Goal: Task Accomplishment & Management: Complete application form

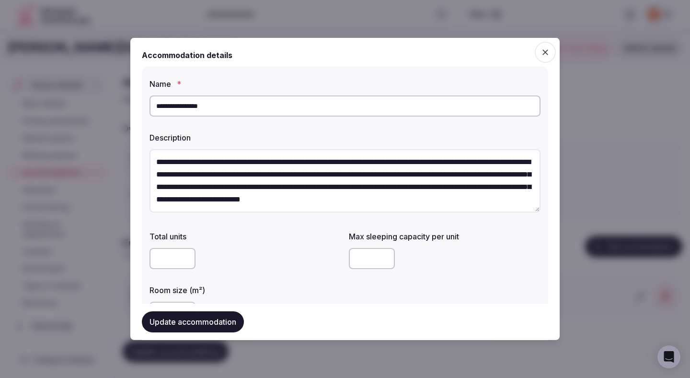
scroll to position [962, 0]
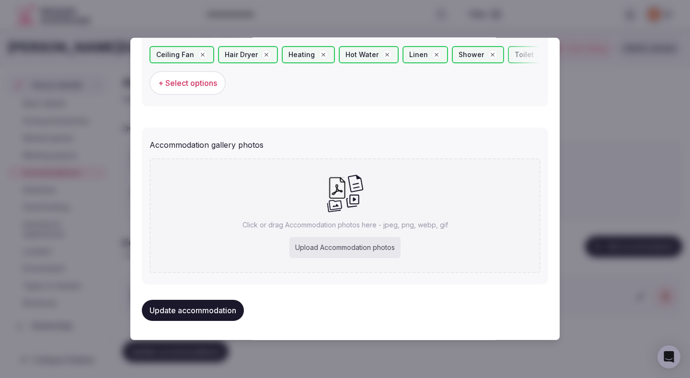
click at [228, 314] on button "Update accommodation" at bounding box center [193, 309] width 102 height 21
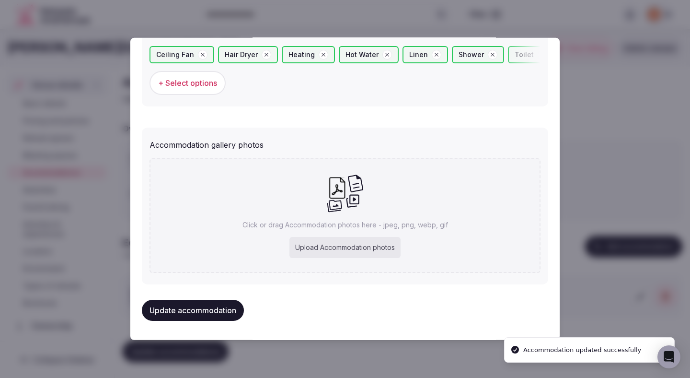
click at [612, 167] on div at bounding box center [345, 189] width 690 height 378
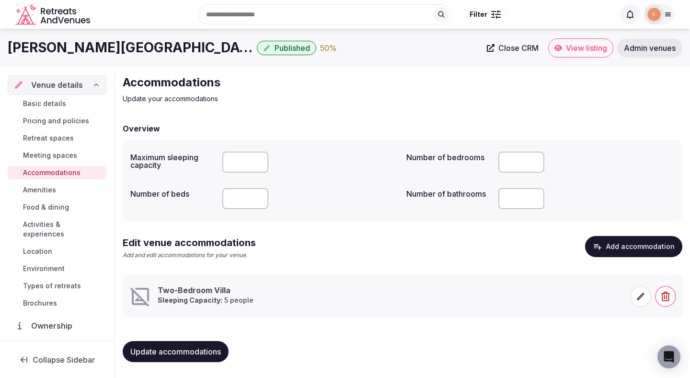
click at [633, 296] on span at bounding box center [640, 296] width 21 height 21
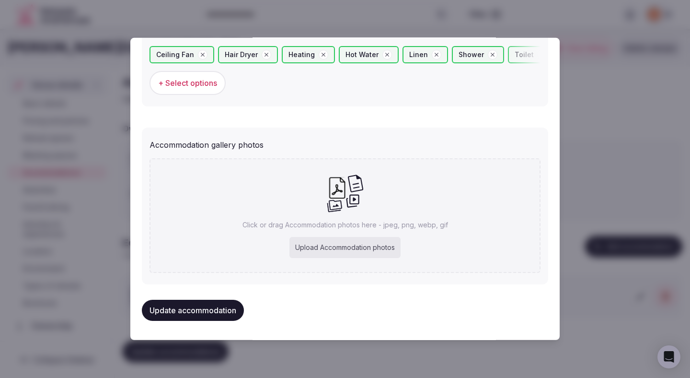
click at [353, 246] on div "Upload Accommodation photos" at bounding box center [344, 247] width 111 height 21
type input "**********"
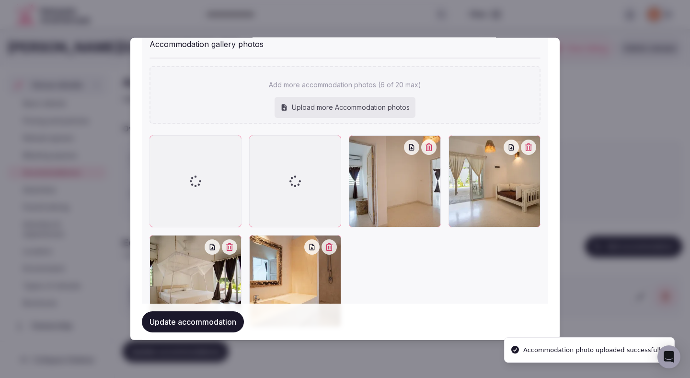
scroll to position [1117, 0]
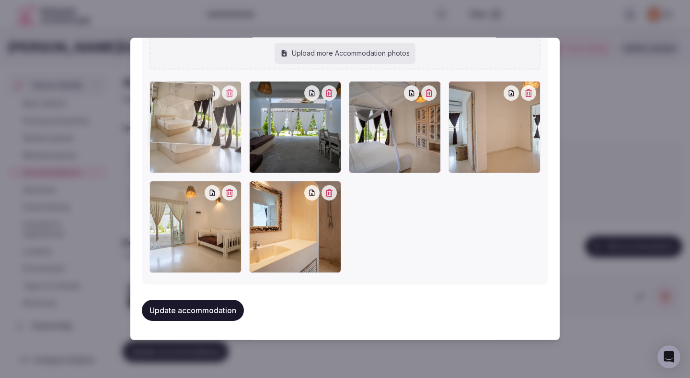
drag, startPoint x: 189, startPoint y: 224, endPoint x: 190, endPoint y: 157, distance: 67.1
click at [190, 157] on div at bounding box center [196, 127] width 92 height 92
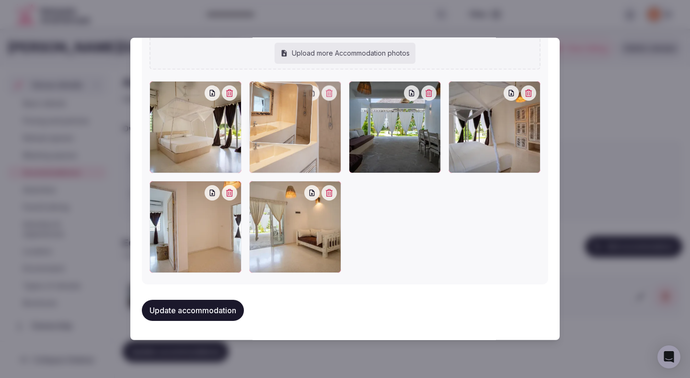
drag, startPoint x: 280, startPoint y: 224, endPoint x: 280, endPoint y: 142, distance: 81.9
click at [280, 142] on div at bounding box center [295, 127] width 92 height 92
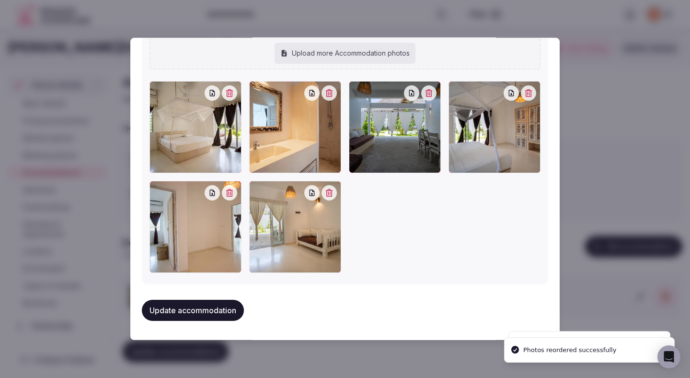
click at [192, 308] on button "Update accommodation" at bounding box center [193, 309] width 102 height 21
click at [192, 307] on button "Update accommodation" at bounding box center [193, 309] width 102 height 21
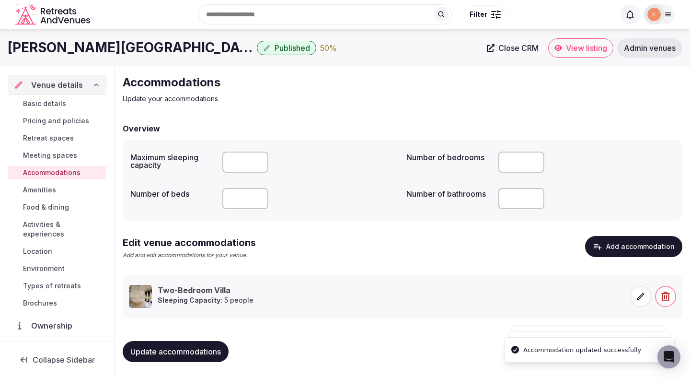
click at [156, 347] on span "Update accommodations" at bounding box center [175, 351] width 91 height 10
click at [201, 357] on button "Update accommodations" at bounding box center [176, 351] width 106 height 21
click at [631, 249] on button "Add accommodation" at bounding box center [633, 246] width 97 height 21
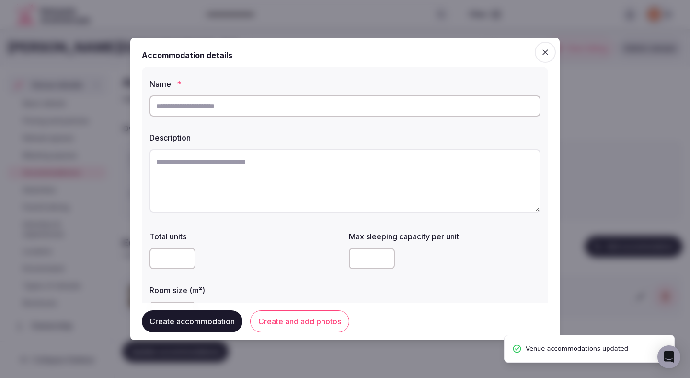
click at [401, 104] on input "text" at bounding box center [345, 105] width 391 height 21
paste input "**********"
type input "**********"
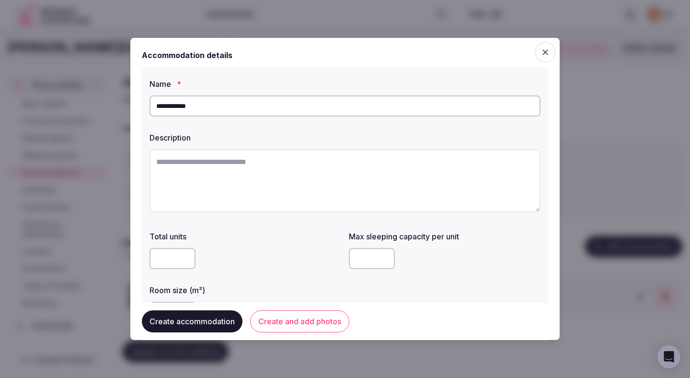
click at [255, 208] on textarea at bounding box center [345, 180] width 391 height 63
paste textarea "**********"
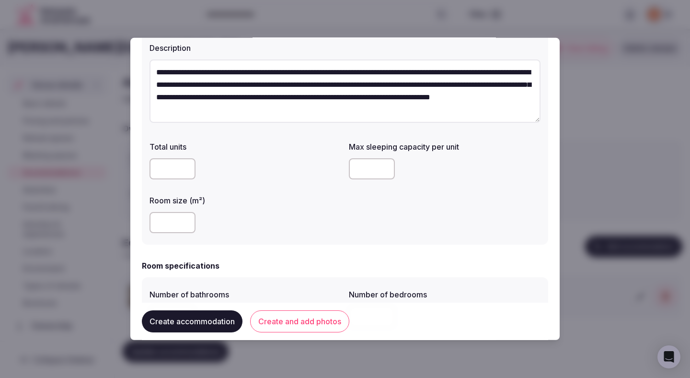
scroll to position [0, 0]
type textarea "**********"
click at [372, 171] on input "number" at bounding box center [372, 168] width 46 height 21
type input "*"
click at [177, 219] on input "number" at bounding box center [173, 222] width 46 height 21
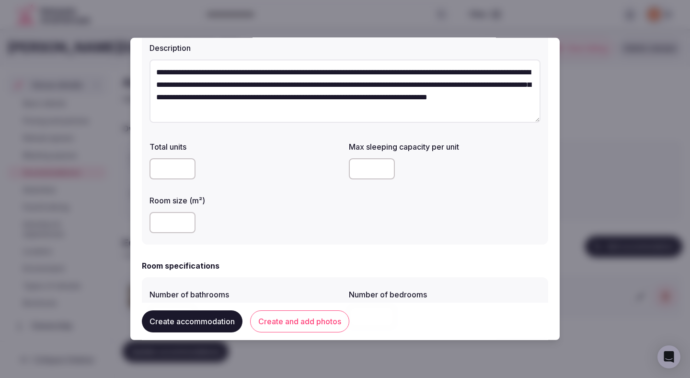
type input "***"
click at [288, 210] on div "***" at bounding box center [246, 222] width 192 height 29
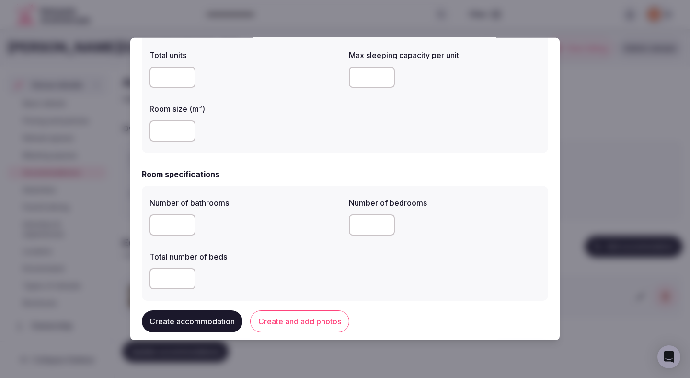
scroll to position [194, 0]
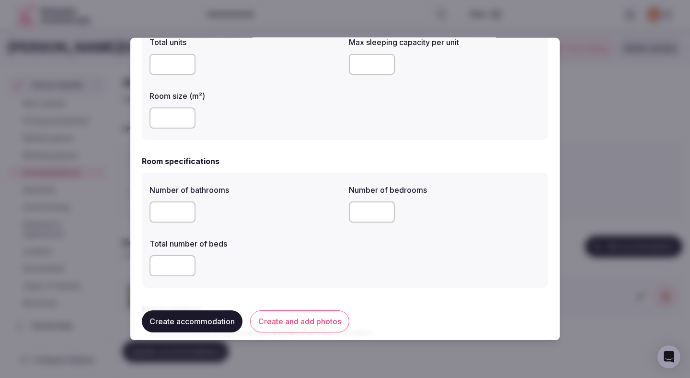
click at [175, 215] on input "number" at bounding box center [173, 211] width 46 height 21
type input "*"
click at [380, 217] on input "number" at bounding box center [372, 211] width 46 height 21
type input "*"
click at [301, 242] on label "Total number of beds" at bounding box center [246, 244] width 192 height 8
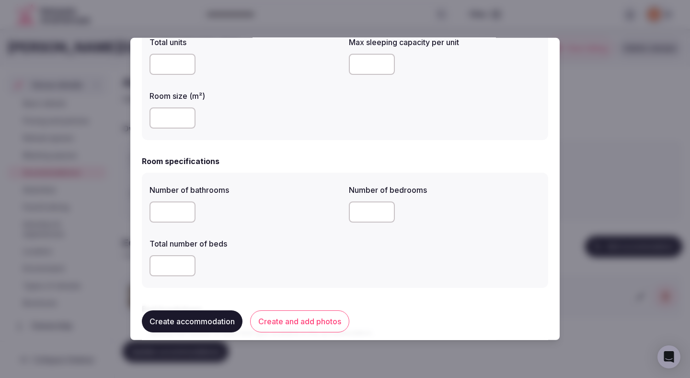
click at [158, 273] on input "number" at bounding box center [173, 265] width 46 height 21
type input "*"
click at [280, 262] on div "*" at bounding box center [246, 265] width 192 height 21
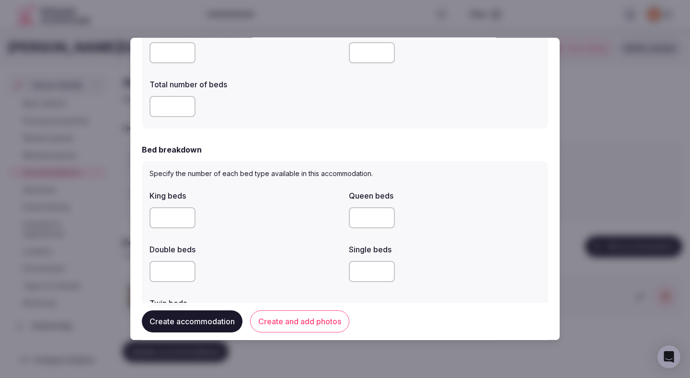
scroll to position [394, 0]
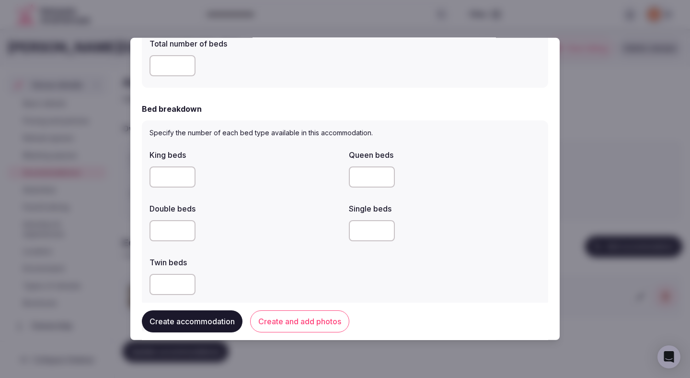
click at [182, 182] on input "*" at bounding box center [173, 176] width 46 height 21
type input "*"
click at [299, 192] on div "King beds * Queen beds Double beds Single beds Twin beds" at bounding box center [345, 221] width 391 height 153
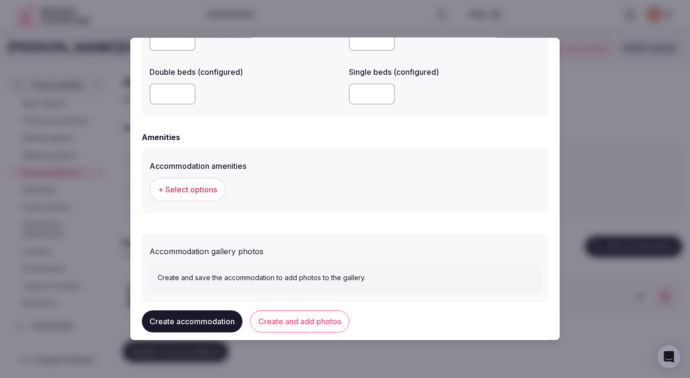
scroll to position [849, 0]
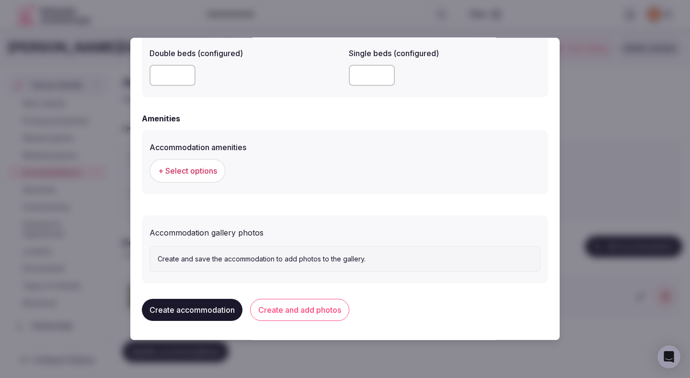
click at [209, 164] on button "+ Select options" at bounding box center [188, 171] width 76 height 24
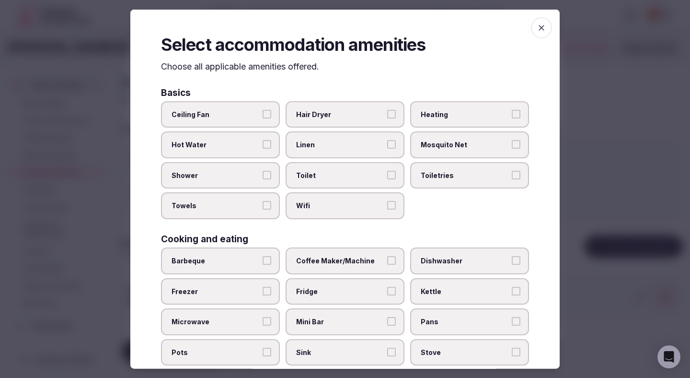
click at [251, 123] on label "Ceiling Fan" at bounding box center [220, 114] width 119 height 27
click at [263, 118] on button "Ceiling Fan" at bounding box center [267, 113] width 9 height 9
click at [251, 143] on span "Hot Water" at bounding box center [216, 145] width 88 height 10
click at [263, 143] on button "Hot Water" at bounding box center [267, 144] width 9 height 9
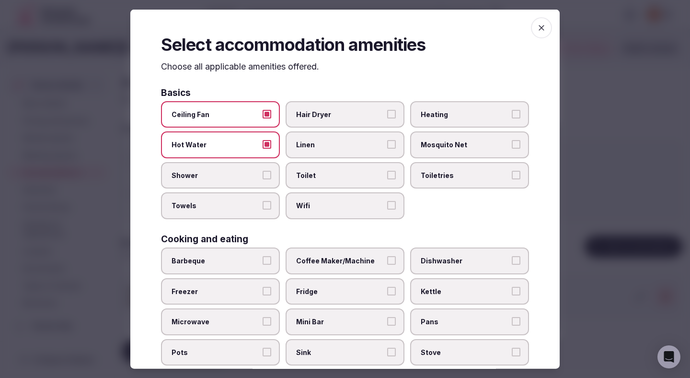
click at [251, 165] on label "Shower" at bounding box center [220, 174] width 119 height 27
click at [263, 170] on button "Shower" at bounding box center [267, 174] width 9 height 9
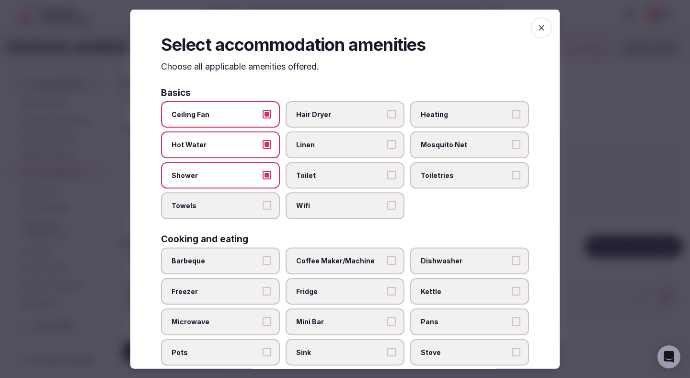
click at [252, 206] on span "Towels" at bounding box center [216, 206] width 88 height 10
click at [263, 206] on button "Towels" at bounding box center [267, 205] width 9 height 9
drag, startPoint x: 335, startPoint y: 202, endPoint x: 335, endPoint y: 180, distance: 22.0
click at [335, 199] on label "Wifi" at bounding box center [345, 205] width 119 height 27
drag, startPoint x: 335, startPoint y: 172, endPoint x: 337, endPoint y: 130, distance: 41.7
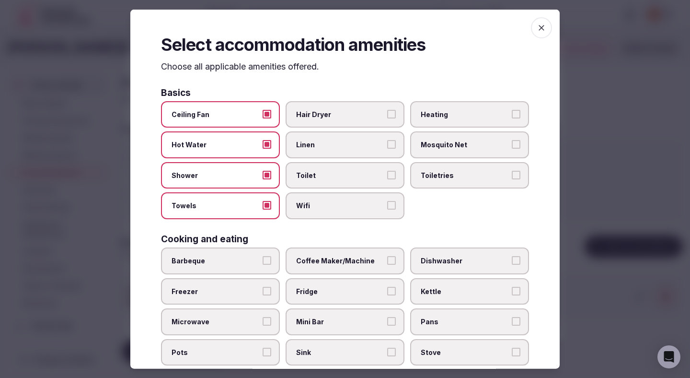
click at [335, 172] on span "Toilet" at bounding box center [340, 175] width 88 height 10
click at [387, 172] on button "Toilet" at bounding box center [391, 174] width 9 height 9
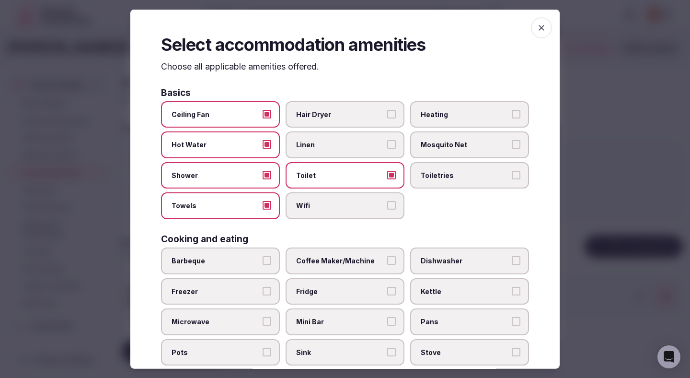
click at [337, 130] on div "Ceiling Fan Hair Dryer Heating Hot Water Linen Mosquito Net Shower Toilet Toile…" at bounding box center [345, 160] width 368 height 118
click at [342, 106] on label "Hair Dryer" at bounding box center [345, 114] width 119 height 27
click at [387, 109] on button "Hair Dryer" at bounding box center [391, 113] width 9 height 9
click at [340, 138] on label "Linen" at bounding box center [345, 144] width 119 height 27
click at [387, 140] on button "Linen" at bounding box center [391, 144] width 9 height 9
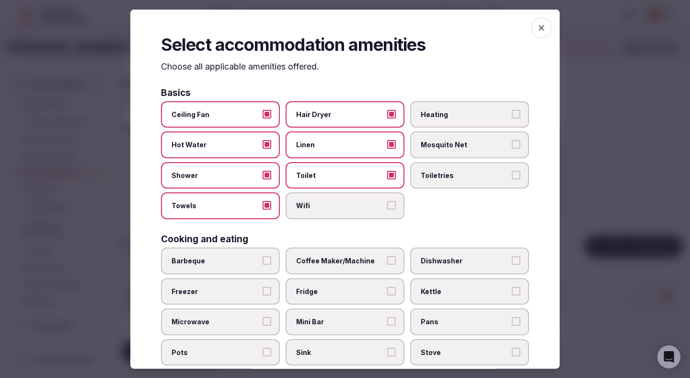
click at [343, 202] on span "Wifi" at bounding box center [340, 206] width 88 height 10
click at [387, 202] on button "Wifi" at bounding box center [391, 205] width 9 height 9
click at [448, 181] on label "Toiletries" at bounding box center [469, 174] width 119 height 27
click at [512, 179] on button "Toiletries" at bounding box center [516, 174] width 9 height 9
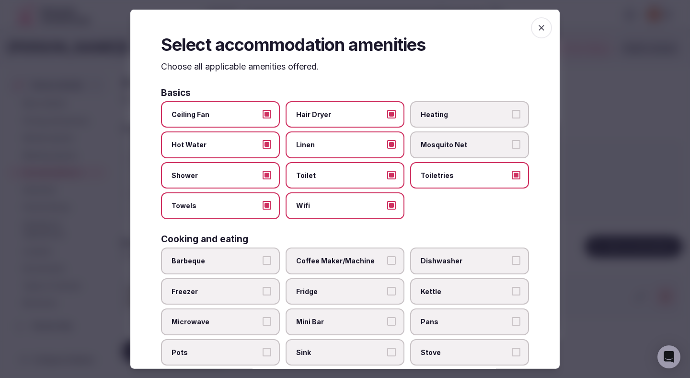
click at [444, 107] on label "Heating" at bounding box center [469, 114] width 119 height 27
click at [512, 109] on button "Heating" at bounding box center [516, 113] width 9 height 9
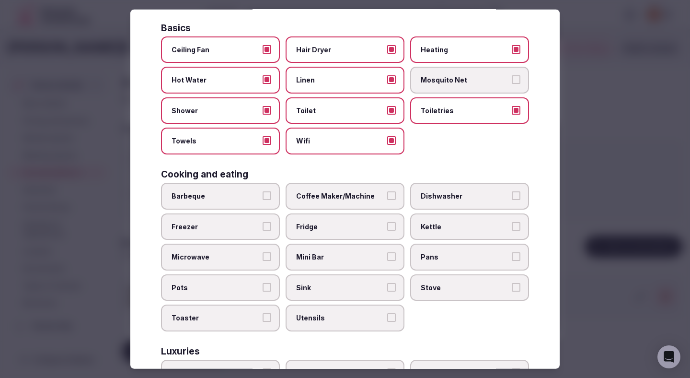
scroll to position [71, 0]
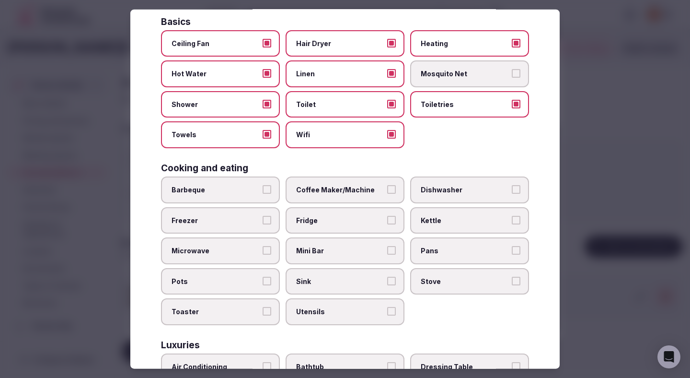
click at [344, 190] on span "Coffee Maker/Machine" at bounding box center [340, 190] width 88 height 10
click at [387, 190] on button "Coffee Maker/Machine" at bounding box center [391, 189] width 9 height 9
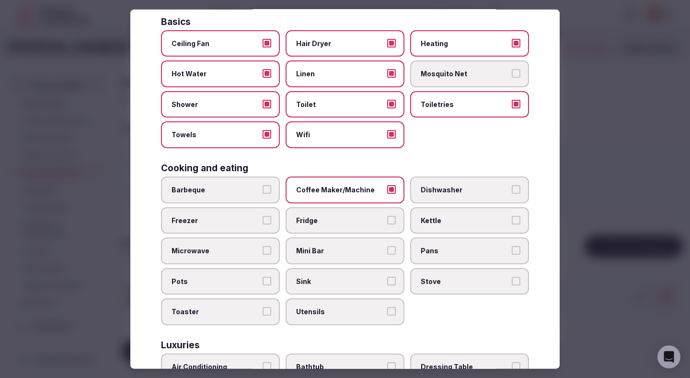
click at [344, 221] on span "Fridge" at bounding box center [340, 220] width 88 height 10
click at [387, 221] on button "Fridge" at bounding box center [391, 219] width 9 height 9
click at [344, 244] on label "Mini Bar" at bounding box center [345, 250] width 119 height 27
click at [387, 246] on button "Mini Bar" at bounding box center [391, 250] width 9 height 9
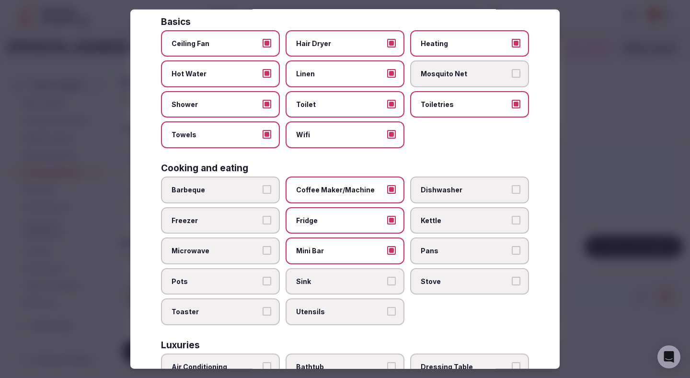
click at [246, 280] on span "Pots" at bounding box center [216, 281] width 88 height 10
click at [263, 280] on button "Pots" at bounding box center [267, 280] width 9 height 9
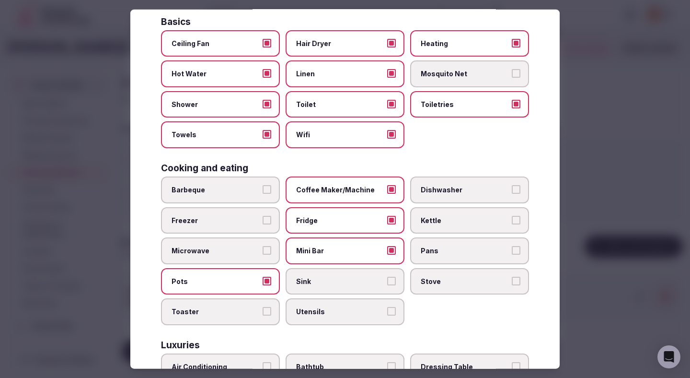
click at [260, 249] on label "Microwave" at bounding box center [220, 250] width 119 height 27
click at [263, 249] on button "Microwave" at bounding box center [267, 250] width 9 height 9
click at [448, 219] on span "Kettle" at bounding box center [465, 220] width 88 height 10
click at [512, 219] on button "Kettle" at bounding box center [516, 219] width 9 height 9
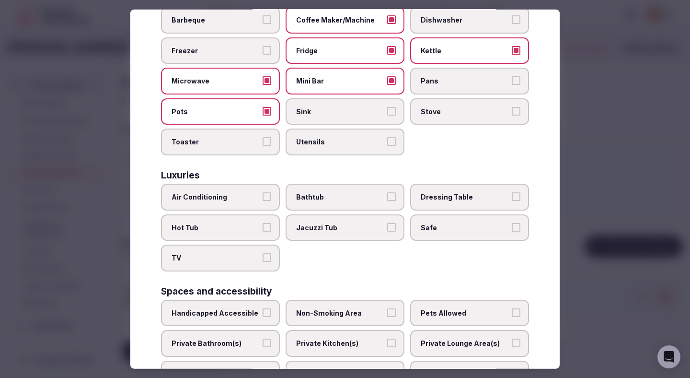
scroll to position [368, 0]
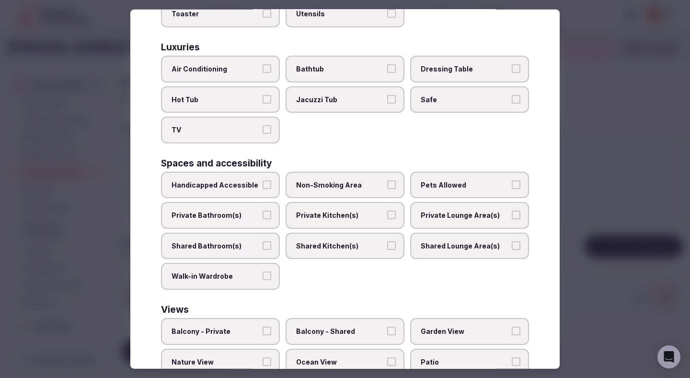
click at [254, 65] on span "Air Conditioning" at bounding box center [216, 69] width 88 height 10
click at [263, 65] on button "Air Conditioning" at bounding box center [267, 68] width 9 height 9
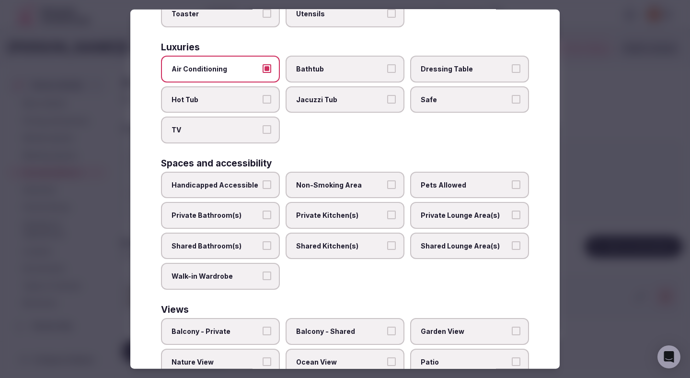
click at [248, 120] on label "TV" at bounding box center [220, 129] width 119 height 27
click at [263, 125] on button "TV" at bounding box center [267, 129] width 9 height 9
click at [418, 99] on label "Safe" at bounding box center [469, 99] width 119 height 27
click at [512, 99] on button "Safe" at bounding box center [516, 98] width 9 height 9
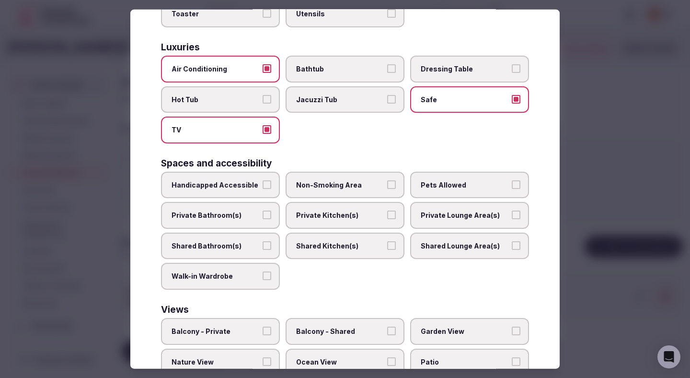
click at [315, 182] on span "Non-Smoking Area" at bounding box center [340, 185] width 88 height 10
click at [387, 182] on button "Non-Smoking Area" at bounding box center [391, 184] width 9 height 9
click at [265, 204] on label "Private Bathroom(s)" at bounding box center [220, 215] width 119 height 27
click at [265, 210] on button "Private Bathroom(s)" at bounding box center [267, 214] width 9 height 9
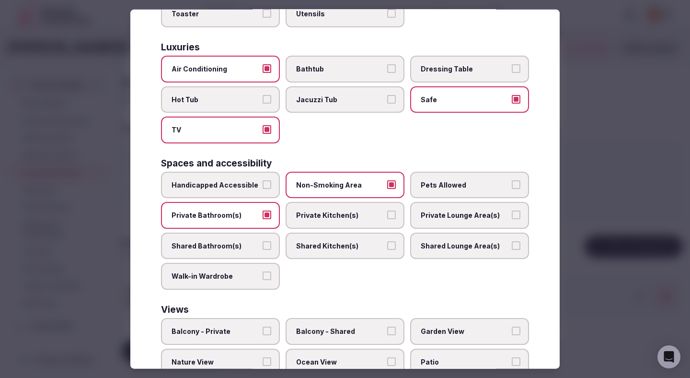
drag, startPoint x: 371, startPoint y: 215, endPoint x: 447, endPoint y: 212, distance: 75.3
click at [373, 215] on span "Private Kitchen(s)" at bounding box center [340, 215] width 88 height 10
click at [387, 215] on button "Private Kitchen(s)" at bounding box center [391, 214] width 9 height 9
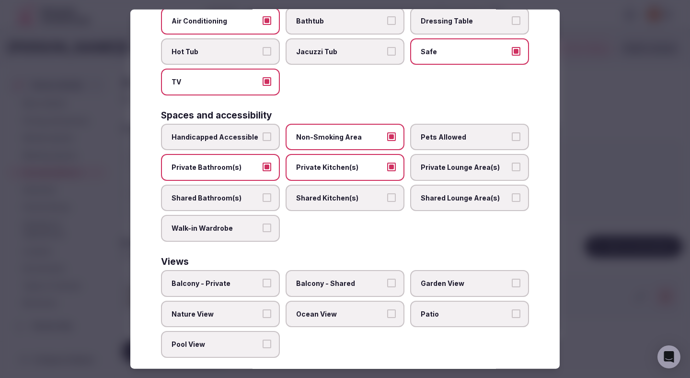
scroll to position [428, 0]
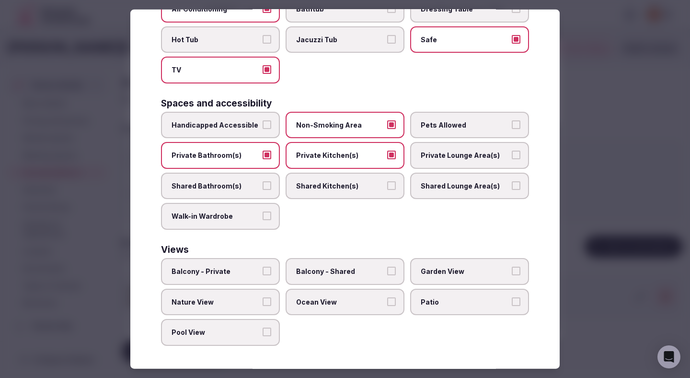
click at [436, 156] on span "Private Lounge Area(s)" at bounding box center [465, 155] width 88 height 10
click at [512, 156] on button "Private Lounge Area(s)" at bounding box center [516, 154] width 9 height 9
click at [636, 148] on div at bounding box center [345, 189] width 690 height 378
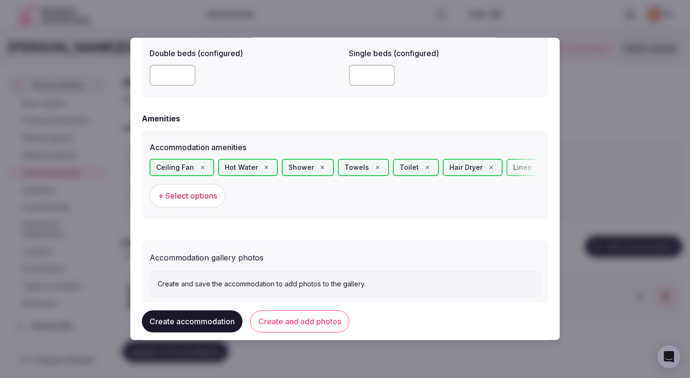
scroll to position [874, 0]
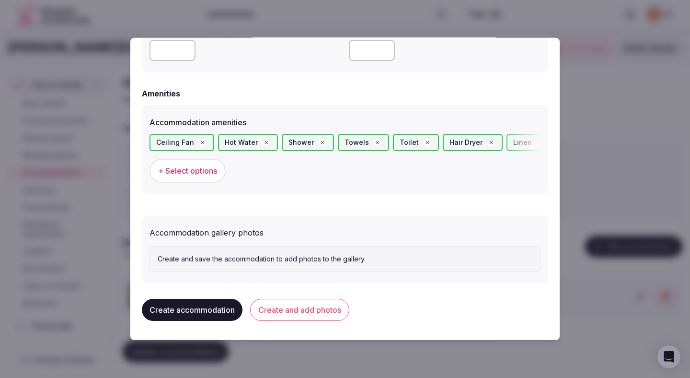
click at [325, 300] on button "Create and add photos" at bounding box center [299, 310] width 99 height 22
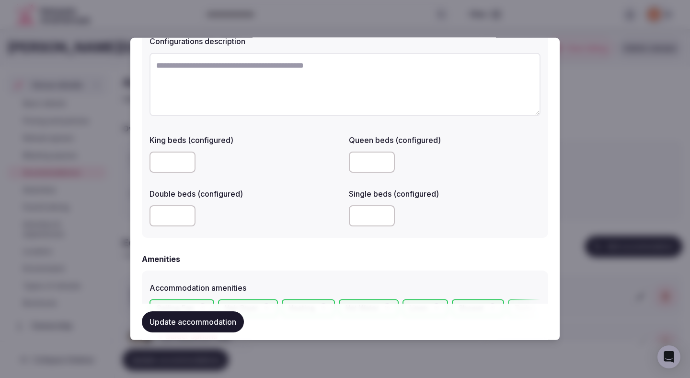
scroll to position [962, 0]
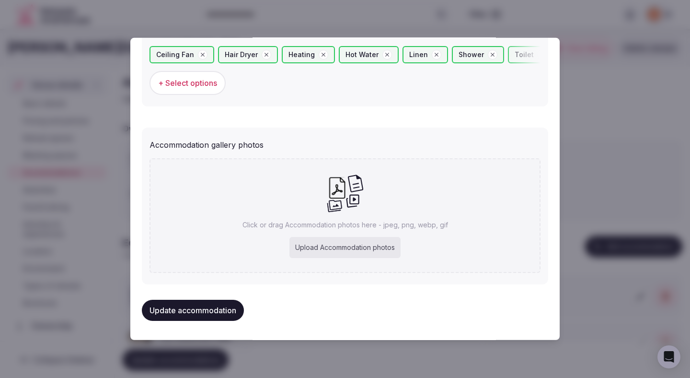
click at [321, 244] on div "Upload Accommodation photos" at bounding box center [344, 247] width 111 height 21
type input "**********"
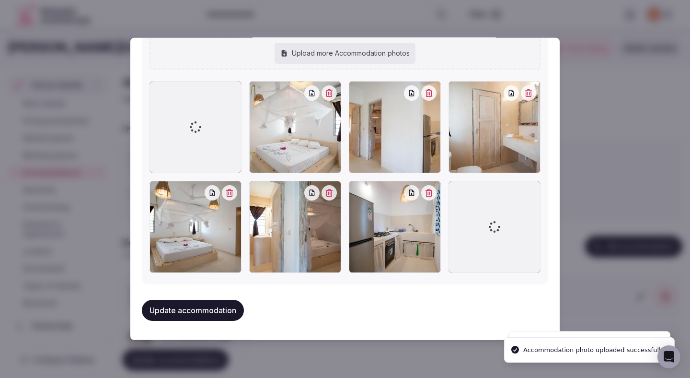
scroll to position [1117, 0]
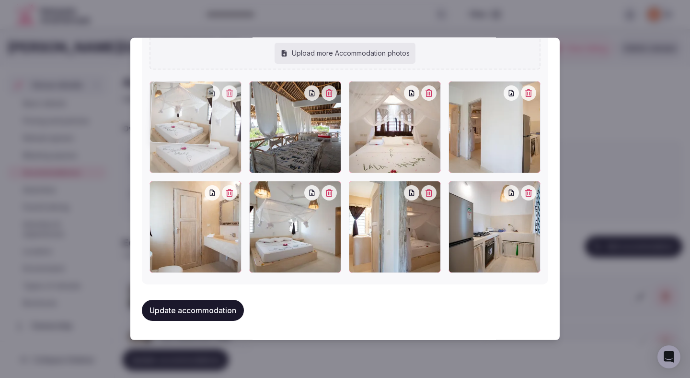
drag, startPoint x: 427, startPoint y: 141, endPoint x: 237, endPoint y: 138, distance: 189.8
click at [237, 138] on div at bounding box center [196, 127] width 92 height 92
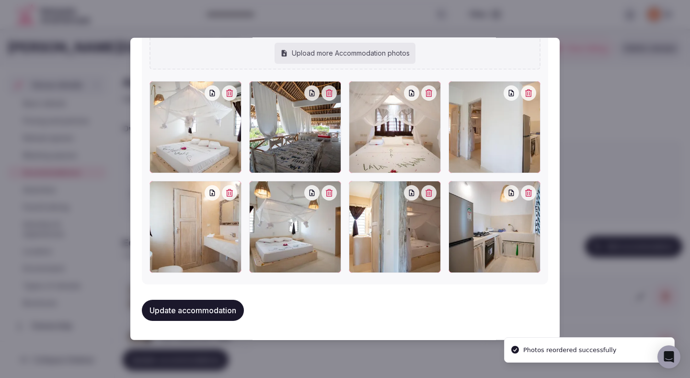
click at [200, 310] on button "Update accommodation" at bounding box center [193, 309] width 102 height 21
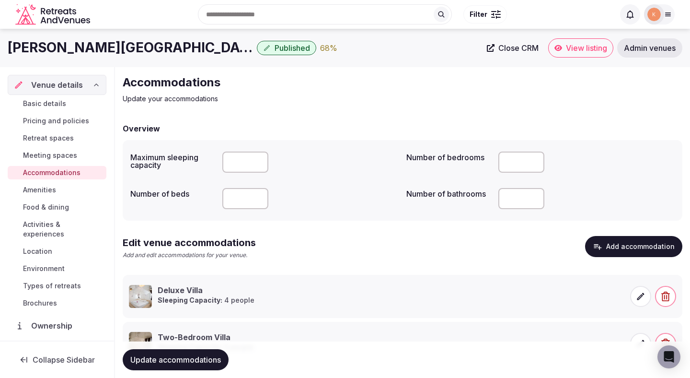
scroll to position [46, 0]
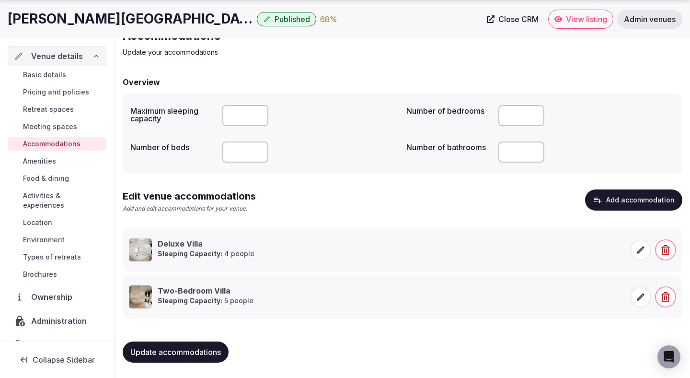
click at [191, 355] on span "Update accommodations" at bounding box center [175, 352] width 91 height 10
click at [637, 201] on button "Add accommodation" at bounding box center [633, 199] width 97 height 21
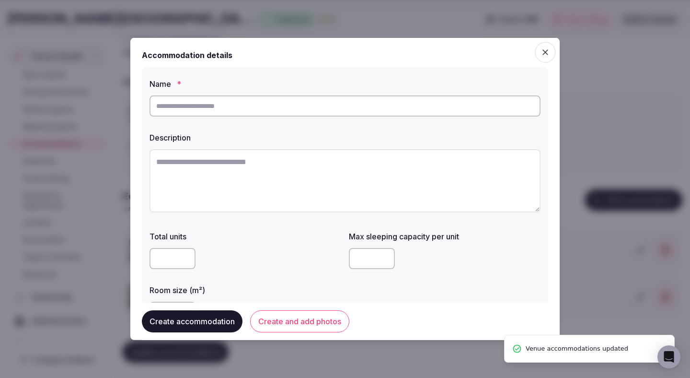
click at [352, 111] on input "text" at bounding box center [345, 105] width 391 height 21
paste input "**********"
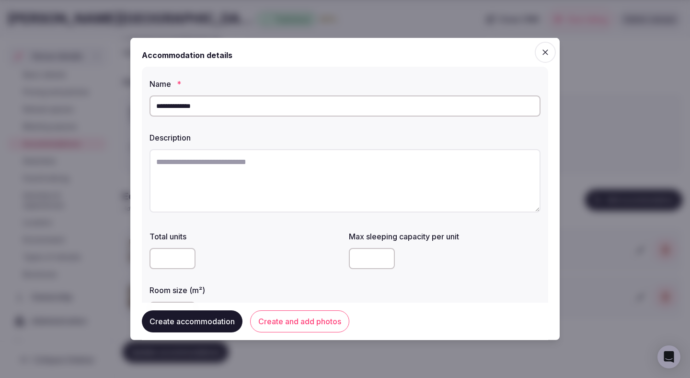
type input "**********"
click at [296, 176] on textarea at bounding box center [345, 180] width 391 height 63
paste textarea "**********"
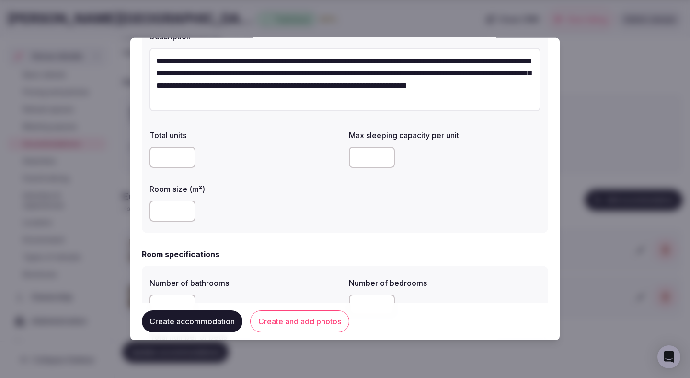
scroll to position [159, 0]
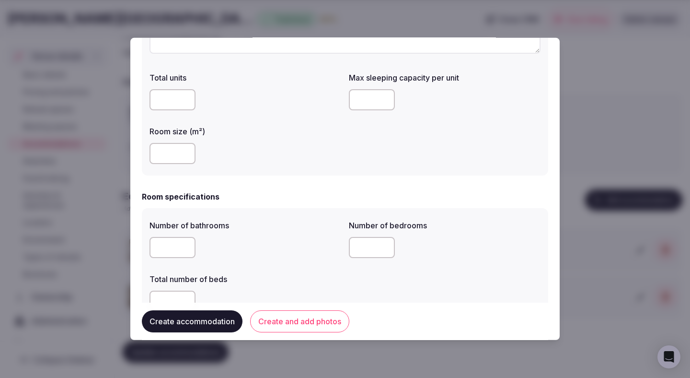
type textarea "**********"
click at [366, 101] on input "number" at bounding box center [372, 99] width 46 height 21
type input "*"
click at [319, 137] on div "Room size (m²)" at bounding box center [246, 145] width 192 height 46
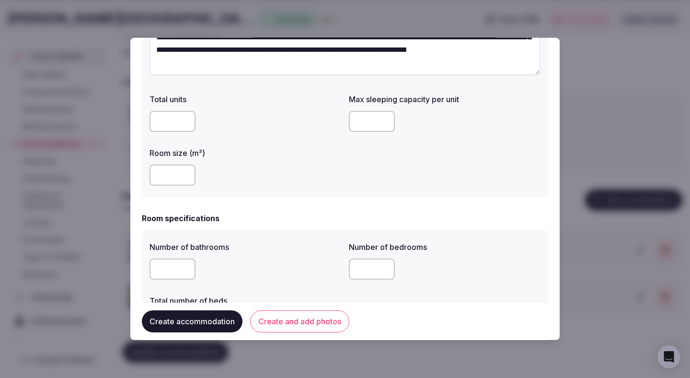
scroll to position [134, 0]
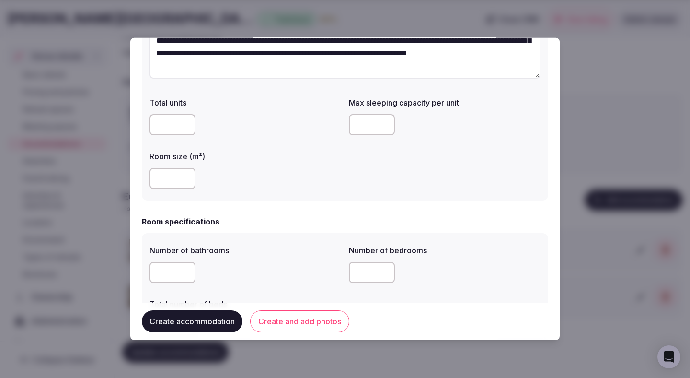
click at [170, 183] on input "number" at bounding box center [173, 178] width 46 height 21
type input "***"
click at [169, 266] on input "number" at bounding box center [173, 272] width 46 height 21
type input "*"
click at [276, 234] on div "Number of bathrooms * Number of bedrooms Total number of beds" at bounding box center [345, 290] width 406 height 115
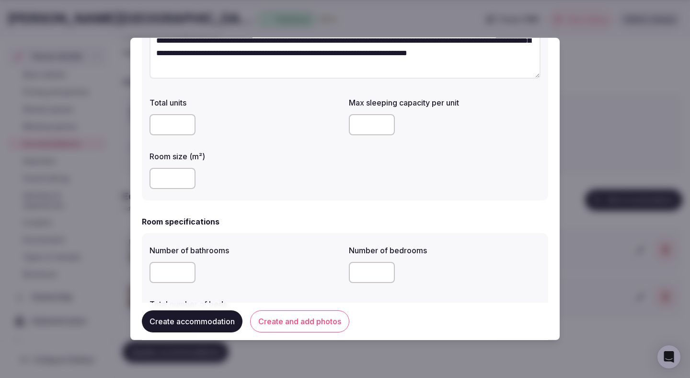
scroll to position [223, 0]
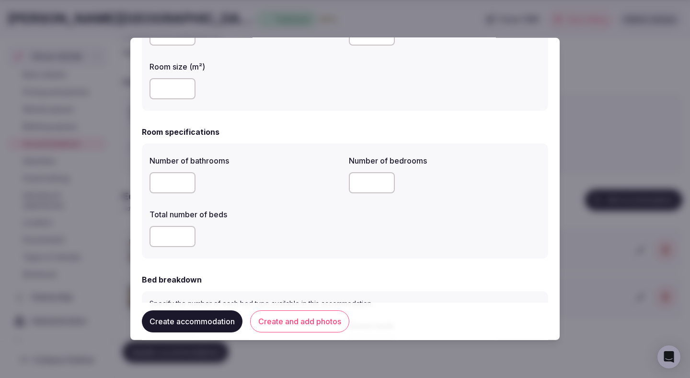
click at [360, 188] on input "*" at bounding box center [372, 182] width 46 height 21
type input "*"
click at [171, 247] on div at bounding box center [246, 236] width 192 height 29
click at [176, 241] on input "*" at bounding box center [173, 236] width 46 height 21
type input "*"
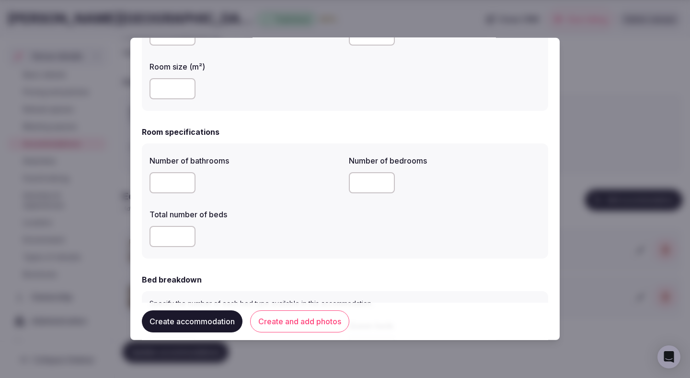
click at [257, 236] on div "*" at bounding box center [246, 236] width 192 height 21
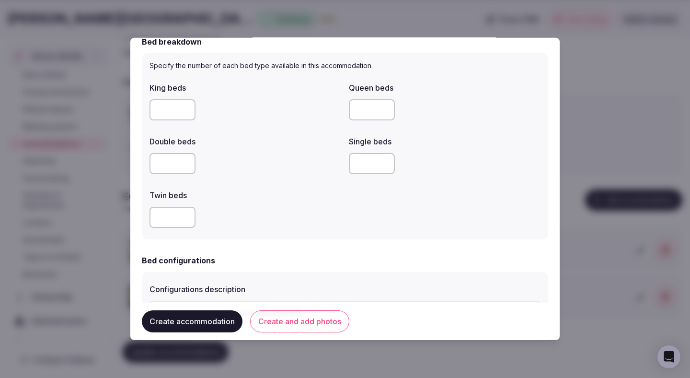
scroll to position [461, 0]
click at [174, 108] on input "number" at bounding box center [173, 109] width 46 height 21
type input "*"
click at [297, 123] on div "*" at bounding box center [246, 109] width 192 height 29
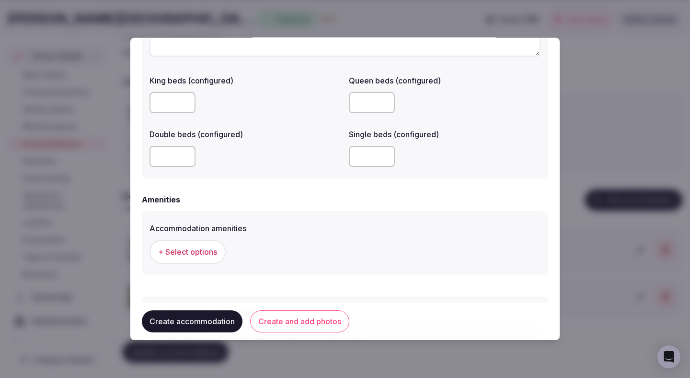
scroll to position [815, 0]
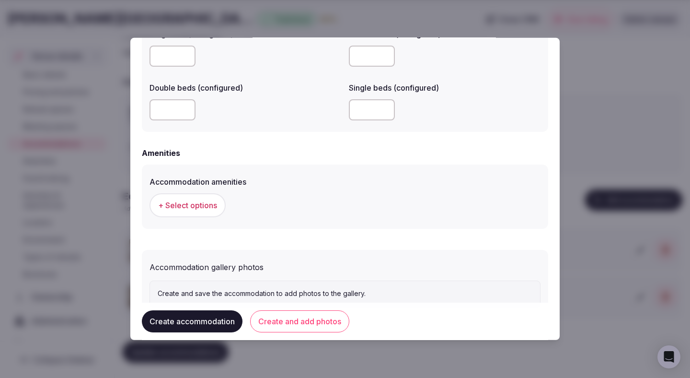
click at [219, 207] on button "+ Select options" at bounding box center [188, 205] width 76 height 24
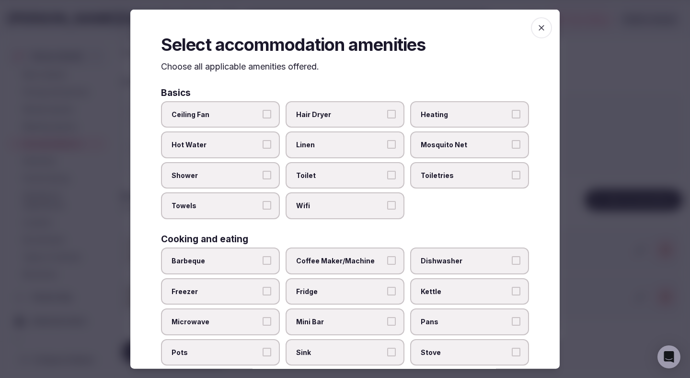
click at [254, 112] on span "Ceiling Fan" at bounding box center [216, 114] width 88 height 10
click at [263, 112] on button "Ceiling Fan" at bounding box center [267, 113] width 9 height 9
click at [247, 160] on div "Ceiling Fan Hair Dryer Heating Hot Water Linen Mosquito Net Shower Toilet Toile…" at bounding box center [345, 160] width 368 height 118
click at [250, 149] on span "Hot Water" at bounding box center [216, 145] width 88 height 10
click at [263, 149] on button "Hot Water" at bounding box center [267, 144] width 9 height 9
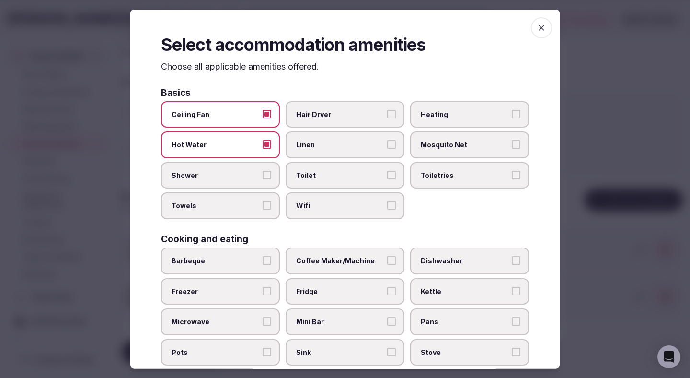
click at [250, 184] on label "Shower" at bounding box center [220, 174] width 119 height 27
click at [263, 179] on button "Shower" at bounding box center [267, 174] width 9 height 9
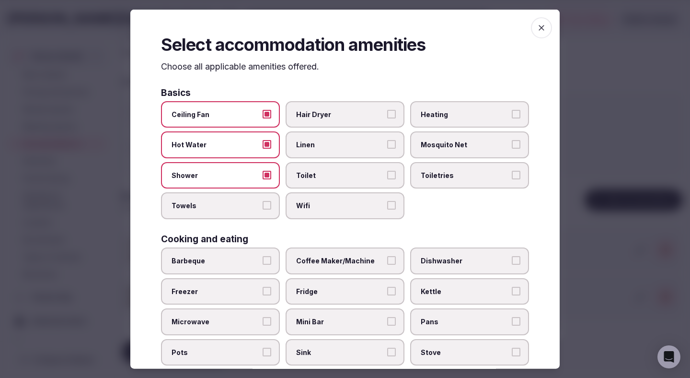
click at [252, 205] on span "Towels" at bounding box center [216, 206] width 88 height 10
click at [263, 205] on button "Towels" at bounding box center [267, 205] width 9 height 9
drag, startPoint x: 304, startPoint y: 205, endPoint x: 304, endPoint y: 176, distance: 28.8
click at [304, 204] on span "Wifi" at bounding box center [340, 206] width 88 height 10
click at [304, 176] on span "Toilet" at bounding box center [340, 175] width 88 height 10
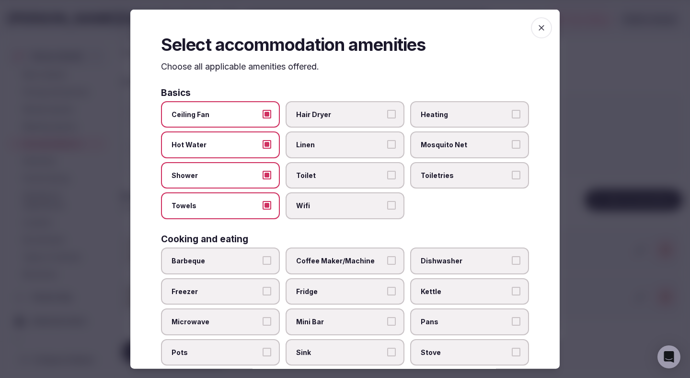
click at [387, 176] on button "Toilet" at bounding box center [391, 174] width 9 height 9
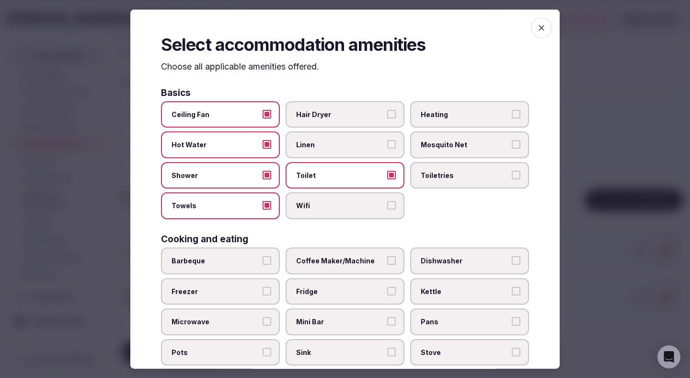
click at [304, 153] on label "Linen" at bounding box center [345, 144] width 119 height 27
click at [387, 149] on button "Linen" at bounding box center [391, 144] width 9 height 9
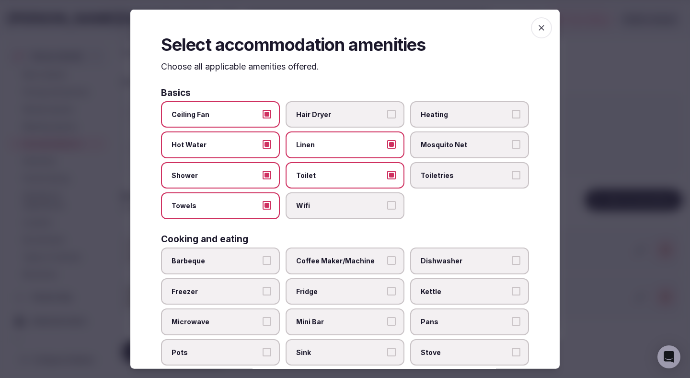
click at [318, 123] on label "Hair Dryer" at bounding box center [345, 114] width 119 height 27
click at [387, 118] on button "Hair Dryer" at bounding box center [391, 113] width 9 height 9
click at [317, 198] on label "Wifi" at bounding box center [345, 205] width 119 height 27
click at [387, 201] on button "Wifi" at bounding box center [391, 205] width 9 height 9
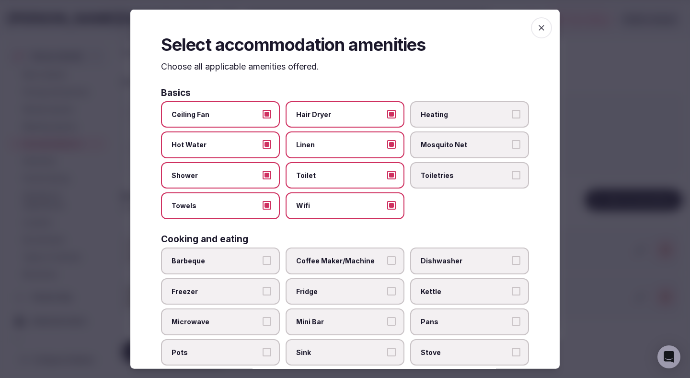
drag, startPoint x: 431, startPoint y: 180, endPoint x: 431, endPoint y: 123, distance: 56.5
click at [431, 175] on span "Toiletries" at bounding box center [465, 175] width 88 height 10
click at [512, 175] on button "Toiletries" at bounding box center [516, 174] width 9 height 9
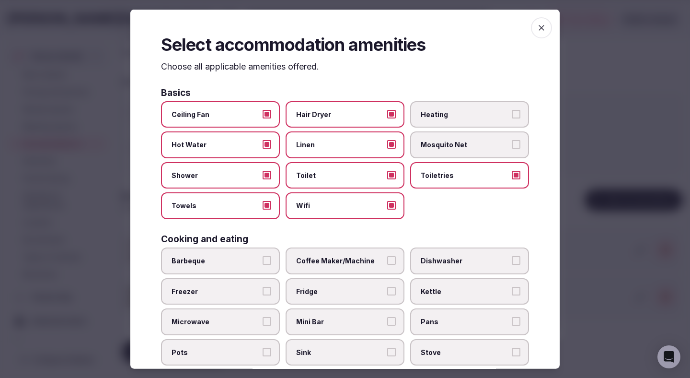
click at [431, 119] on label "Heating" at bounding box center [469, 114] width 119 height 27
click at [512, 118] on button "Heating" at bounding box center [516, 113] width 9 height 9
click at [326, 260] on span "Coffee Maker/Machine" at bounding box center [340, 261] width 88 height 10
click at [387, 260] on button "Coffee Maker/Machine" at bounding box center [391, 260] width 9 height 9
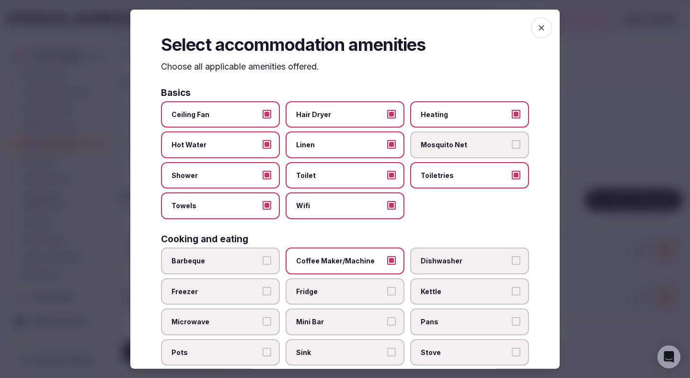
click at [321, 287] on span "Fridge" at bounding box center [340, 291] width 88 height 10
click at [387, 287] on button "Fridge" at bounding box center [391, 290] width 9 height 9
click at [324, 312] on label "Mini Bar" at bounding box center [345, 321] width 119 height 27
click at [387, 317] on button "Mini Bar" at bounding box center [391, 321] width 9 height 9
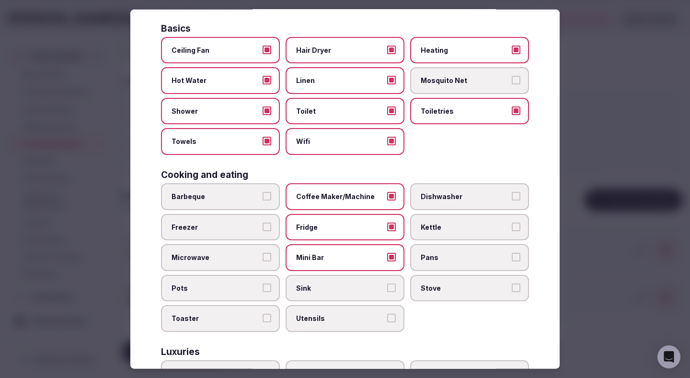
scroll to position [90, 0]
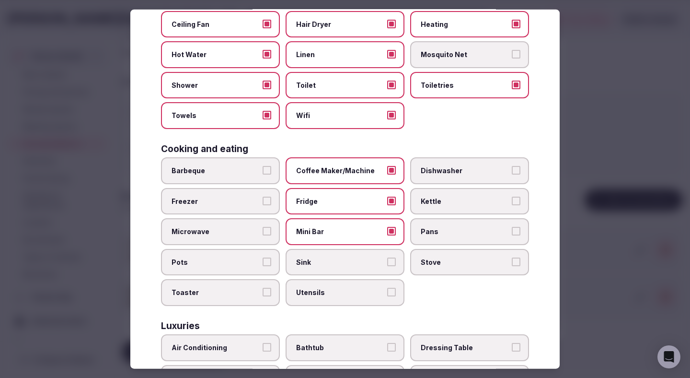
click at [333, 275] on div "Barbeque Coffee Maker/Machine Dishwasher Freezer Fridge Kettle Microwave Mini B…" at bounding box center [345, 231] width 368 height 149
click at [345, 266] on span "Sink" at bounding box center [340, 262] width 88 height 10
click at [387, 265] on button "Sink" at bounding box center [391, 261] width 9 height 9
click at [435, 207] on label "Kettle" at bounding box center [469, 200] width 119 height 27
click at [512, 205] on button "Kettle" at bounding box center [516, 200] width 9 height 9
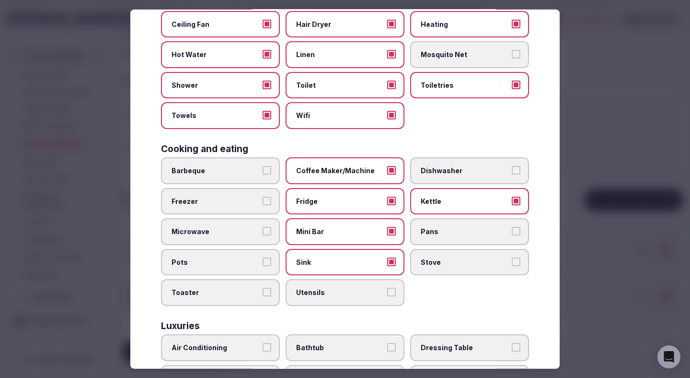
scroll to position [174, 0]
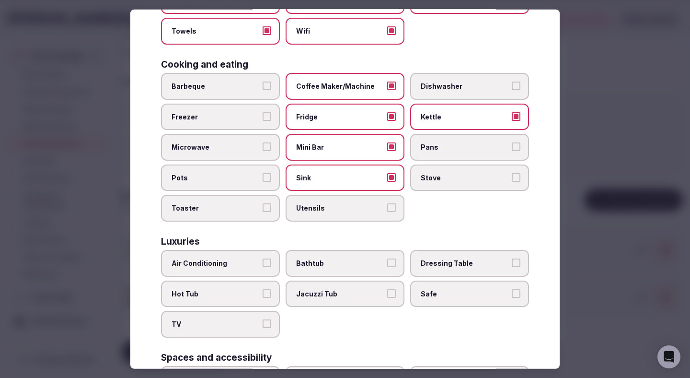
click at [242, 260] on span "Air Conditioning" at bounding box center [216, 263] width 88 height 10
click at [263, 260] on button "Air Conditioning" at bounding box center [267, 262] width 9 height 9
click at [249, 324] on span "TV" at bounding box center [216, 324] width 88 height 10
click at [263, 324] on button "TV" at bounding box center [267, 323] width 9 height 9
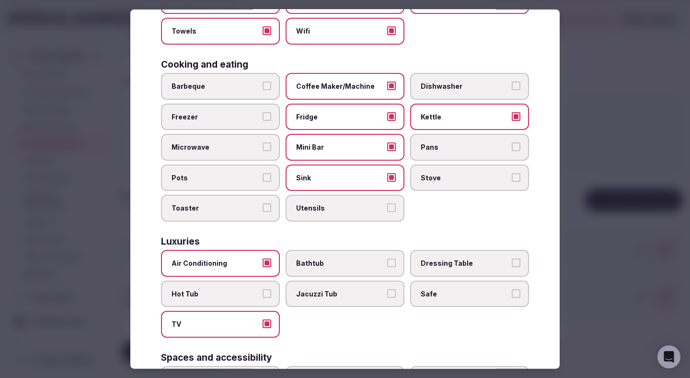
click at [421, 290] on span "Safe" at bounding box center [465, 293] width 88 height 10
click at [512, 290] on button "Safe" at bounding box center [516, 292] width 9 height 9
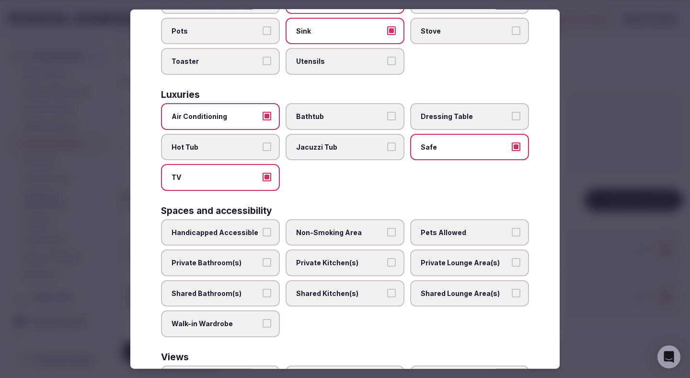
scroll to position [345, 0]
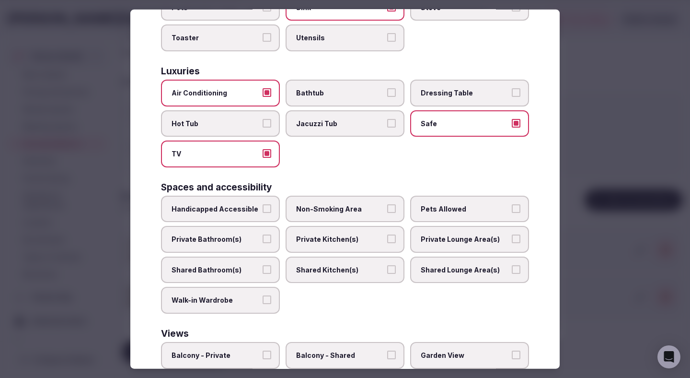
click at [252, 242] on span "Private Bathroom(s)" at bounding box center [216, 239] width 88 height 10
click at [263, 242] on button "Private Bathroom(s)" at bounding box center [267, 238] width 9 height 9
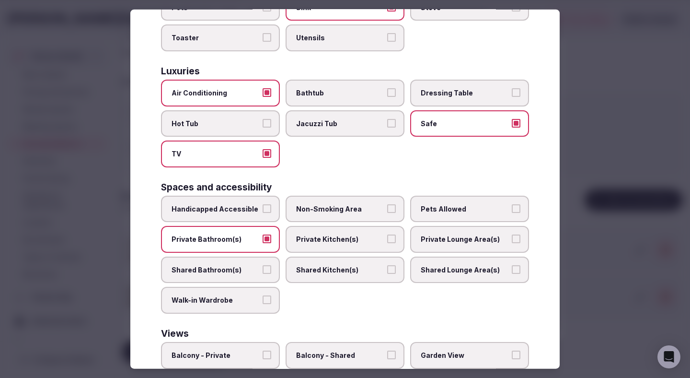
click at [374, 233] on label "Private Kitchen(s)" at bounding box center [345, 239] width 119 height 27
click at [387, 234] on button "Private Kitchen(s)" at bounding box center [391, 238] width 9 height 9
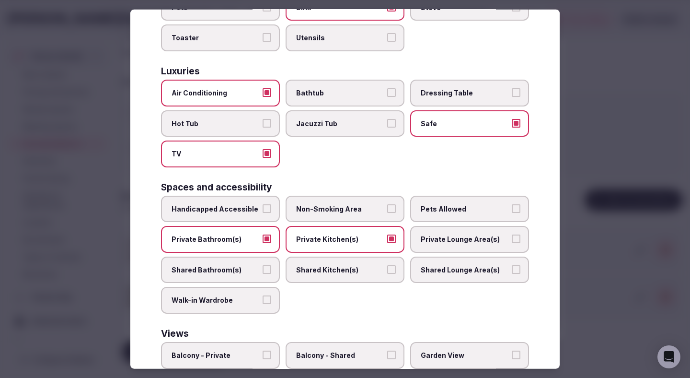
click at [377, 197] on label "Non-Smoking Area" at bounding box center [345, 208] width 119 height 27
click at [387, 204] on button "Non-Smoking Area" at bounding box center [391, 208] width 9 height 9
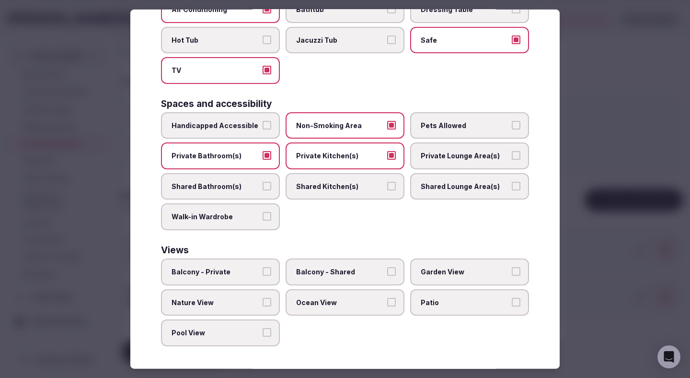
scroll to position [428, 0]
click at [598, 159] on div at bounding box center [345, 189] width 690 height 378
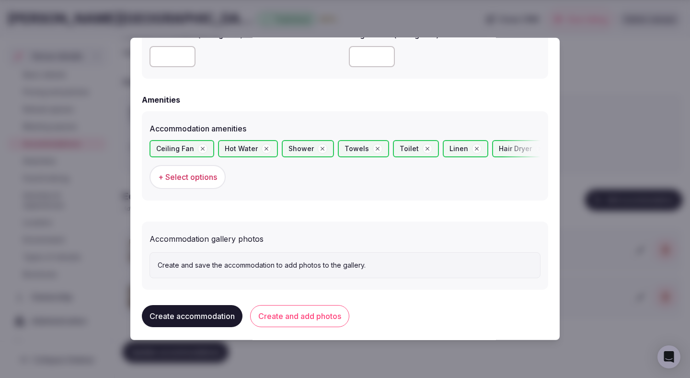
scroll to position [874, 0]
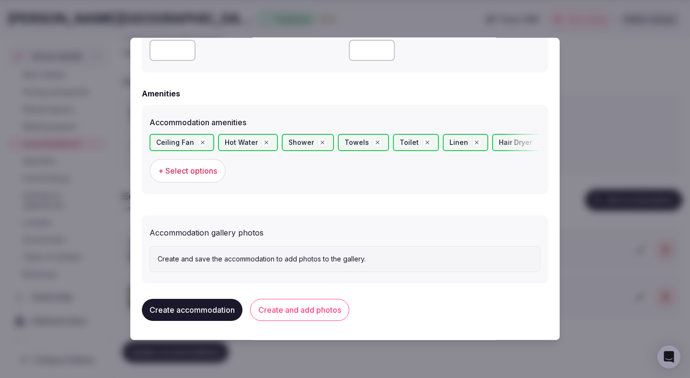
click at [309, 310] on button "Create and add photos" at bounding box center [299, 310] width 99 height 22
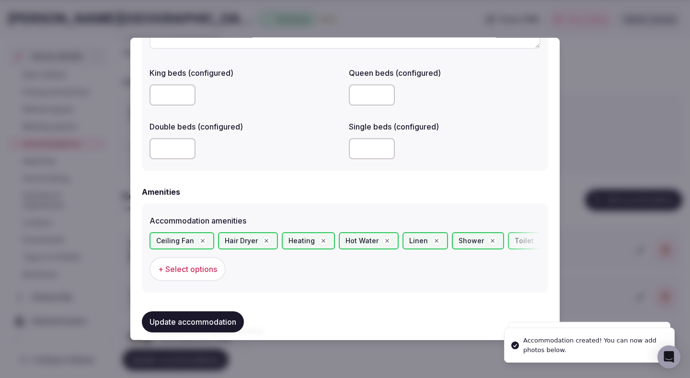
scroll to position [962, 0]
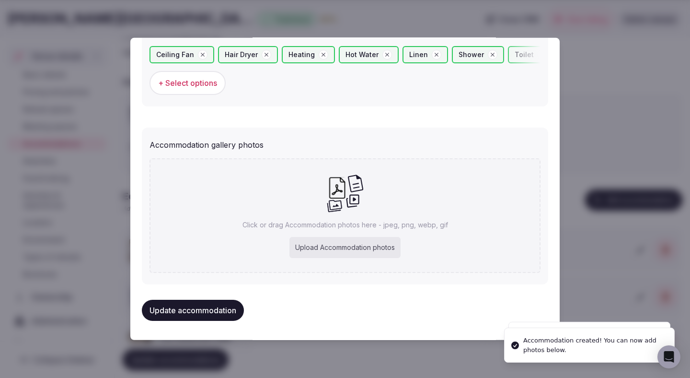
click at [318, 245] on div "Upload Accommodation photos" at bounding box center [344, 247] width 111 height 21
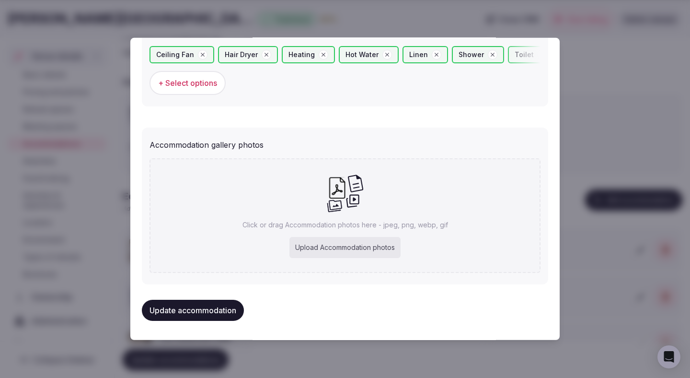
type input "**********"
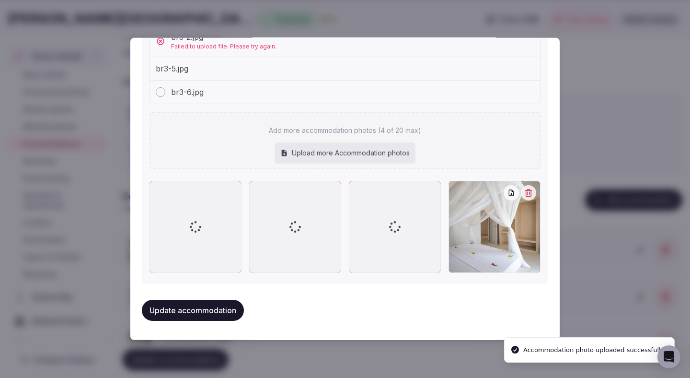
scroll to position [1142, 0]
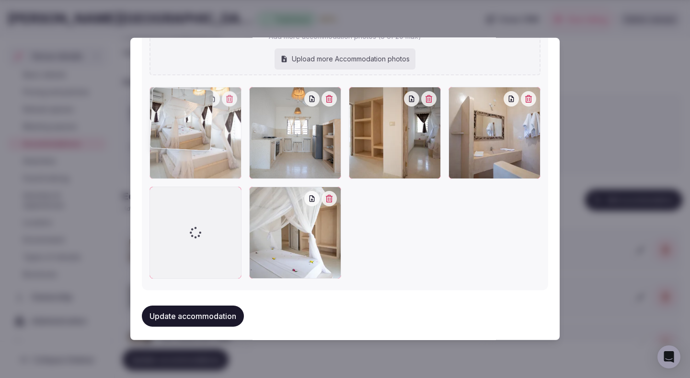
drag, startPoint x: 487, startPoint y: 152, endPoint x: 179, endPoint y: 152, distance: 308.6
click at [179, 152] on div at bounding box center [196, 133] width 92 height 92
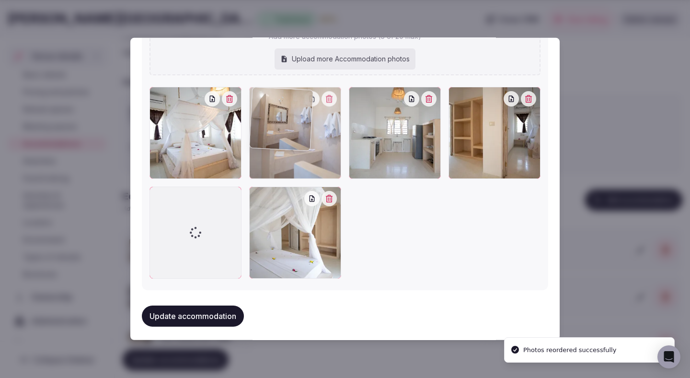
drag, startPoint x: 465, startPoint y: 106, endPoint x: 269, endPoint y: 120, distance: 196.5
click at [269, 120] on div at bounding box center [295, 133] width 92 height 92
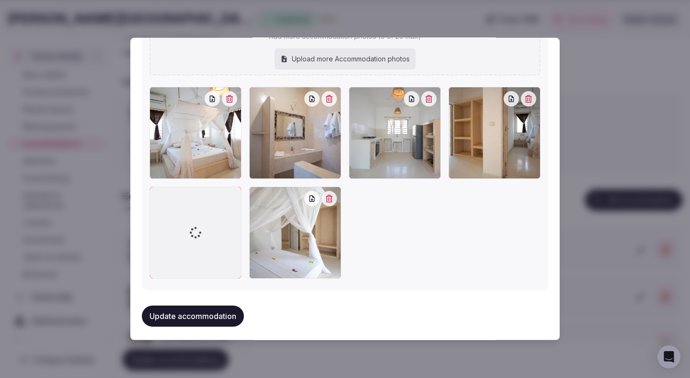
click at [227, 314] on button "Update accommodation" at bounding box center [193, 315] width 102 height 21
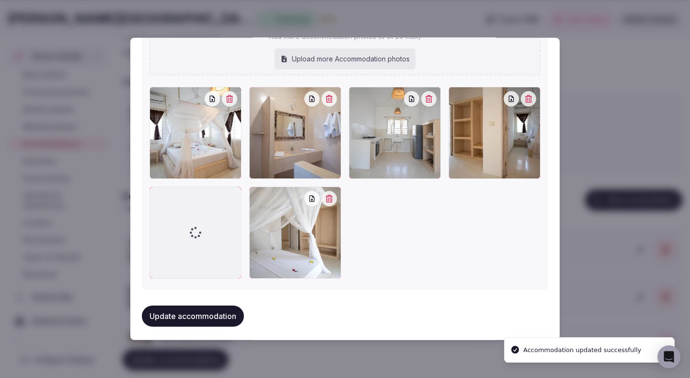
click at [227, 314] on button "Update accommodation" at bounding box center [193, 315] width 102 height 21
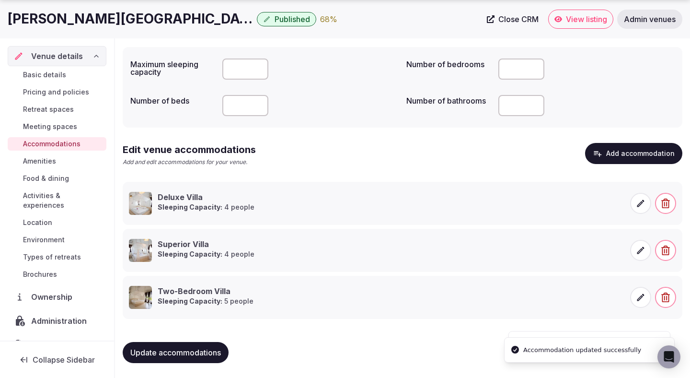
scroll to position [93, 0]
click at [205, 341] on div "Update accommodations" at bounding box center [403, 352] width 560 height 36
click at [207, 349] on span "Update accommodations" at bounding box center [175, 352] width 91 height 10
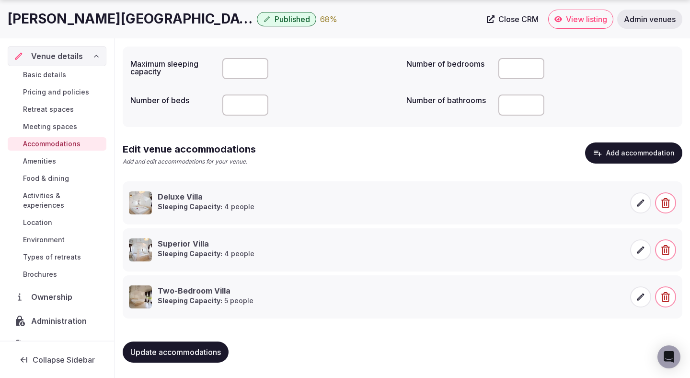
click at [203, 352] on span "Update accommodations" at bounding box center [175, 352] width 91 height 10
click at [181, 349] on span "Update accommodations" at bounding box center [175, 352] width 91 height 10
click at [628, 148] on button "Add accommodation" at bounding box center [633, 152] width 97 height 21
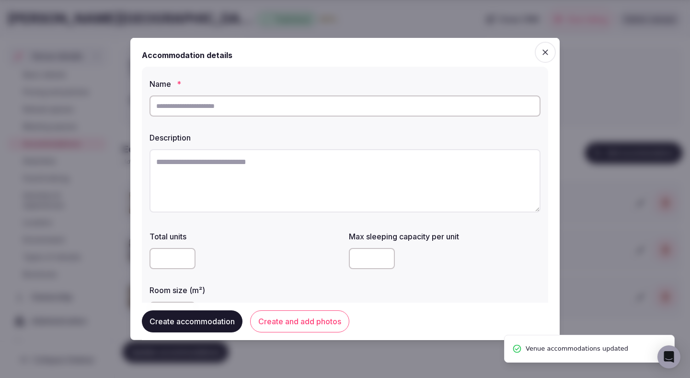
click at [389, 102] on input "text" at bounding box center [345, 105] width 391 height 21
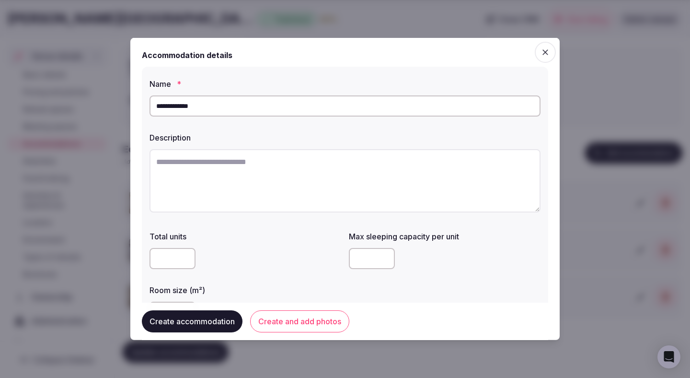
type input "**********"
click at [492, 71] on div "**********" at bounding box center [345, 200] width 406 height 267
click at [311, 201] on textarea at bounding box center [345, 180] width 391 height 63
paste textarea "**********"
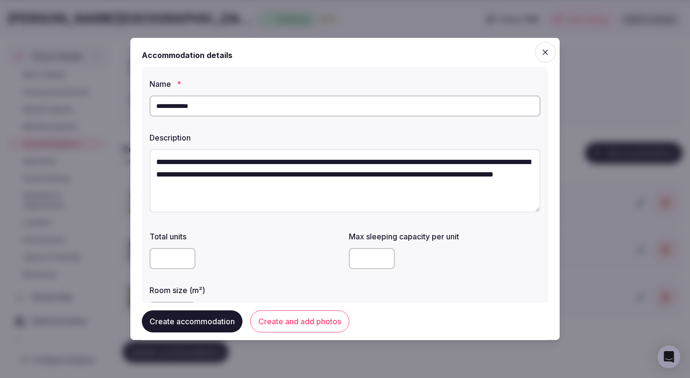
scroll to position [0, 0]
type textarea "**********"
click at [163, 260] on input "number" at bounding box center [173, 258] width 46 height 21
type input "*"
click at [364, 263] on input "number" at bounding box center [372, 258] width 46 height 21
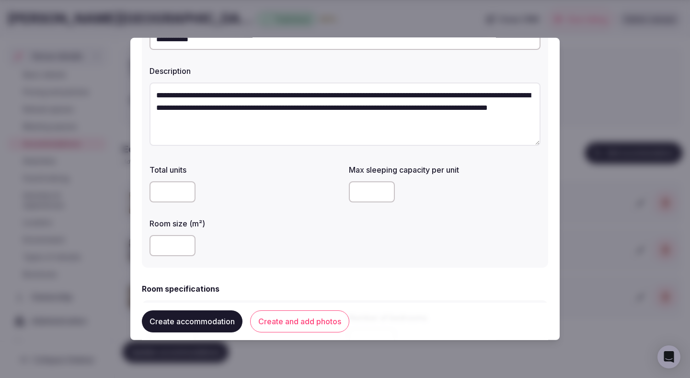
scroll to position [76, 0]
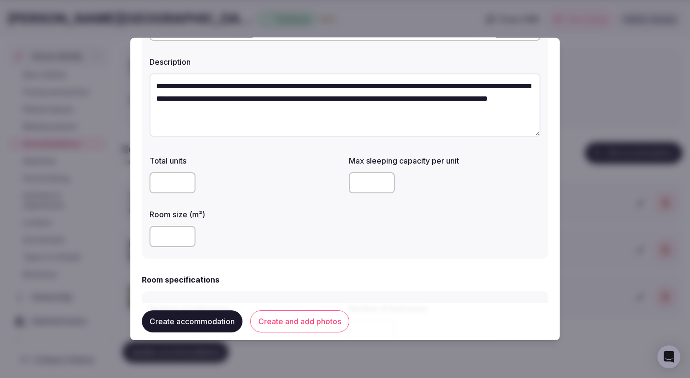
click at [358, 190] on input "number" at bounding box center [372, 182] width 46 height 21
type input "*"
click at [299, 227] on div at bounding box center [246, 236] width 192 height 21
type input "**"
click at [229, 219] on div "Room size (m²) **" at bounding box center [246, 228] width 192 height 46
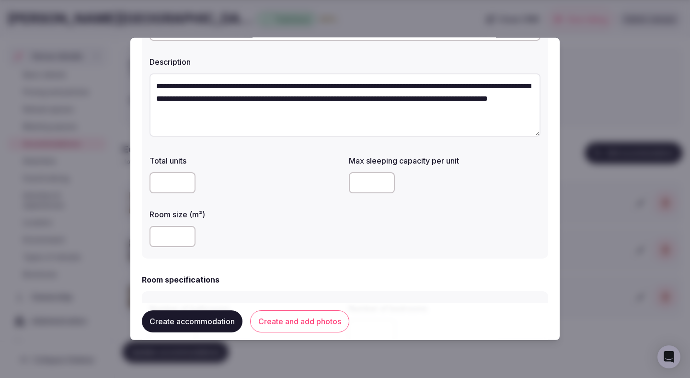
click at [236, 219] on div "Room size (m²) **" at bounding box center [246, 228] width 192 height 46
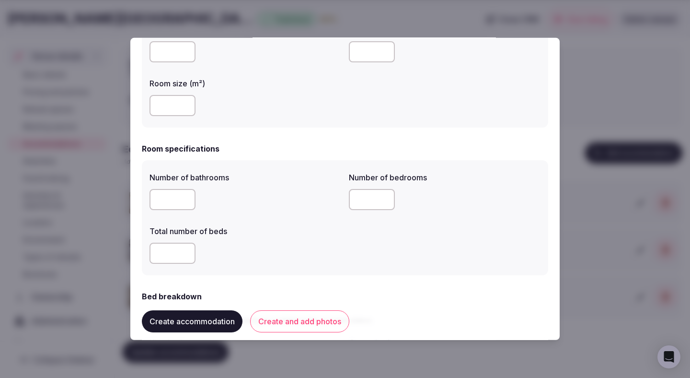
scroll to position [209, 0]
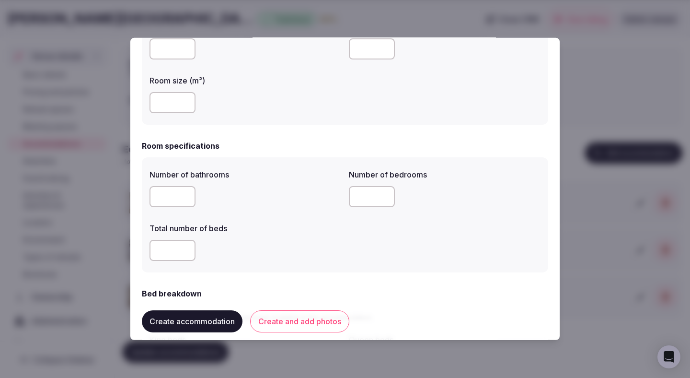
click at [160, 194] on input "number" at bounding box center [173, 196] width 46 height 21
type input "*"
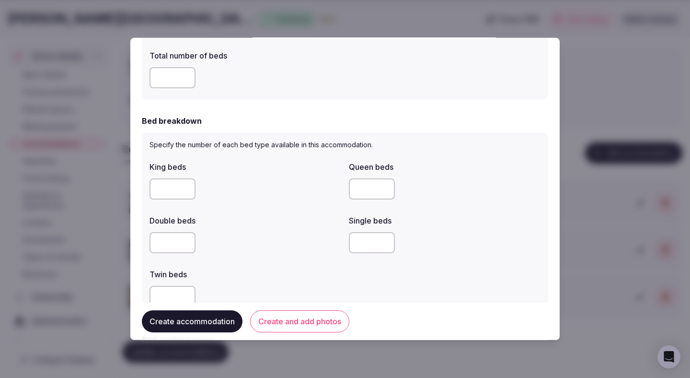
type input "*"
click at [257, 189] on div "*" at bounding box center [246, 188] width 192 height 21
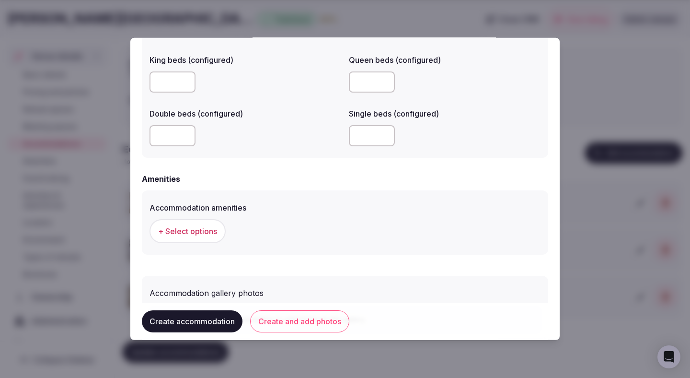
scroll to position [849, 0]
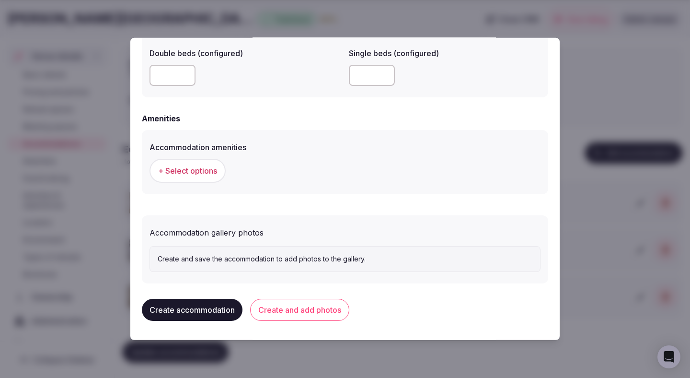
click at [211, 166] on span "+ Select options" at bounding box center [187, 170] width 59 height 11
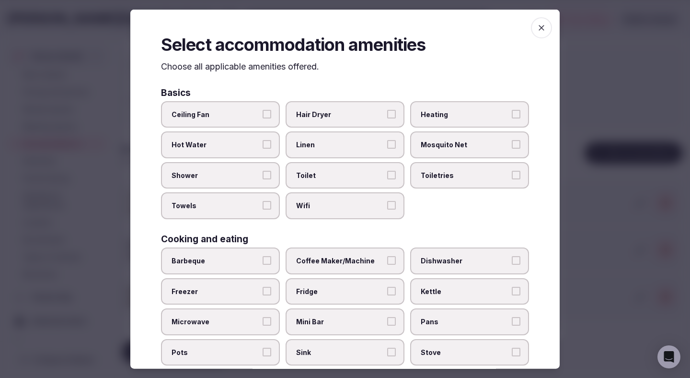
click at [249, 119] on label "Ceiling Fan" at bounding box center [220, 114] width 119 height 27
click at [263, 118] on button "Ceiling Fan" at bounding box center [267, 113] width 9 height 9
click at [249, 150] on label "Hot Water" at bounding box center [220, 144] width 119 height 27
click at [263, 149] on button "Hot Water" at bounding box center [267, 144] width 9 height 9
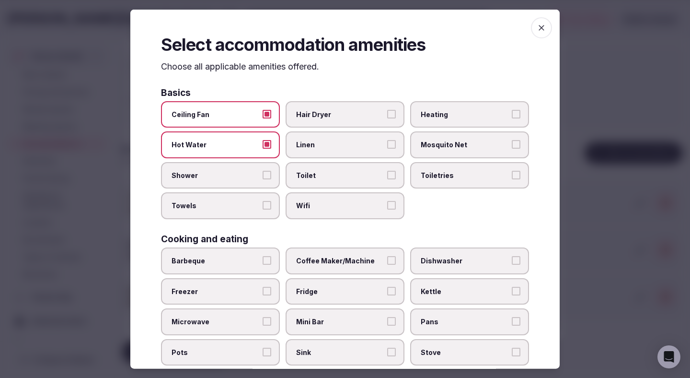
click at [245, 176] on span "Shower" at bounding box center [216, 175] width 88 height 10
click at [263, 176] on button "Shower" at bounding box center [267, 174] width 9 height 9
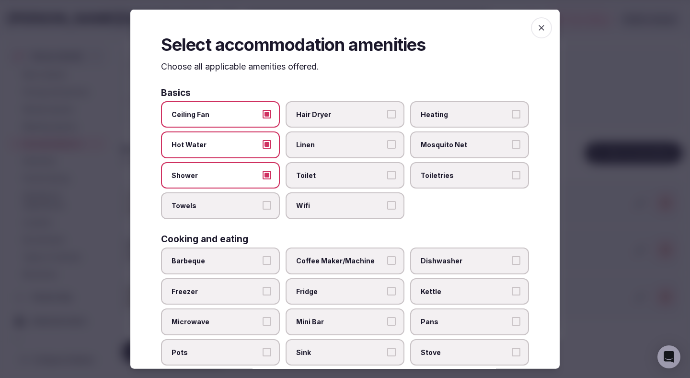
click at [251, 202] on span "Towels" at bounding box center [216, 206] width 88 height 10
click at [263, 202] on button "Towels" at bounding box center [267, 205] width 9 height 9
drag, startPoint x: 313, startPoint y: 203, endPoint x: 313, endPoint y: 173, distance: 30.7
click at [313, 199] on label "Wifi" at bounding box center [345, 205] width 119 height 27
click at [313, 173] on span "Toilet" at bounding box center [340, 175] width 88 height 10
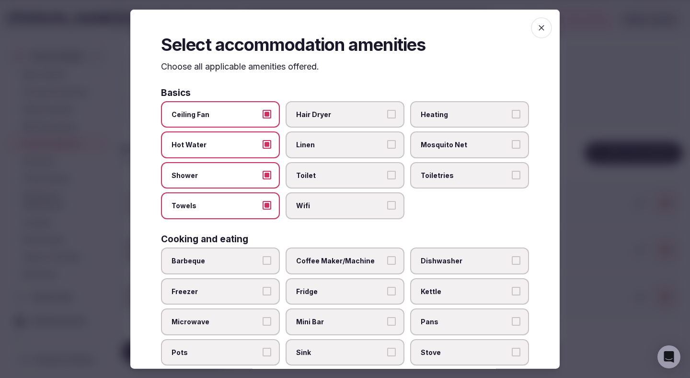
click at [387, 173] on button "Toilet" at bounding box center [391, 174] width 9 height 9
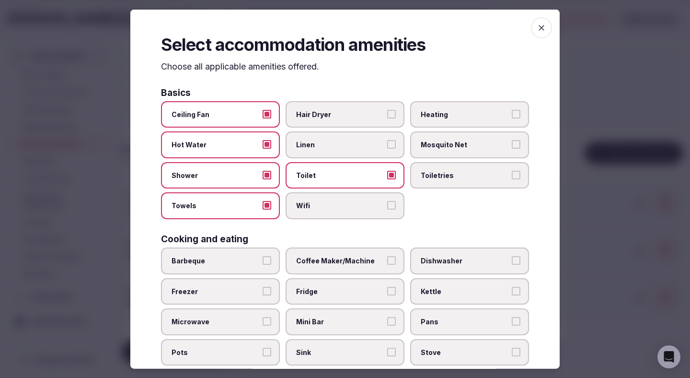
click at [322, 137] on label "Linen" at bounding box center [345, 144] width 119 height 27
click at [387, 140] on button "Linen" at bounding box center [391, 144] width 9 height 9
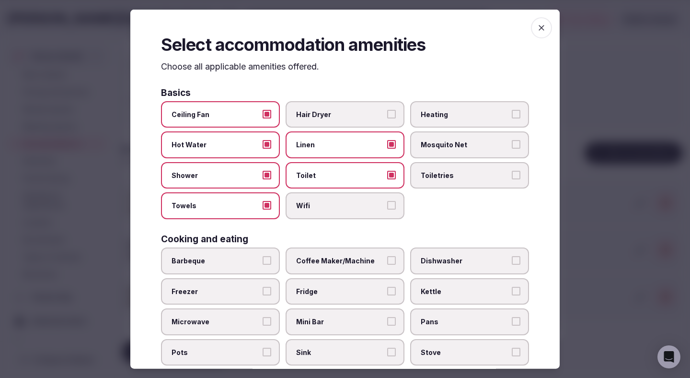
click at [331, 109] on span "Hair Dryer" at bounding box center [340, 114] width 88 height 10
click at [387, 109] on button "Hair Dryer" at bounding box center [391, 113] width 9 height 9
click at [331, 201] on span "Wifi" at bounding box center [340, 206] width 88 height 10
click at [387, 201] on button "Wifi" at bounding box center [391, 205] width 9 height 9
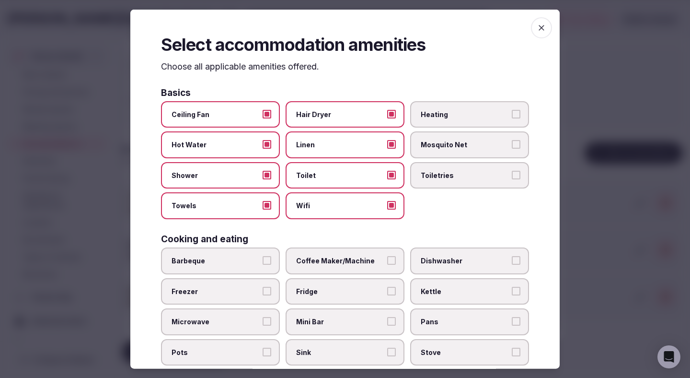
click at [426, 187] on label "Toiletries" at bounding box center [469, 174] width 119 height 27
click at [512, 179] on button "Toiletries" at bounding box center [516, 174] width 9 height 9
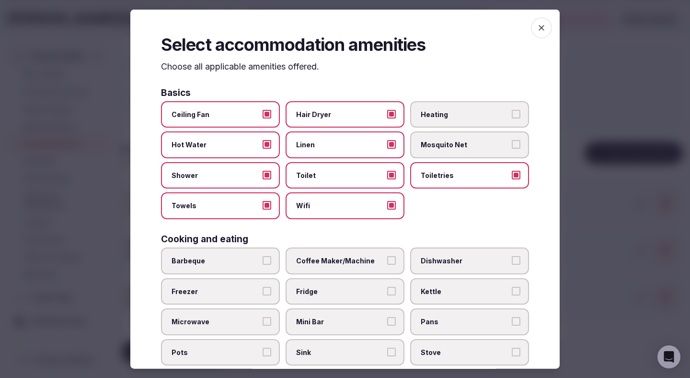
click at [434, 118] on label "Heating" at bounding box center [469, 114] width 119 height 27
click at [512, 118] on button "Heating" at bounding box center [516, 113] width 9 height 9
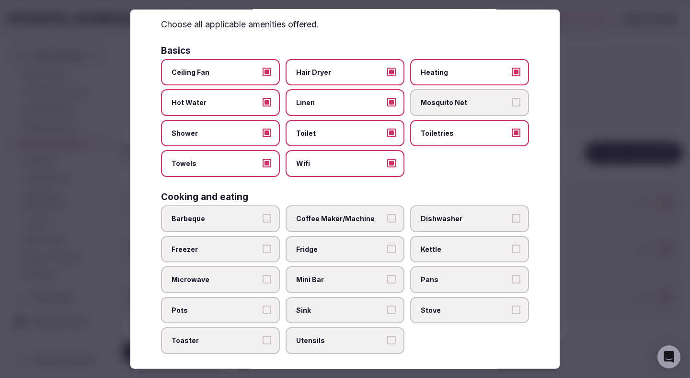
scroll to position [54, 0]
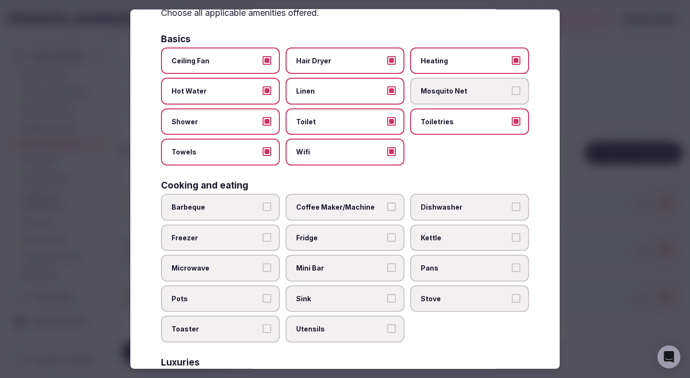
click at [323, 213] on label "Coffee Maker/Machine" at bounding box center [345, 207] width 119 height 27
click at [387, 211] on button "Coffee Maker/Machine" at bounding box center [391, 206] width 9 height 9
click at [320, 237] on span "Fridge" at bounding box center [340, 237] width 88 height 10
click at [387, 237] on button "Fridge" at bounding box center [391, 236] width 9 height 9
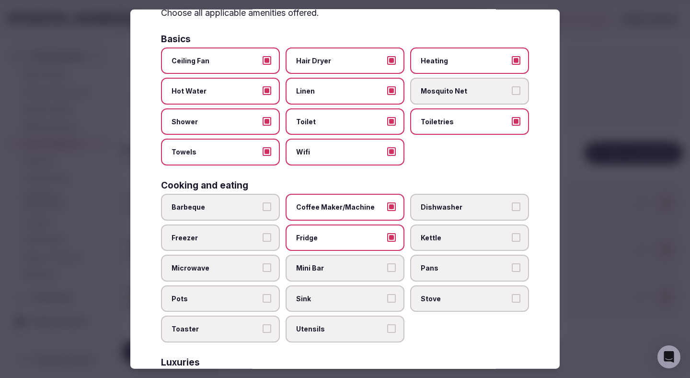
click at [321, 271] on span "Mini Bar" at bounding box center [340, 268] width 88 height 10
click at [387, 271] on button "Mini Bar" at bounding box center [391, 267] width 9 height 9
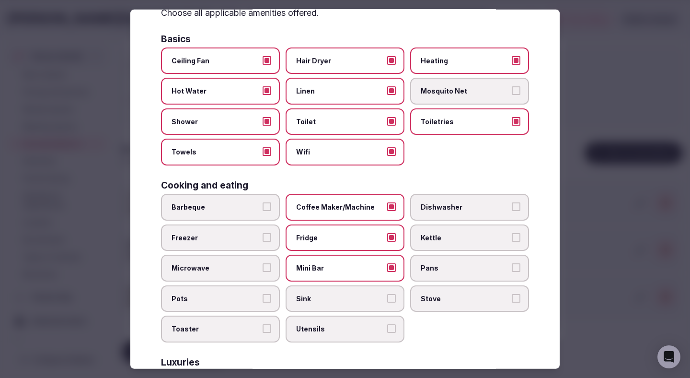
click at [346, 297] on span "Sink" at bounding box center [340, 298] width 88 height 10
click at [387, 297] on button "Sink" at bounding box center [391, 297] width 9 height 9
click at [435, 238] on span "Kettle" at bounding box center [465, 237] width 88 height 10
click at [512, 238] on button "Kettle" at bounding box center [516, 236] width 9 height 9
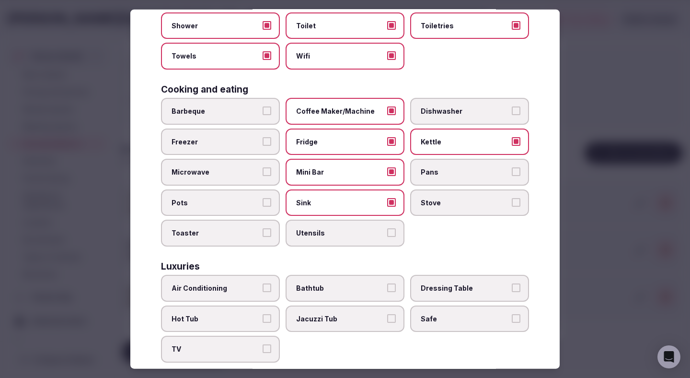
scroll to position [191, 0]
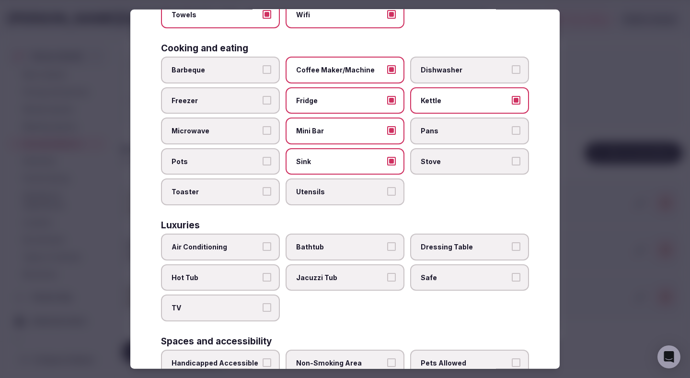
click at [245, 251] on span "Air Conditioning" at bounding box center [216, 247] width 88 height 10
click at [263, 251] on button "Air Conditioning" at bounding box center [267, 246] width 9 height 9
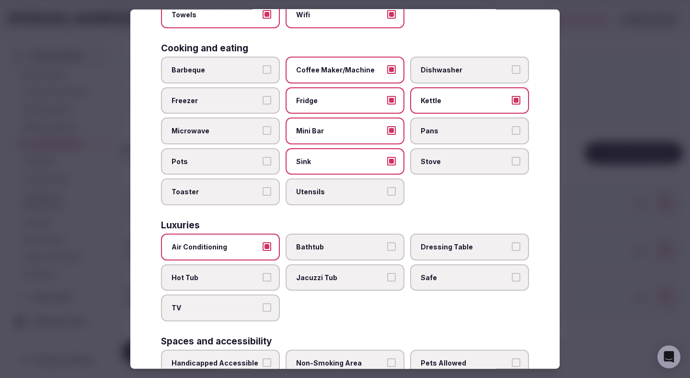
click at [230, 310] on span "TV" at bounding box center [216, 308] width 88 height 10
click at [263, 310] on button "TV" at bounding box center [267, 307] width 9 height 9
click at [431, 283] on label "Safe" at bounding box center [469, 277] width 119 height 27
click at [512, 281] on button "Safe" at bounding box center [516, 276] width 9 height 9
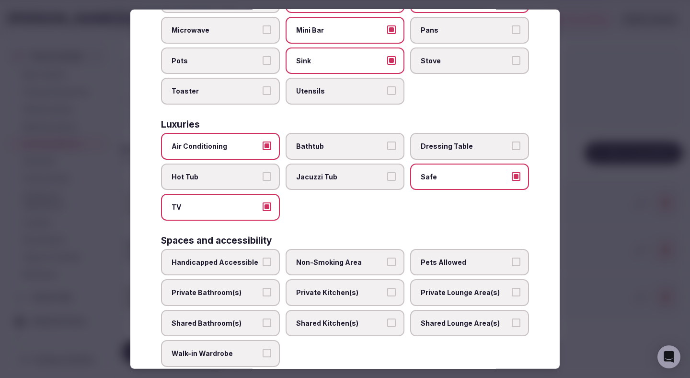
scroll to position [311, 0]
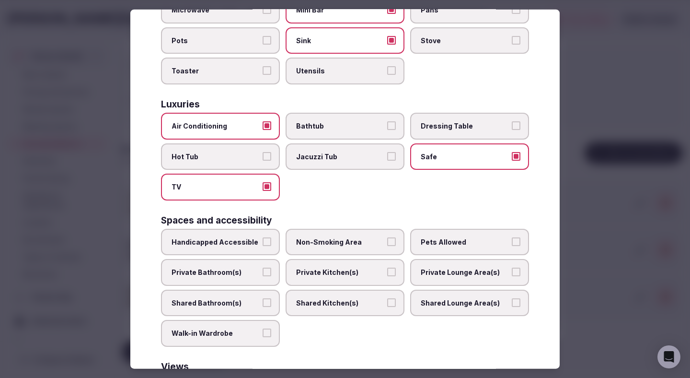
click at [368, 246] on span "Non-Smoking Area" at bounding box center [340, 242] width 88 height 10
click at [387, 245] on button "Non-Smoking Area" at bounding box center [391, 241] width 9 height 9
click at [239, 273] on span "Private Bathroom(s)" at bounding box center [216, 272] width 88 height 10
click at [263, 273] on button "Private Bathroom(s)" at bounding box center [267, 271] width 9 height 9
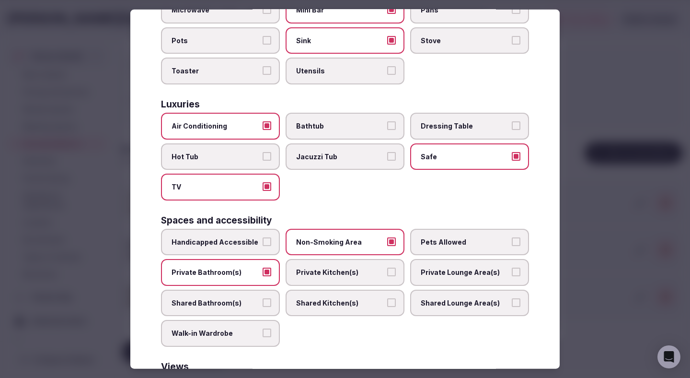
click at [327, 272] on span "Private Kitchen(s)" at bounding box center [340, 272] width 88 height 10
click at [387, 272] on button "Private Kitchen(s)" at bounding box center [391, 271] width 9 height 9
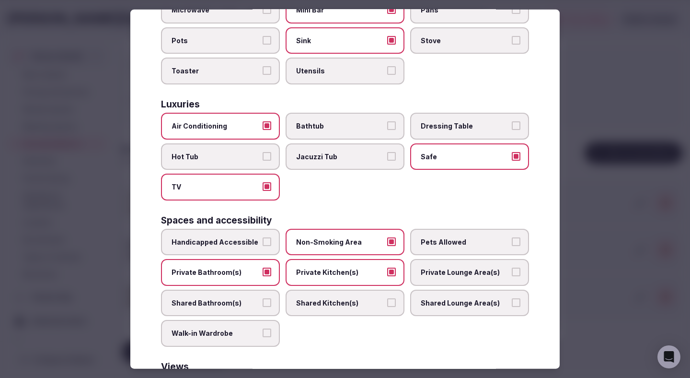
click at [435, 274] on span "Private Lounge Area(s)" at bounding box center [465, 272] width 88 height 10
click at [512, 274] on button "Private Lounge Area(s)" at bounding box center [516, 271] width 9 height 9
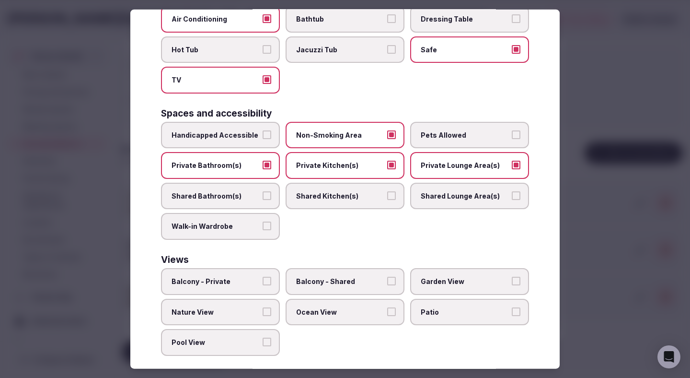
scroll to position [428, 0]
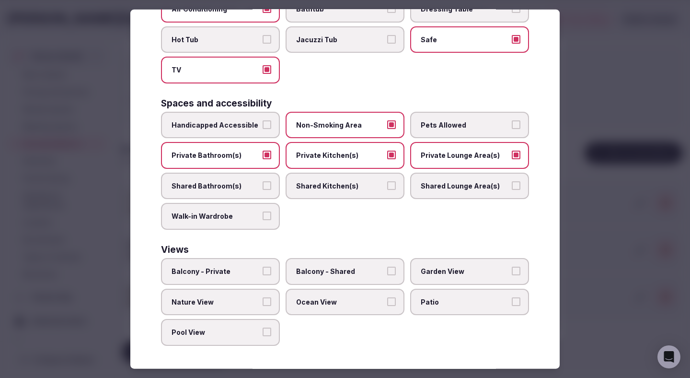
click at [249, 267] on span "Balcony - Private" at bounding box center [216, 271] width 88 height 10
click at [263, 267] on button "Balcony - Private" at bounding box center [267, 270] width 9 height 9
click at [436, 292] on label "Patio" at bounding box center [469, 301] width 119 height 27
click at [512, 297] on button "Patio" at bounding box center [516, 301] width 9 height 9
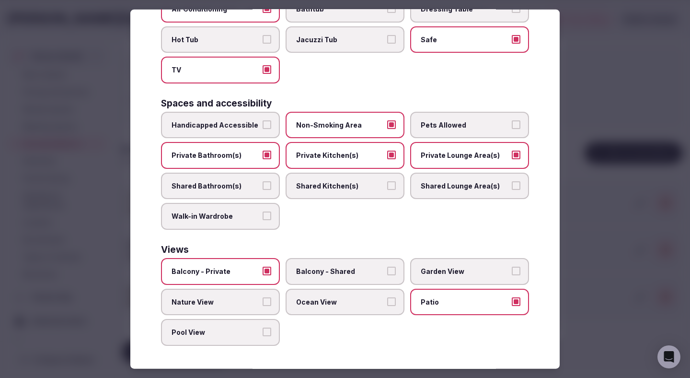
click at [626, 207] on div at bounding box center [345, 189] width 690 height 378
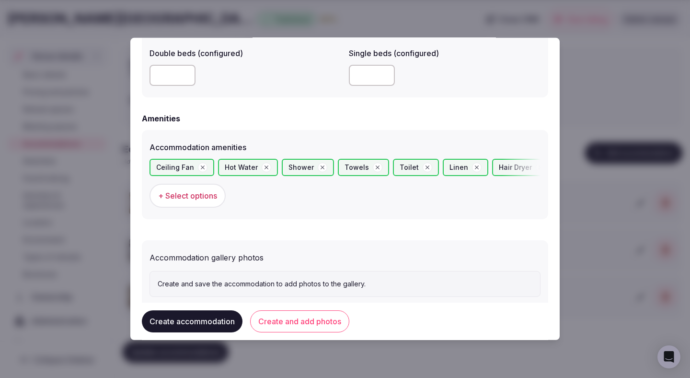
scroll to position [874, 0]
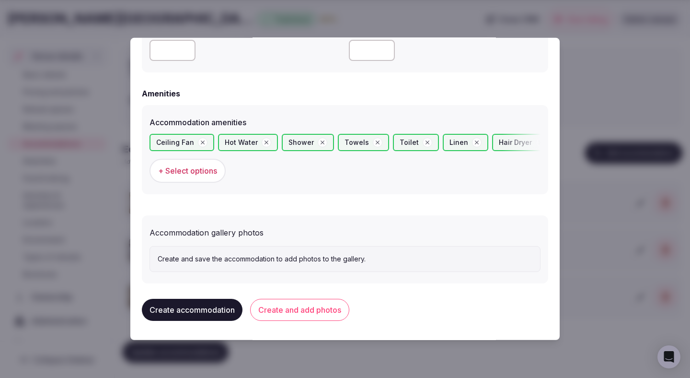
click at [308, 309] on button "Create and add photos" at bounding box center [299, 310] width 99 height 22
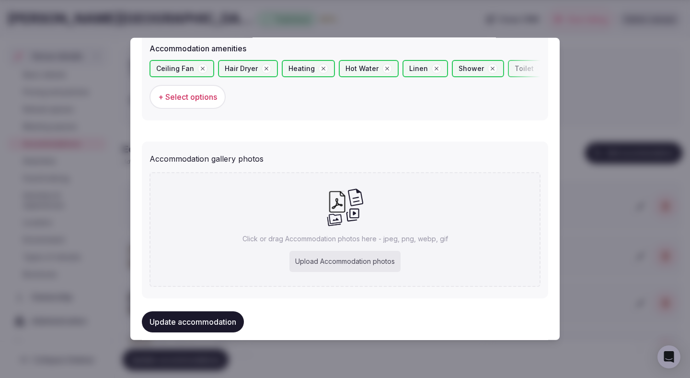
scroll to position [962, 0]
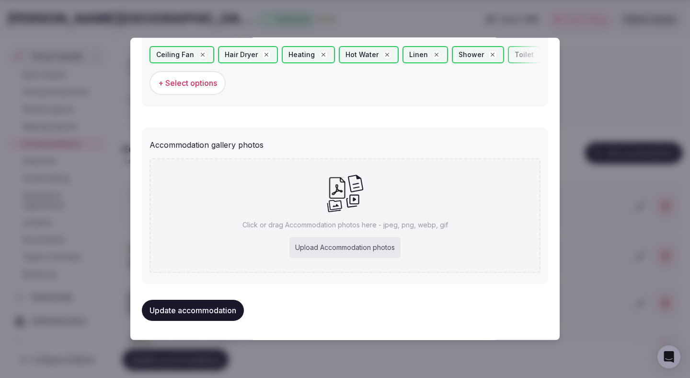
click at [311, 244] on div "Upload Accommodation photos" at bounding box center [344, 247] width 111 height 21
type input "**********"
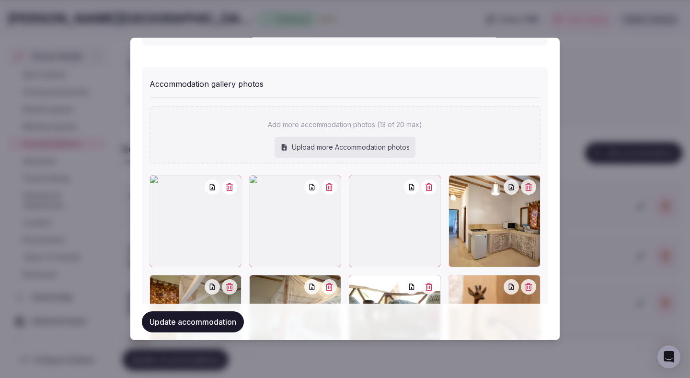
scroll to position [1070, 0]
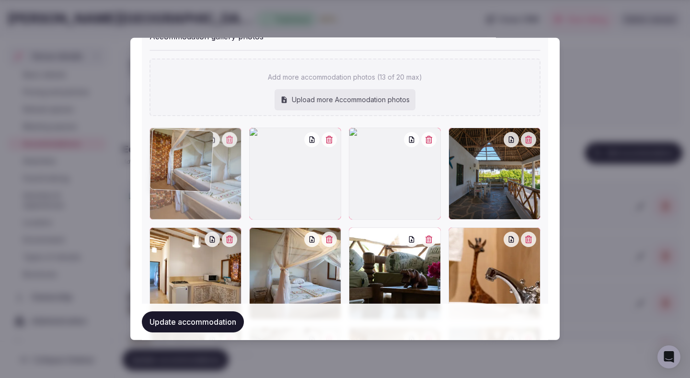
drag, startPoint x: 215, startPoint y: 274, endPoint x: 200, endPoint y: 199, distance: 76.3
click at [200, 199] on div at bounding box center [196, 173] width 92 height 92
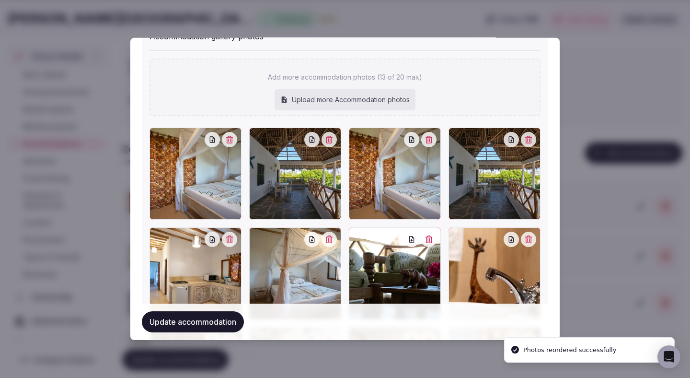
click at [432, 145] on button "button" at bounding box center [428, 139] width 15 height 15
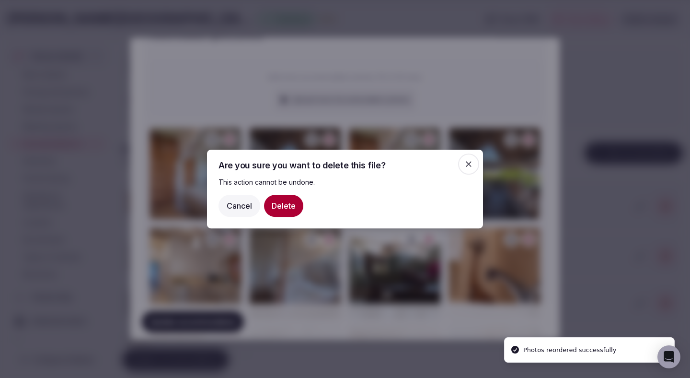
click at [287, 208] on button "Delete" at bounding box center [283, 206] width 39 height 22
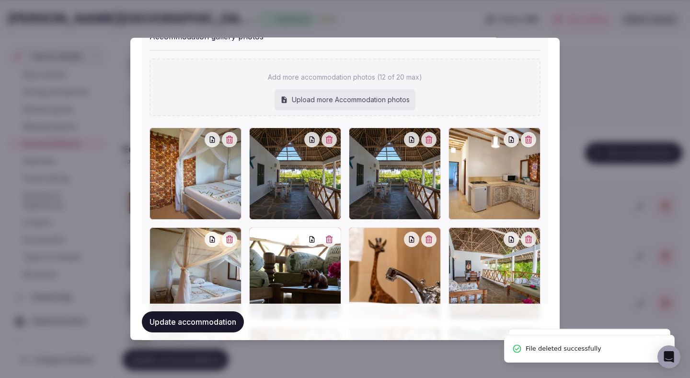
scroll to position [1075, 0]
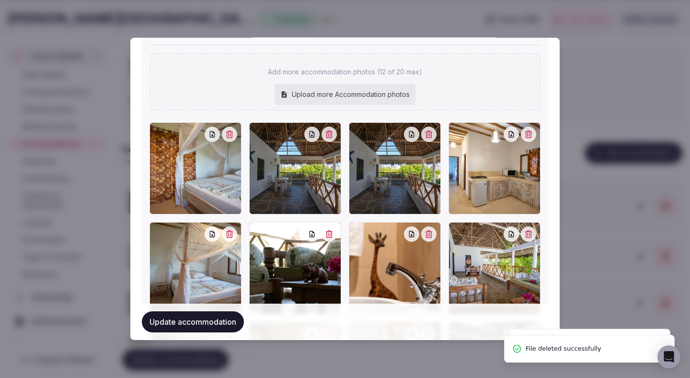
click at [328, 143] on div at bounding box center [295, 168] width 92 height 92
click at [333, 137] on icon "button" at bounding box center [329, 134] width 7 height 8
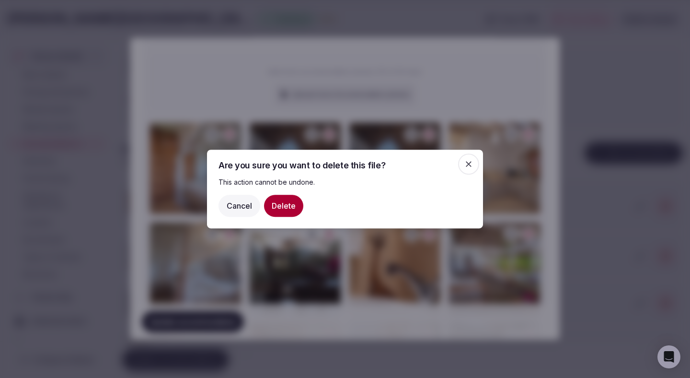
click at [288, 209] on button "Delete" at bounding box center [283, 206] width 39 height 22
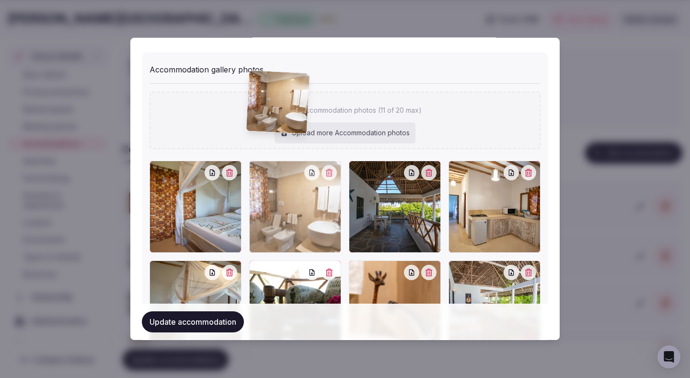
scroll to position [1034, 0]
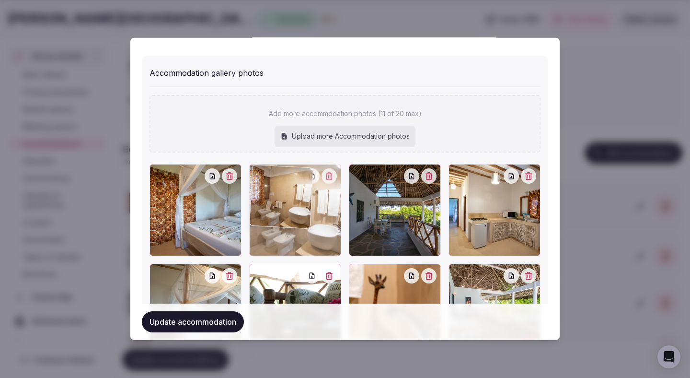
drag, startPoint x: 215, startPoint y: 283, endPoint x: 309, endPoint y: 243, distance: 102.2
click at [309, 243] on div at bounding box center [295, 210] width 92 height 92
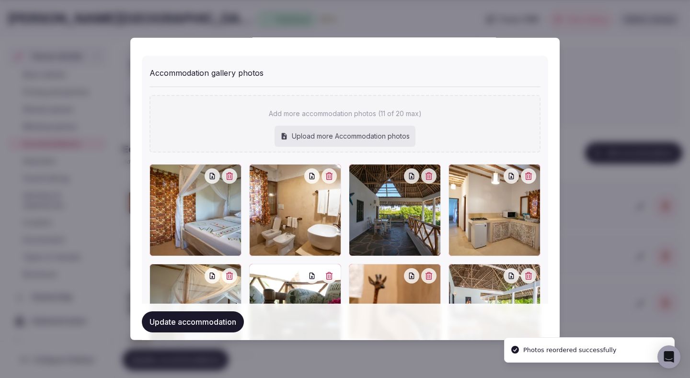
scroll to position [1217, 0]
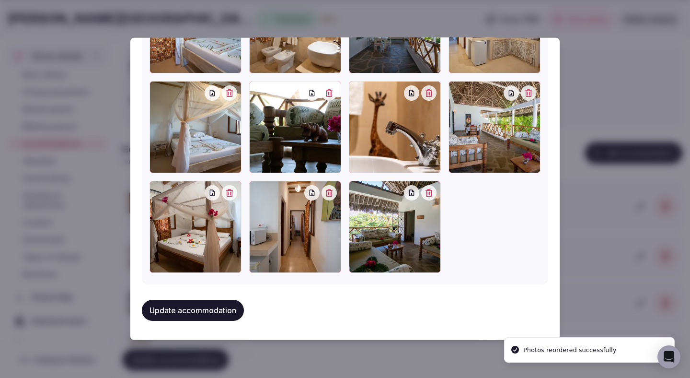
click at [206, 312] on button "Update accommodation" at bounding box center [193, 309] width 102 height 21
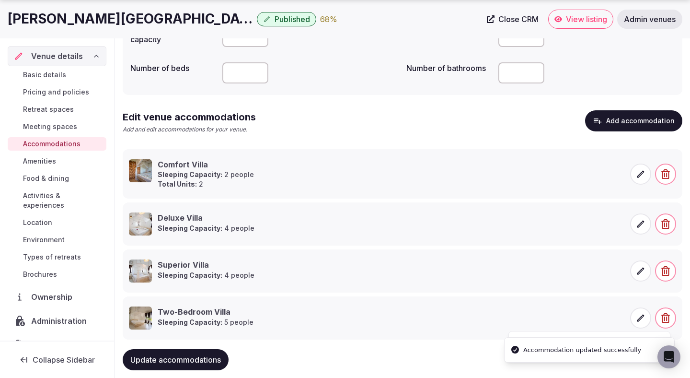
scroll to position [147, 0]
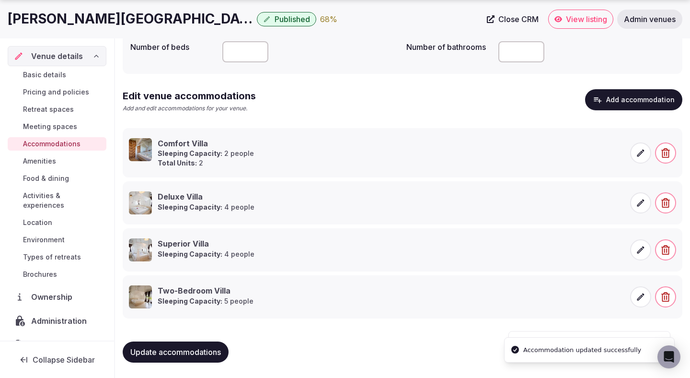
click at [193, 351] on span "Update accommodations" at bounding box center [175, 352] width 91 height 10
click at [638, 205] on icon at bounding box center [640, 202] width 7 height 7
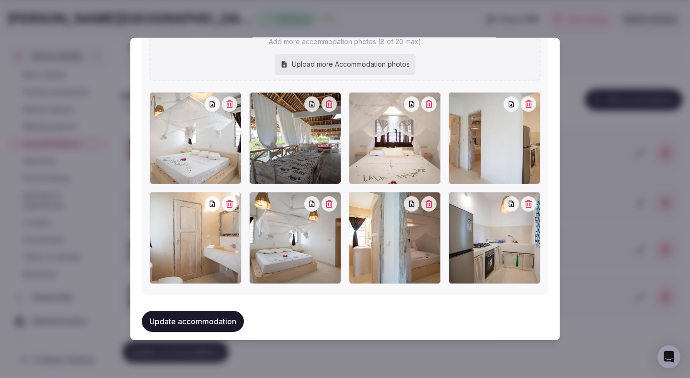
scroll to position [1108, 0]
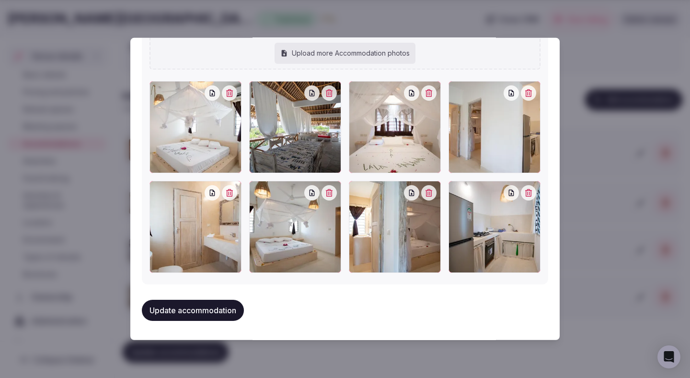
click at [586, 76] on div at bounding box center [345, 189] width 690 height 378
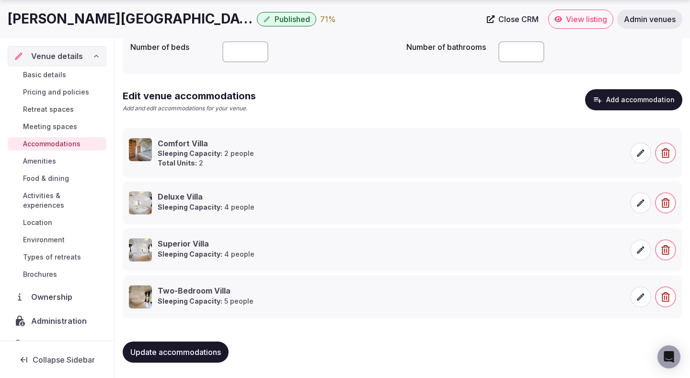
click at [639, 253] on icon at bounding box center [641, 250] width 10 height 10
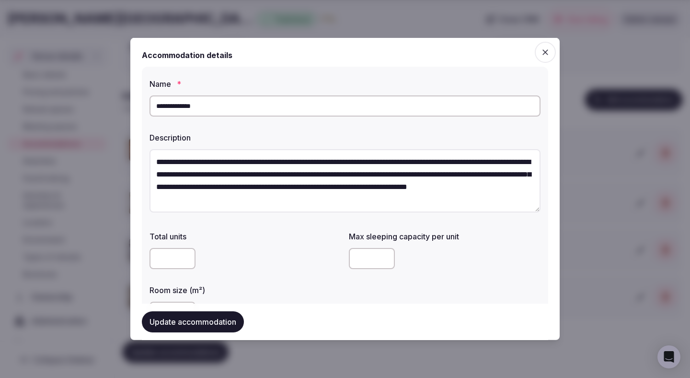
click at [613, 173] on div at bounding box center [345, 189] width 690 height 378
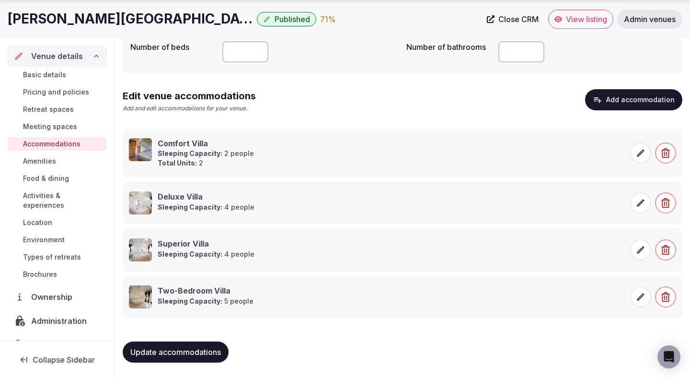
click at [51, 161] on span "Amenities" at bounding box center [39, 161] width 33 height 10
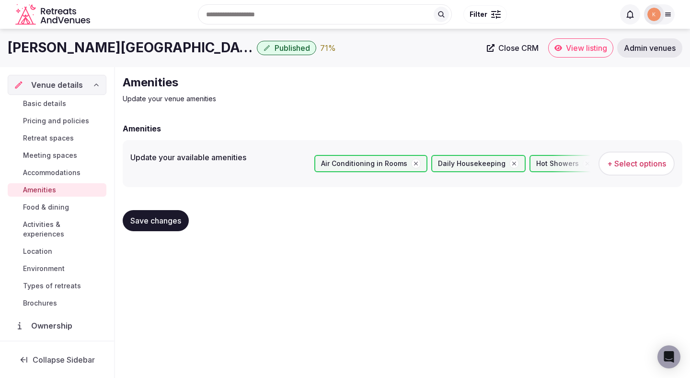
click at [58, 203] on span "Food & dining" at bounding box center [46, 207] width 46 height 10
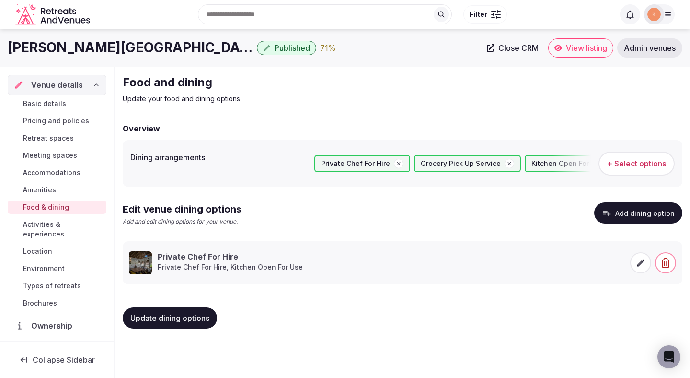
click at [68, 220] on span "Activities & experiences" at bounding box center [63, 228] width 80 height 19
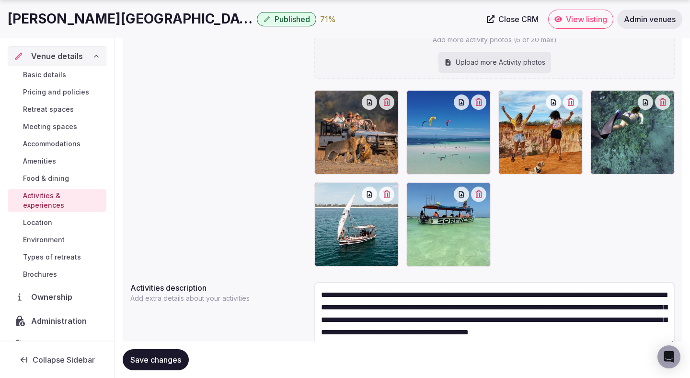
scroll to position [173, 0]
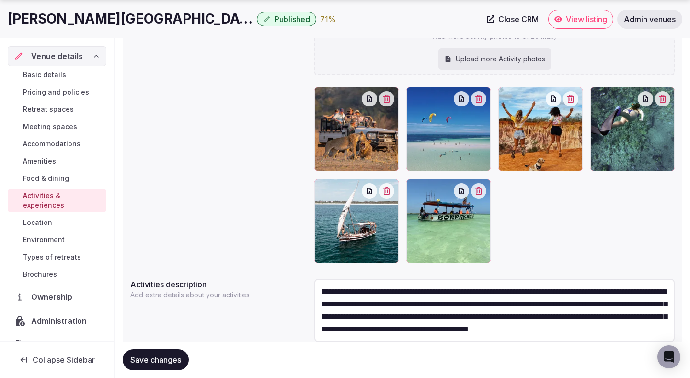
click at [40, 218] on span "Location" at bounding box center [37, 223] width 29 height 10
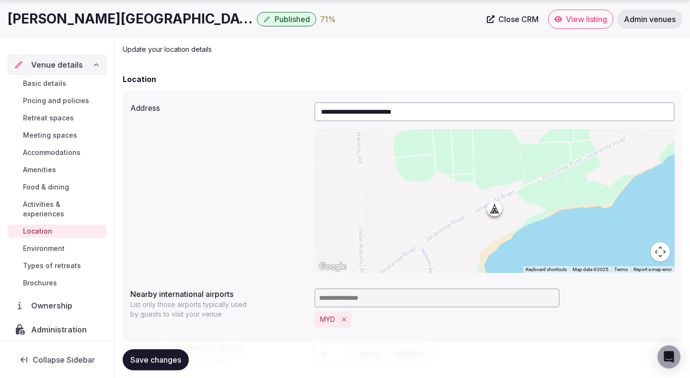
scroll to position [194, 0]
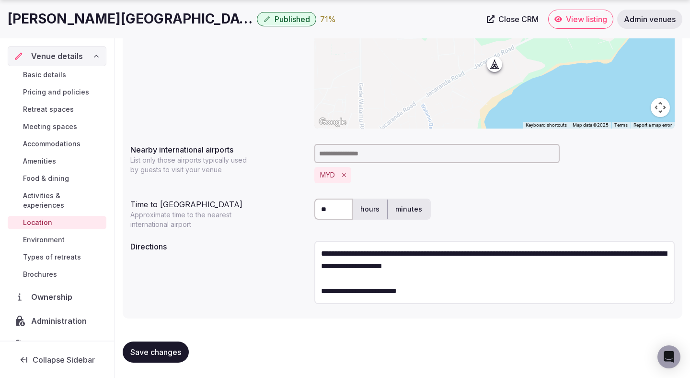
click at [53, 235] on span "Environment" at bounding box center [44, 240] width 42 height 10
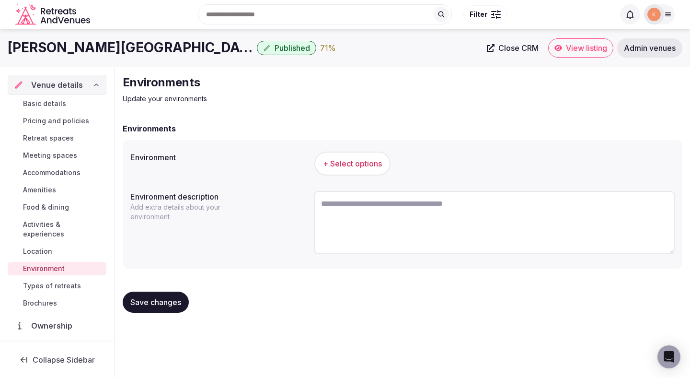
click at [357, 173] on button "+ Select options" at bounding box center [352, 163] width 76 height 24
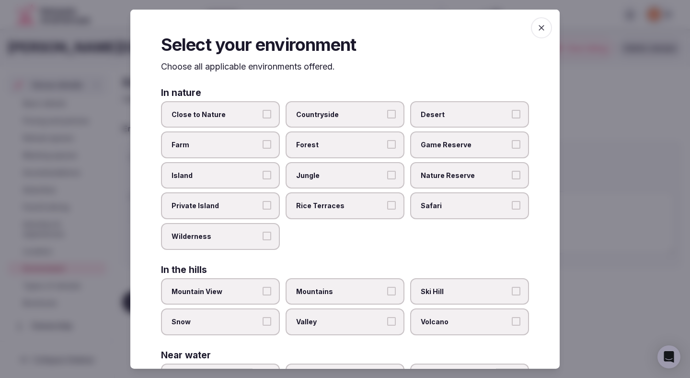
click at [606, 153] on div at bounding box center [345, 189] width 690 height 378
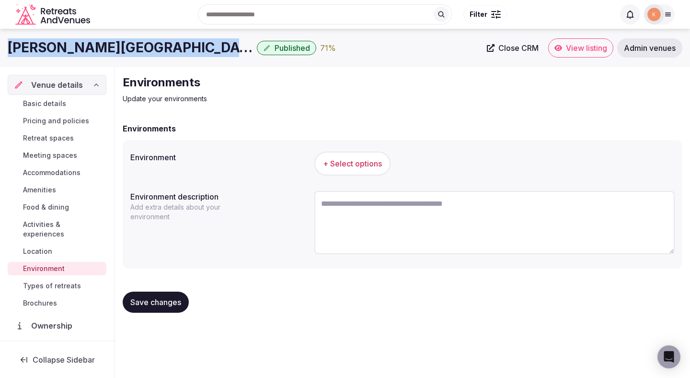
drag, startPoint x: 205, startPoint y: 49, endPoint x: 0, endPoint y: 49, distance: 204.6
click at [0, 49] on div "[PERSON_NAME] Residential Resort Published 71 % Close CRM View listing Admin ve…" at bounding box center [345, 47] width 690 height 19
copy h1 "[PERSON_NAME][GEOGRAPHIC_DATA]"
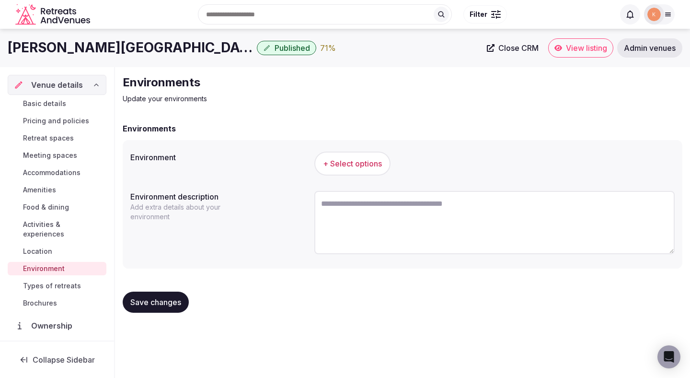
click at [359, 197] on textarea at bounding box center [494, 222] width 360 height 63
paste textarea "**********"
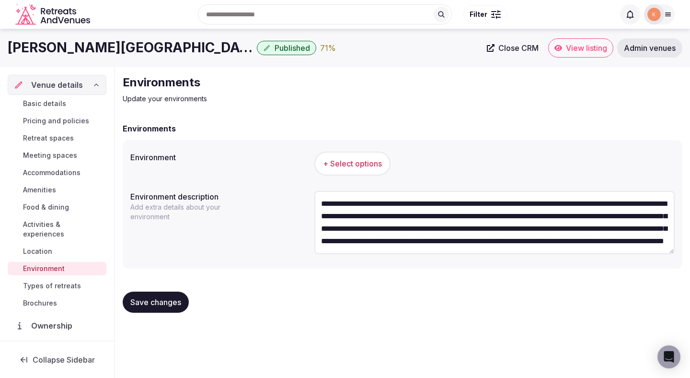
type textarea "**********"
click at [361, 173] on button "+ Select options" at bounding box center [352, 163] width 76 height 24
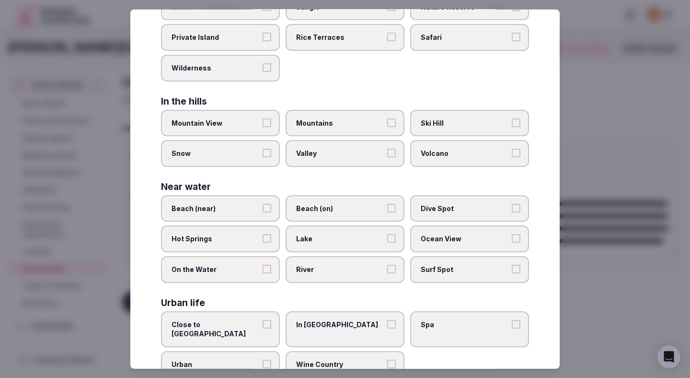
scroll to position [191, 0]
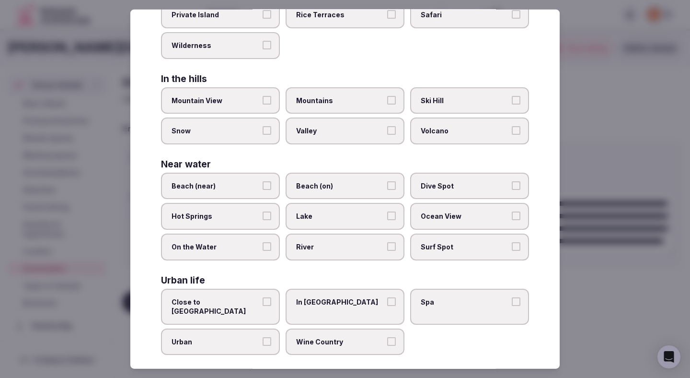
click at [302, 183] on span "Beach (on)" at bounding box center [340, 186] width 88 height 10
click at [387, 183] on button "Beach (on)" at bounding box center [391, 185] width 9 height 9
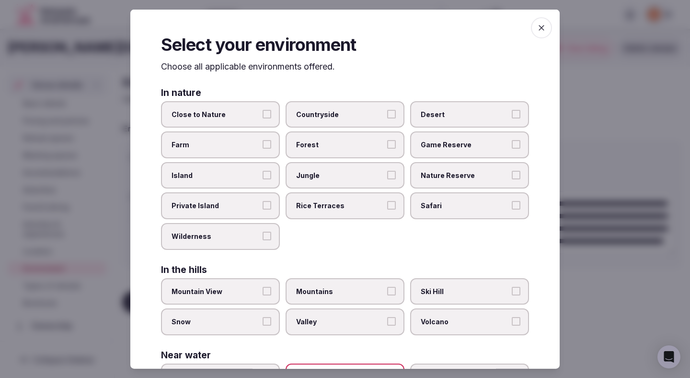
click at [261, 117] on label "Close to Nature" at bounding box center [220, 114] width 119 height 27
click at [263, 117] on button "Close to Nature" at bounding box center [267, 113] width 9 height 9
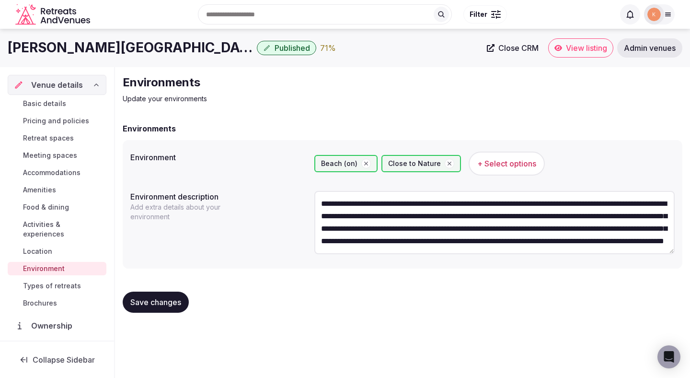
scroll to position [37, 0]
click at [175, 301] on span "Save changes" at bounding box center [155, 302] width 51 height 10
click at [68, 281] on span "Types of retreats" at bounding box center [52, 286] width 58 height 10
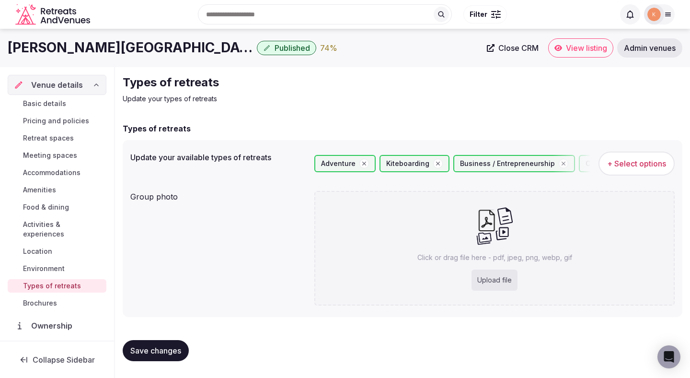
click at [480, 274] on div "Upload file" at bounding box center [495, 279] width 46 height 21
type input "**********"
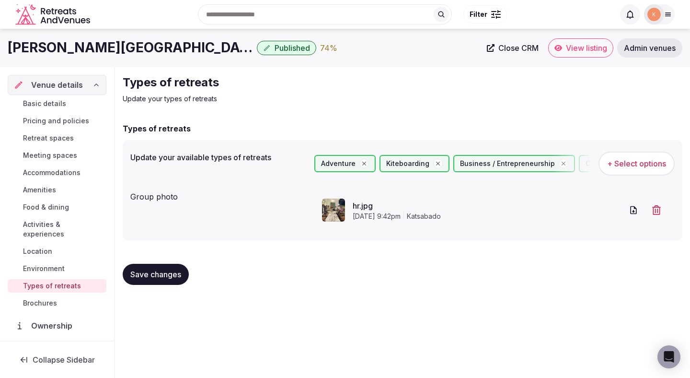
click at [171, 274] on span "Save changes" at bounding box center [155, 274] width 51 height 10
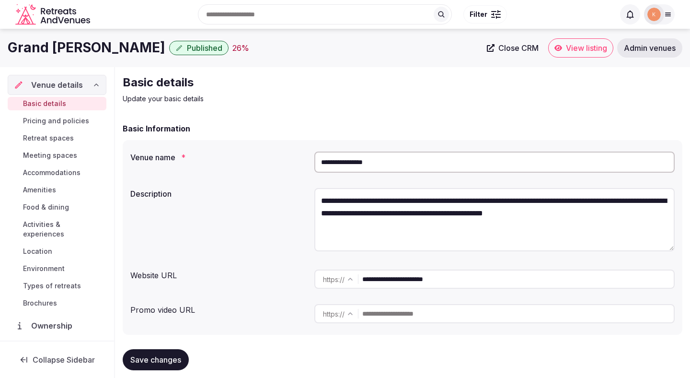
click at [426, 282] on input "**********" at bounding box center [517, 278] width 311 height 19
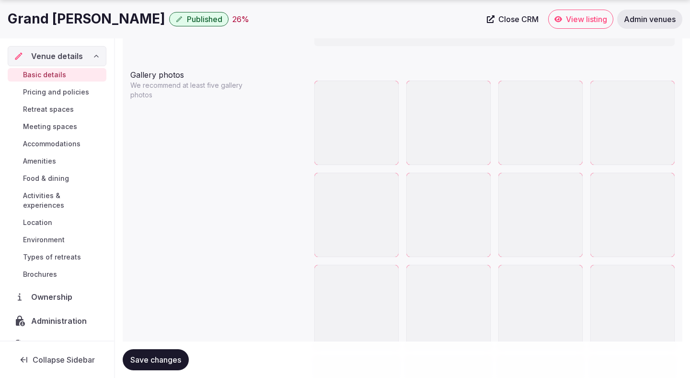
scroll to position [1145, 0]
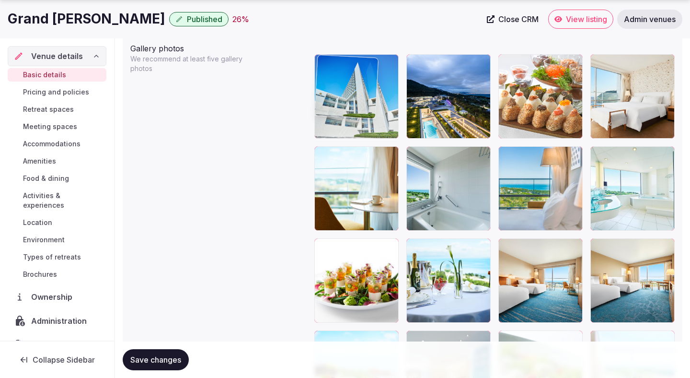
drag, startPoint x: 360, startPoint y: 285, endPoint x: 362, endPoint y: 126, distance: 159.1
click at [362, 126] on body "**********" at bounding box center [345, 84] width 690 height 2458
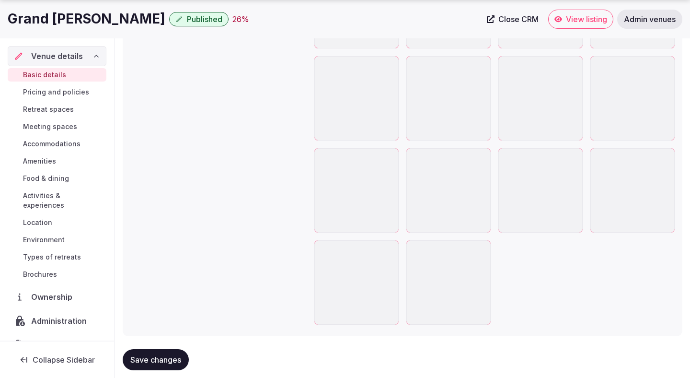
scroll to position [2081, 0]
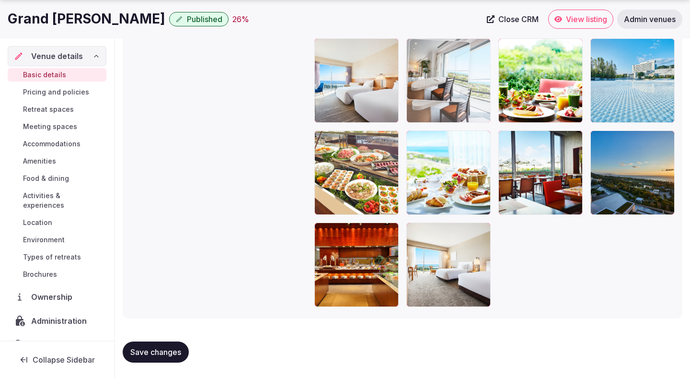
drag, startPoint x: 529, startPoint y: 172, endPoint x: 477, endPoint y: 84, distance: 102.5
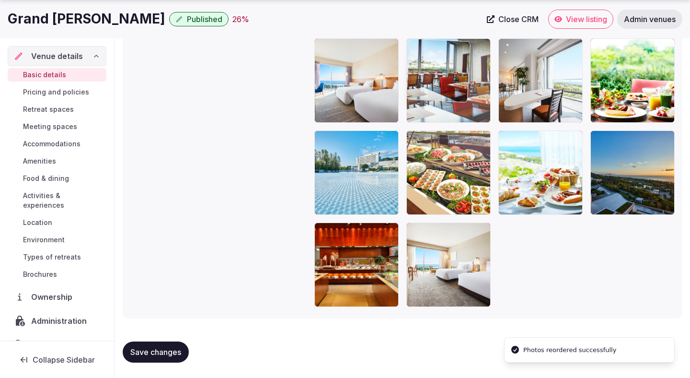
drag, startPoint x: 538, startPoint y: 162, endPoint x: 493, endPoint y: 91, distance: 84.8
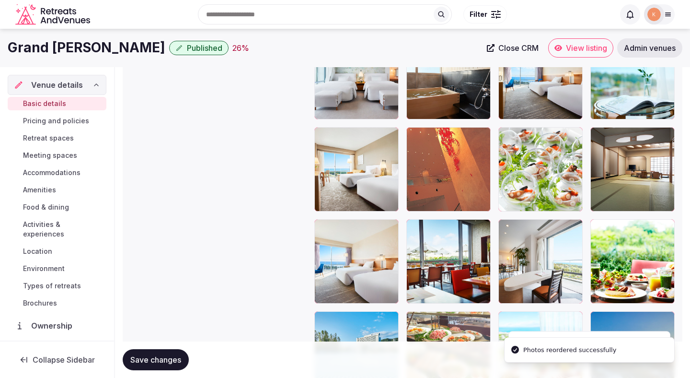
scroll to position [1883, 0]
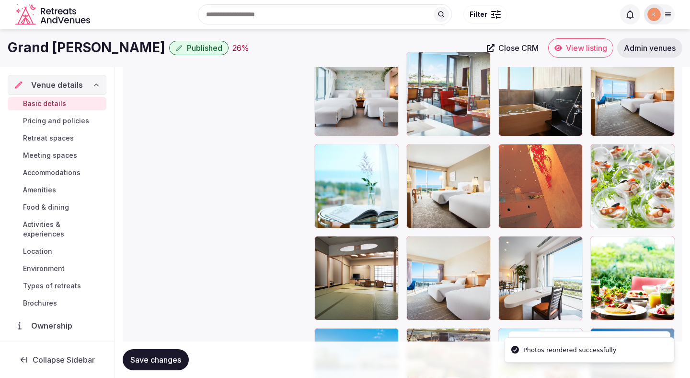
drag, startPoint x: 463, startPoint y: 285, endPoint x: 460, endPoint y: 142, distance: 142.8
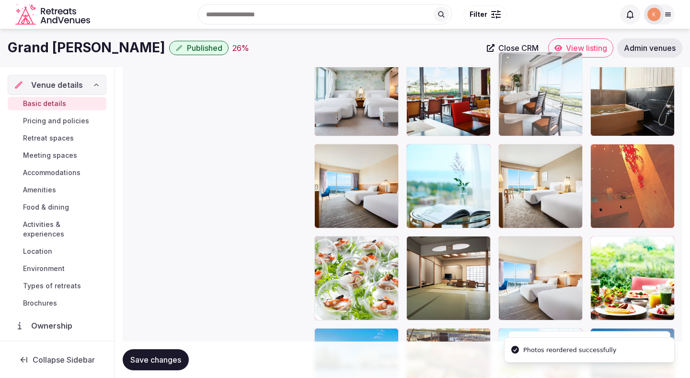
drag, startPoint x: 529, startPoint y: 262, endPoint x: 517, endPoint y: 88, distance: 174.3
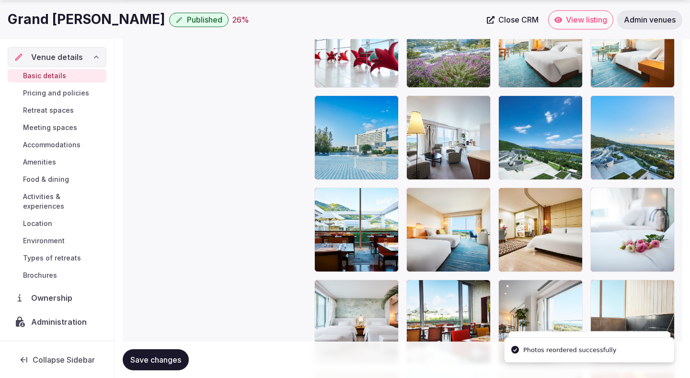
scroll to position [1668, 0]
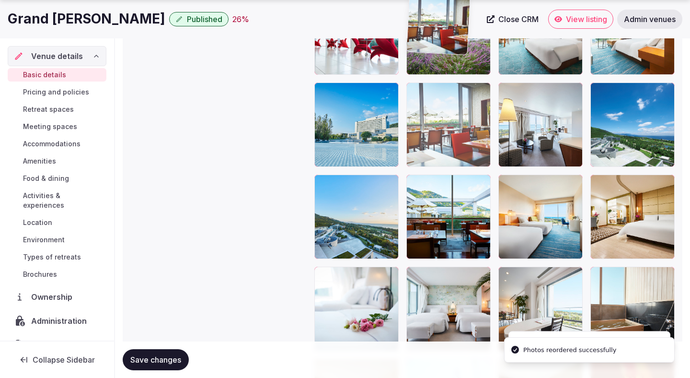
drag, startPoint x: 453, startPoint y: 334, endPoint x: 454, endPoint y: 112, distance: 221.9
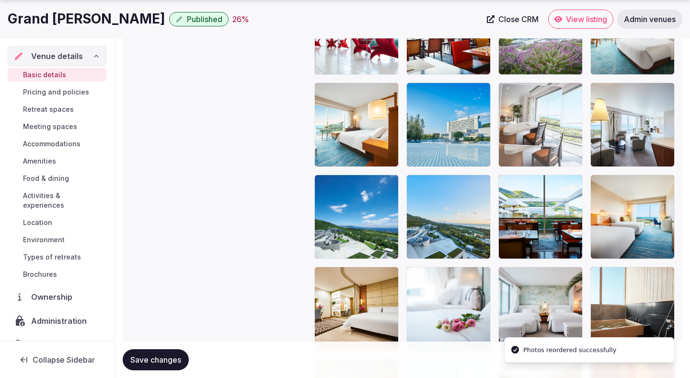
drag, startPoint x: 523, startPoint y: 290, endPoint x: 521, endPoint y: 79, distance: 211.8
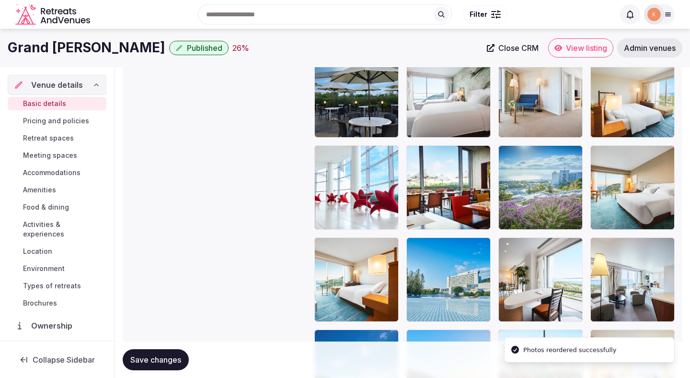
scroll to position [1503, 0]
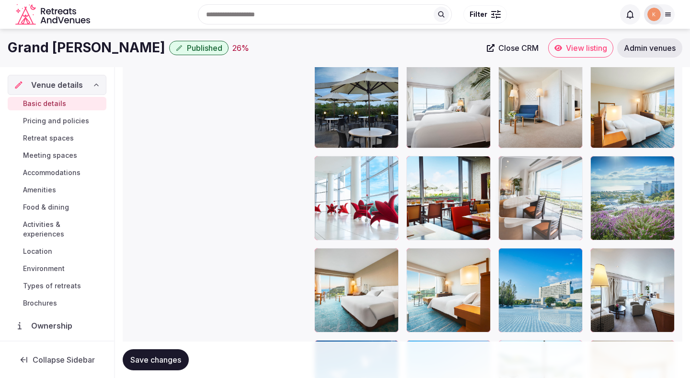
drag, startPoint x: 514, startPoint y: 289, endPoint x: 515, endPoint y: 211, distance: 78.1
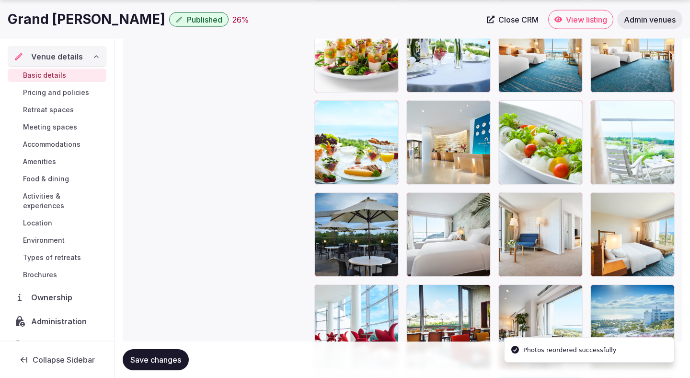
scroll to position [1381, 0]
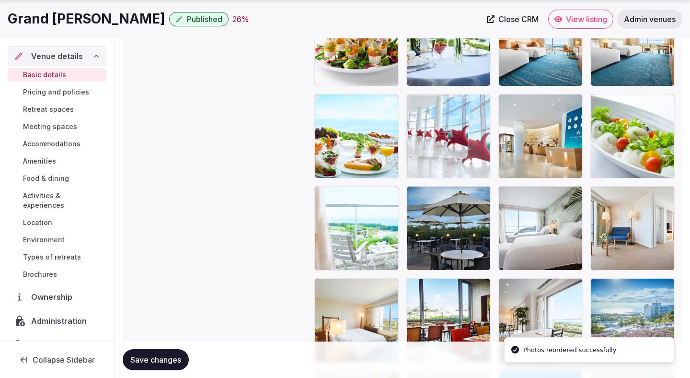
drag, startPoint x: 362, startPoint y: 307, endPoint x: 426, endPoint y: 105, distance: 211.4
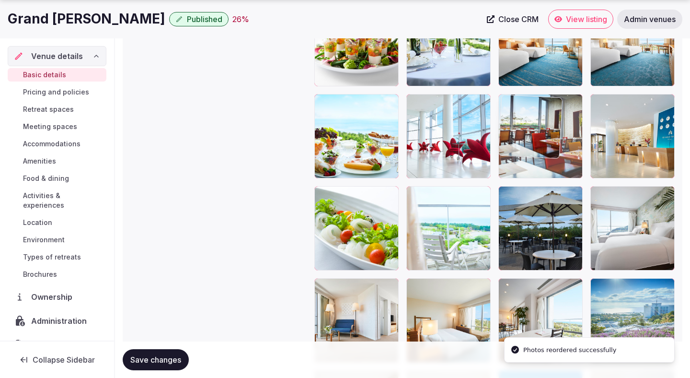
drag, startPoint x: 438, startPoint y: 312, endPoint x: 509, endPoint y: 153, distance: 174.0
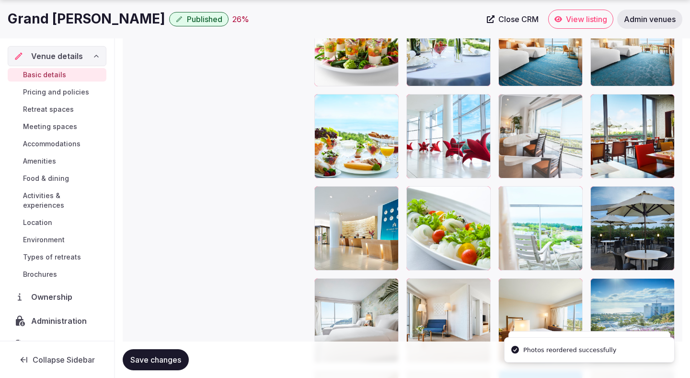
drag, startPoint x: 525, startPoint y: 295, endPoint x: 504, endPoint y: 105, distance: 191.4
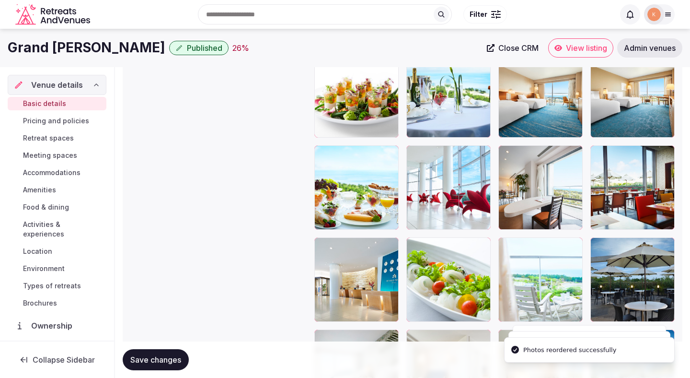
scroll to position [1323, 0]
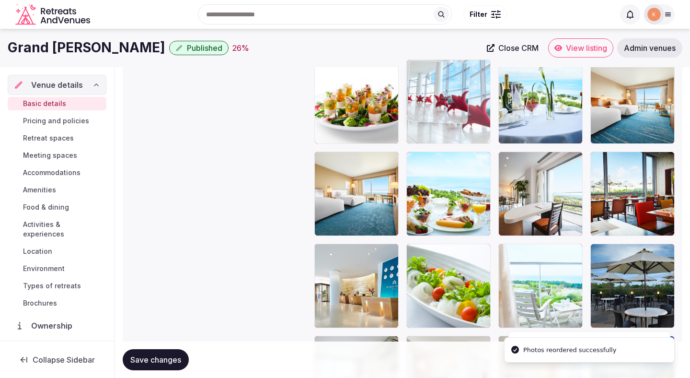
drag, startPoint x: 445, startPoint y: 204, endPoint x: 445, endPoint y: 123, distance: 80.5
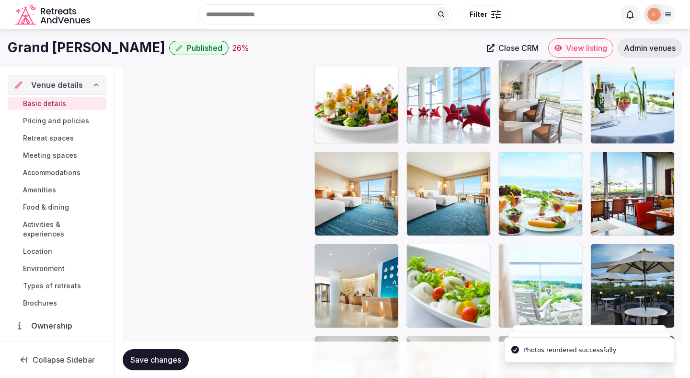
drag, startPoint x: 518, startPoint y: 199, endPoint x: 518, endPoint y: 129, distance: 70.4
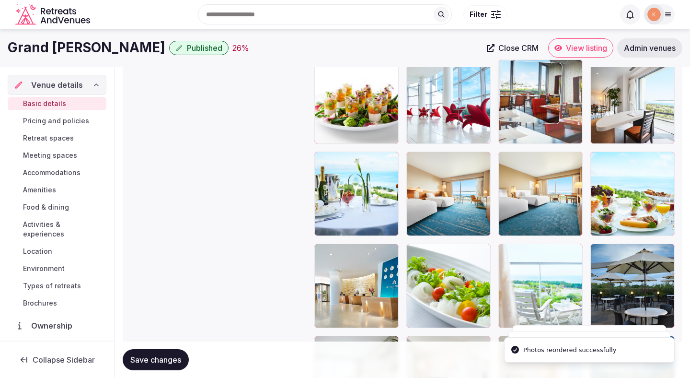
drag, startPoint x: 623, startPoint y: 194, endPoint x: 517, endPoint y: 110, distance: 135.7
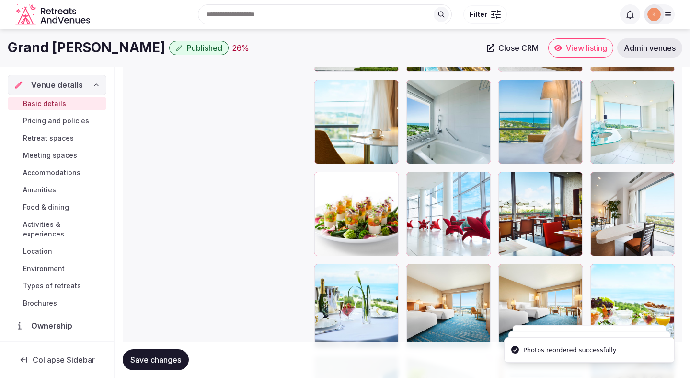
scroll to position [1200, 0]
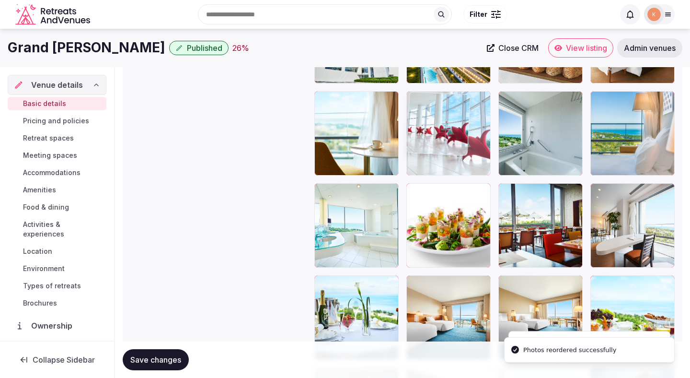
drag, startPoint x: 457, startPoint y: 215, endPoint x: 465, endPoint y: 100, distance: 115.3
click at [465, 99] on body "**********" at bounding box center [345, 29] width 690 height 2458
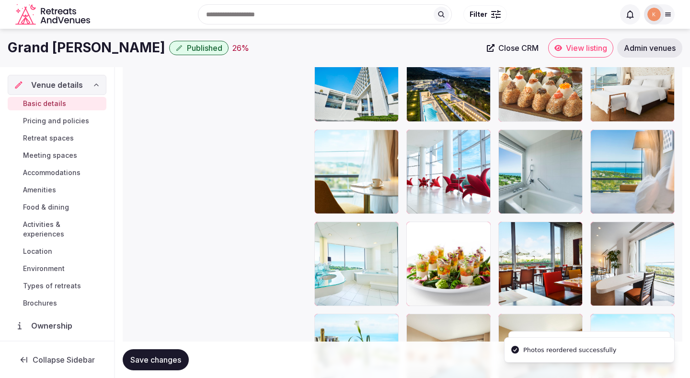
scroll to position [1164, 0]
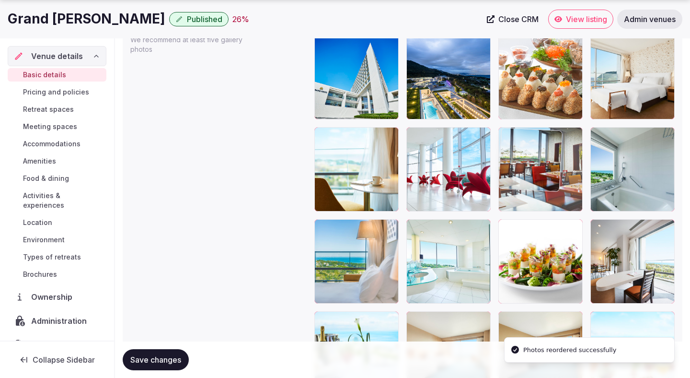
drag, startPoint x: 534, startPoint y: 258, endPoint x: 534, endPoint y: 154, distance: 104.0
click at [534, 148] on body "**********" at bounding box center [345, 65] width 690 height 2458
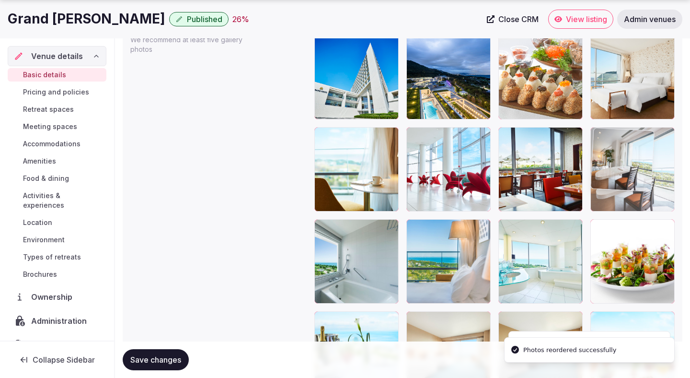
drag, startPoint x: 612, startPoint y: 246, endPoint x: 611, endPoint y: 157, distance: 89.1
click at [611, 157] on body "**********" at bounding box center [345, 65] width 690 height 2458
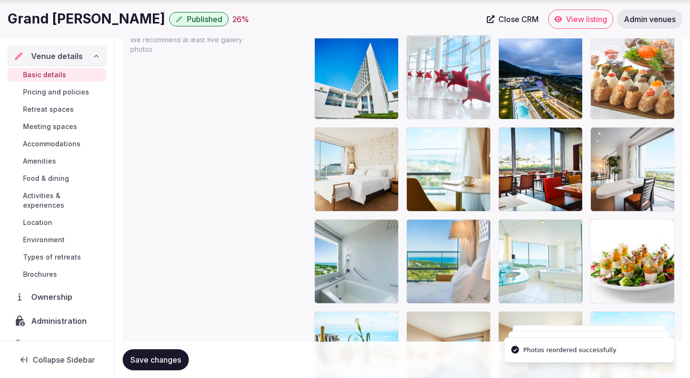
drag, startPoint x: 450, startPoint y: 184, endPoint x: 450, endPoint y: 121, distance: 62.8
click at [450, 121] on body "**********" at bounding box center [345, 65] width 690 height 2458
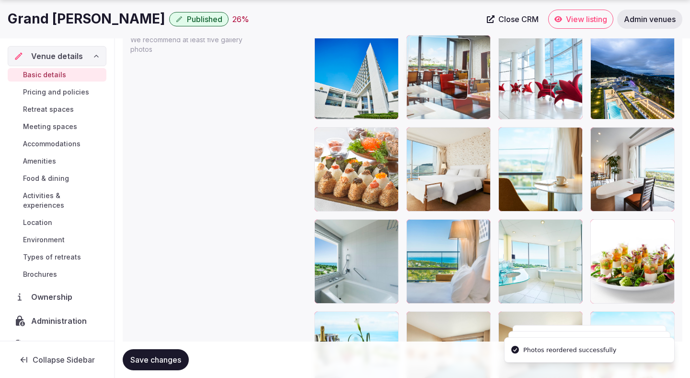
drag, startPoint x: 516, startPoint y: 175, endPoint x: 448, endPoint y: 93, distance: 106.1
click at [447, 92] on body "**********" at bounding box center [345, 65] width 690 height 2458
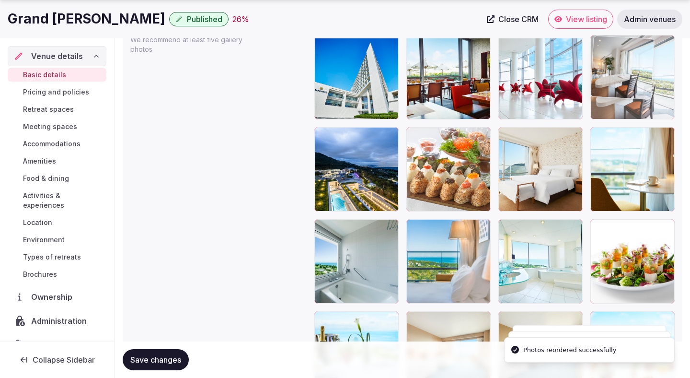
drag, startPoint x: 630, startPoint y: 161, endPoint x: 619, endPoint y: 89, distance: 72.7
click at [619, 89] on body "**********" at bounding box center [345, 65] width 690 height 2458
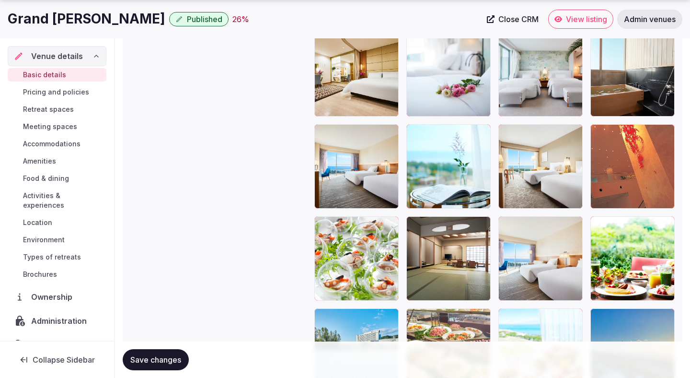
scroll to position [1899, 0]
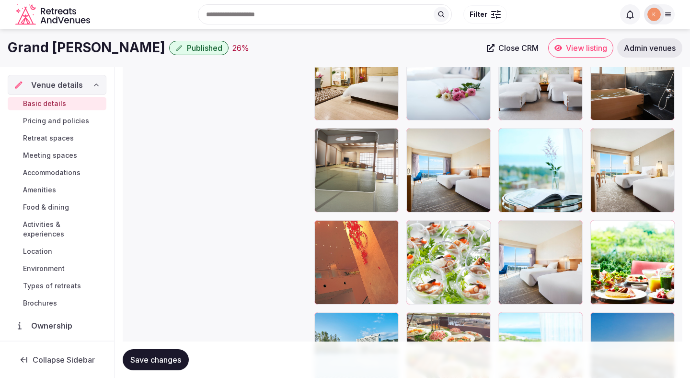
drag, startPoint x: 437, startPoint y: 255, endPoint x: 388, endPoint y: 142, distance: 124.0
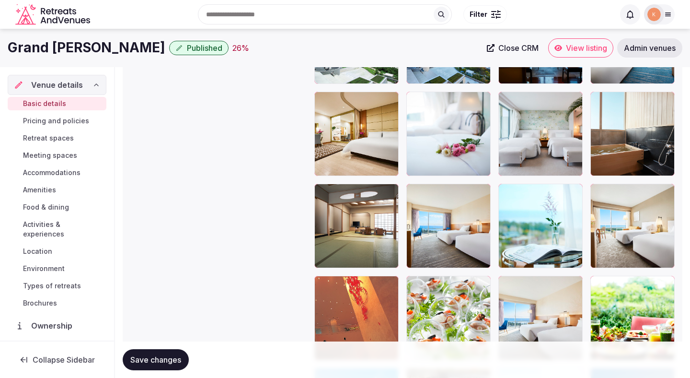
scroll to position [1810, 0]
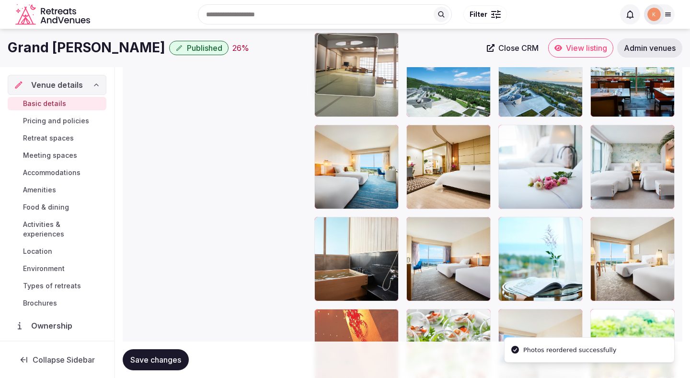
drag, startPoint x: 356, startPoint y: 264, endPoint x: 355, endPoint y: 126, distance: 137.5
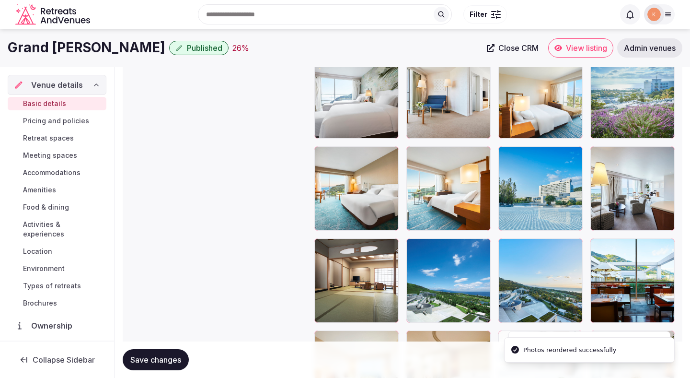
scroll to position [1596, 0]
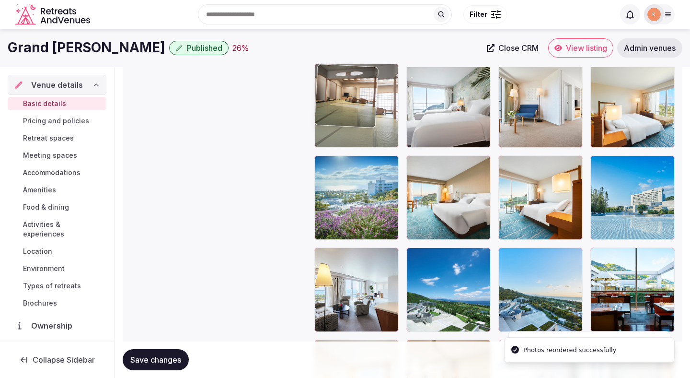
drag, startPoint x: 348, startPoint y: 282, endPoint x: 349, endPoint y: 129, distance: 153.3
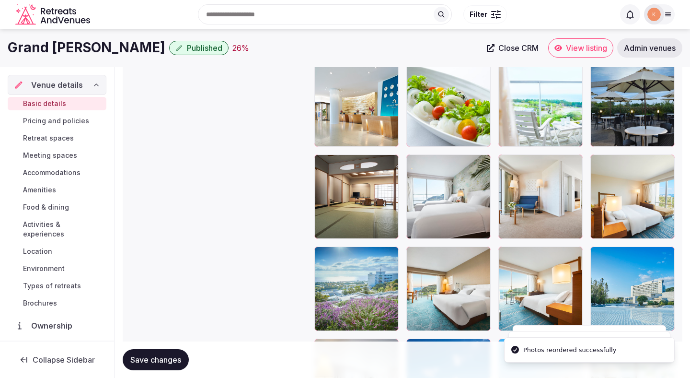
scroll to position [1456, 0]
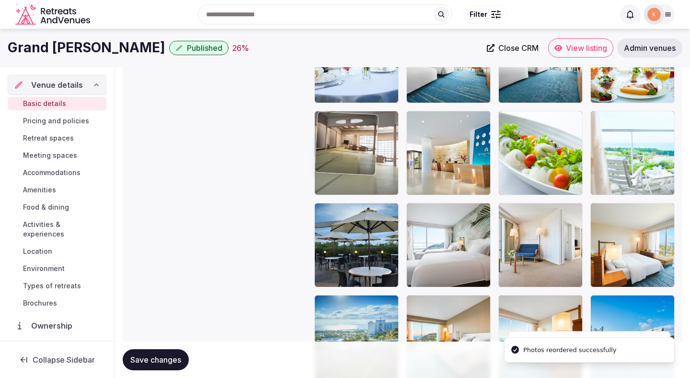
drag, startPoint x: 345, startPoint y: 238, endPoint x: 345, endPoint y: 126, distance: 112.1
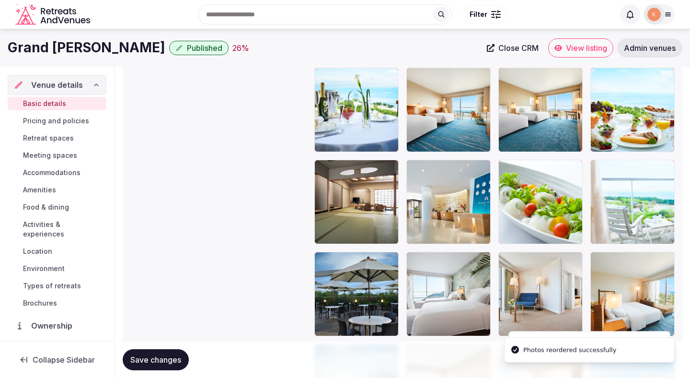
scroll to position [1380, 0]
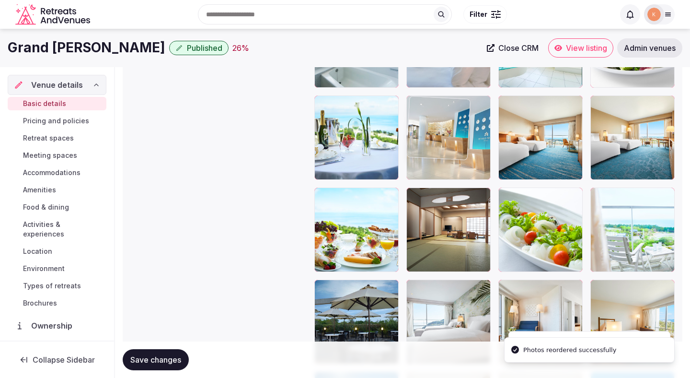
drag, startPoint x: 429, startPoint y: 203, endPoint x: 426, endPoint y: 114, distance: 88.7
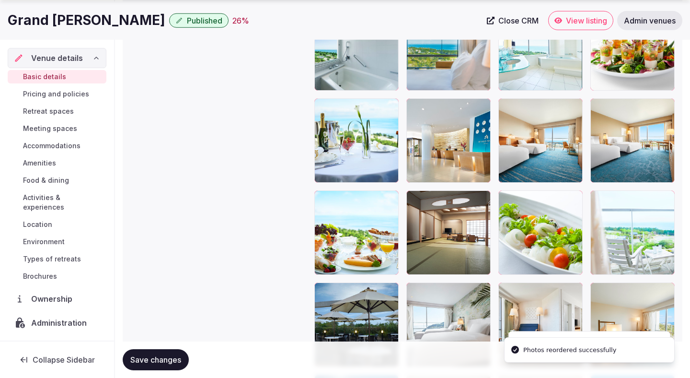
scroll to position [1378, 0]
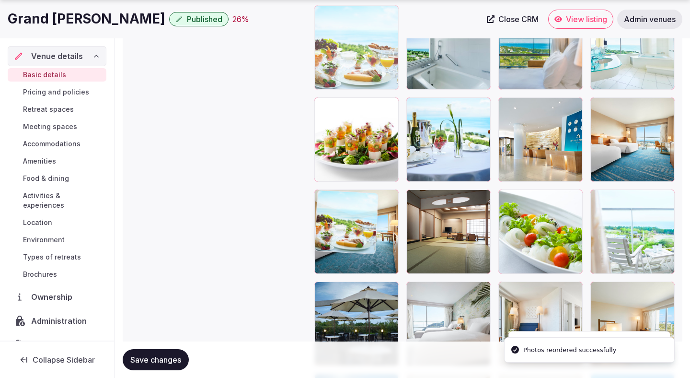
drag, startPoint x: 355, startPoint y: 232, endPoint x: 351, endPoint y: 76, distance: 156.3
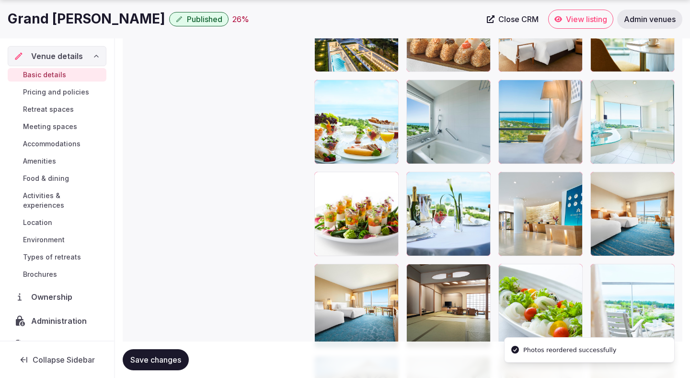
scroll to position [1316, 0]
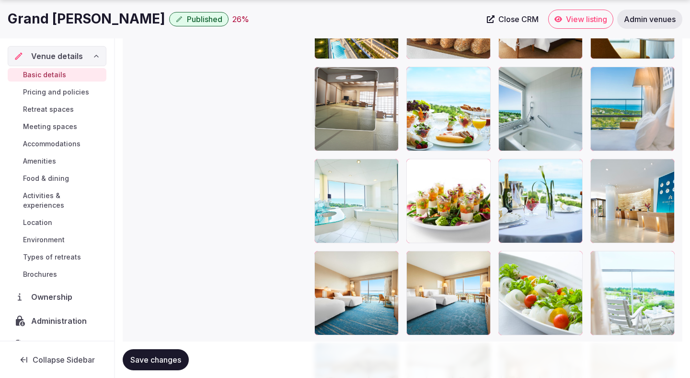
drag, startPoint x: 451, startPoint y: 280, endPoint x: 371, endPoint y: 127, distance: 173.4
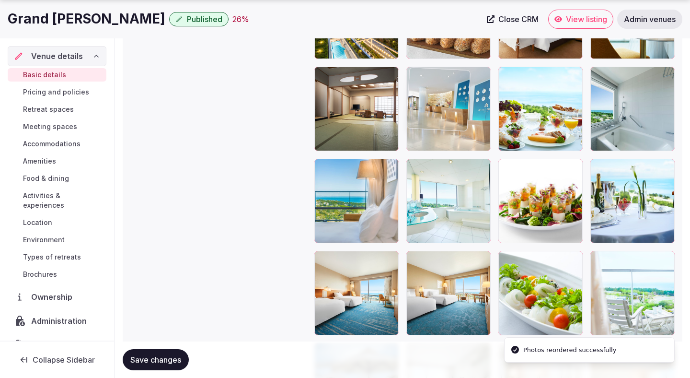
drag, startPoint x: 627, startPoint y: 202, endPoint x: 462, endPoint y: 140, distance: 176.0
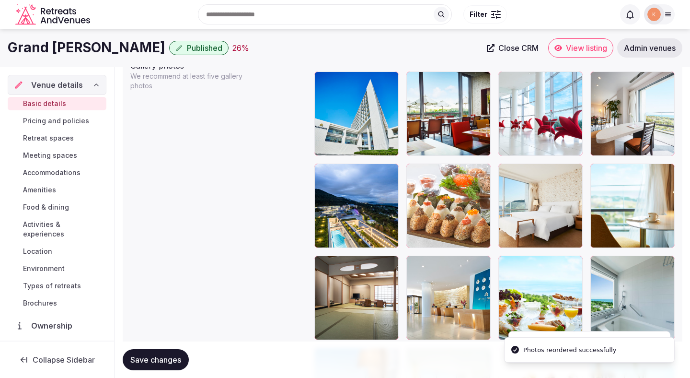
scroll to position [1125, 0]
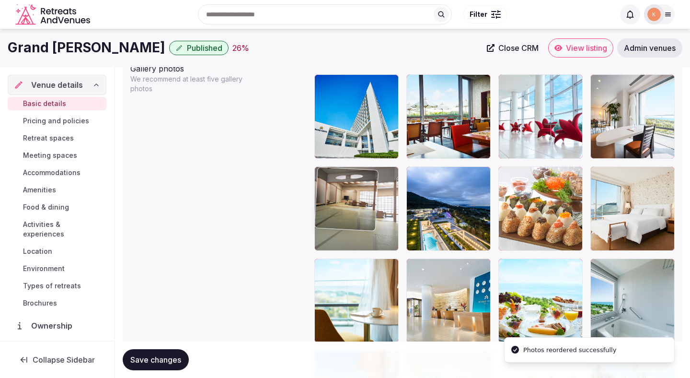
drag, startPoint x: 379, startPoint y: 281, endPoint x: 375, endPoint y: 227, distance: 53.8
click at [375, 227] on body "**********" at bounding box center [345, 104] width 690 height 2458
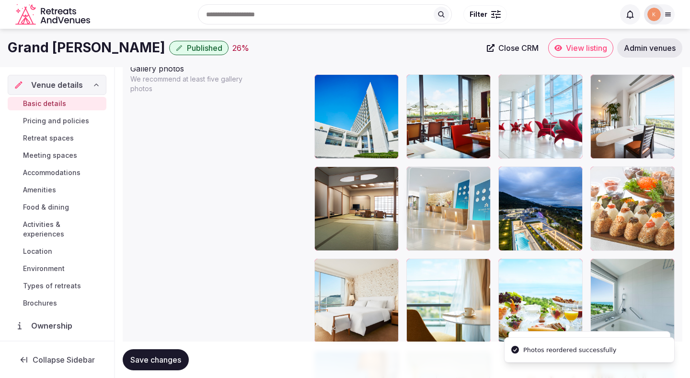
drag, startPoint x: 453, startPoint y: 297, endPoint x: 461, endPoint y: 195, distance: 102.4
click at [461, 195] on body "**********" at bounding box center [345, 104] width 690 height 2458
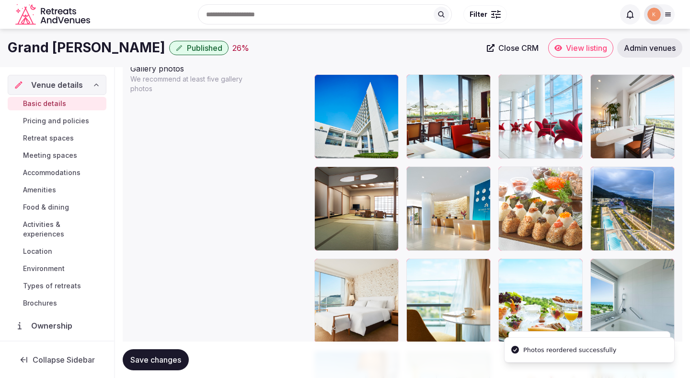
drag, startPoint x: 519, startPoint y: 196, endPoint x: 607, endPoint y: 219, distance: 90.9
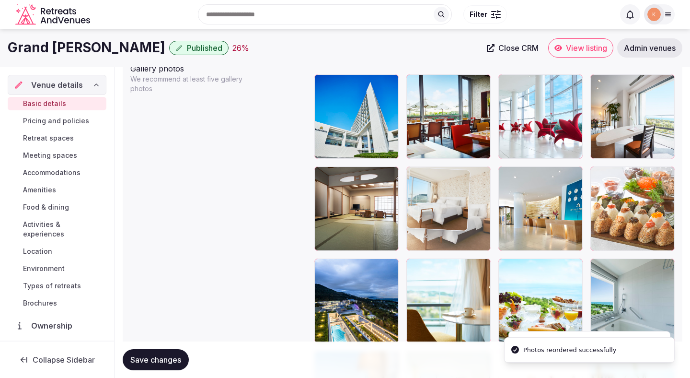
drag, startPoint x: 372, startPoint y: 294, endPoint x: 455, endPoint y: 224, distance: 108.5
click at [455, 224] on body "**********" at bounding box center [345, 104] width 690 height 2458
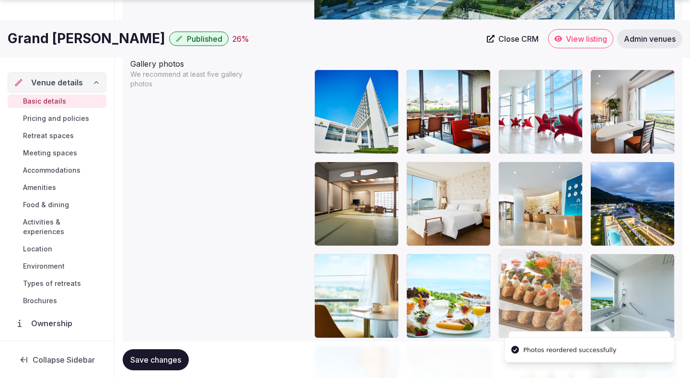
drag, startPoint x: 615, startPoint y: 213, endPoint x: 491, endPoint y: 314, distance: 160.4
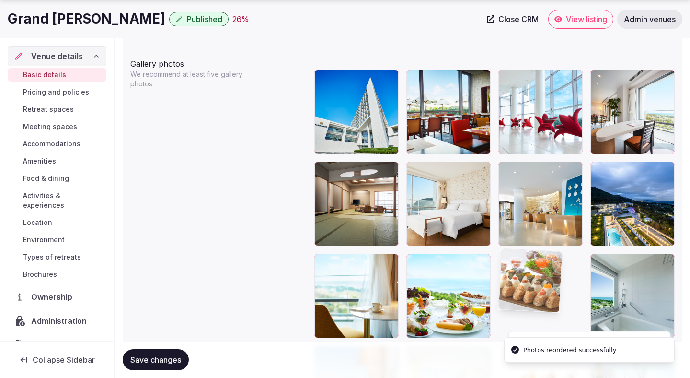
scroll to position [1135, 0]
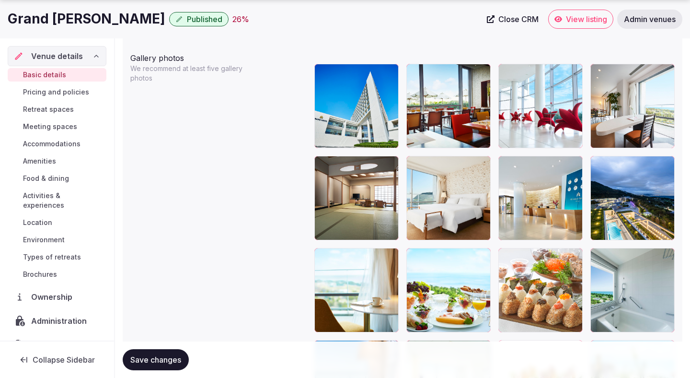
click at [141, 368] on button "Save changes" at bounding box center [156, 359] width 66 height 21
click at [143, 369] on button "Save changes" at bounding box center [156, 359] width 66 height 21
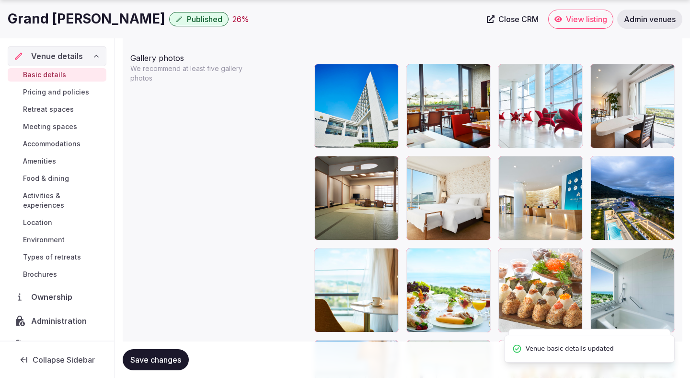
click at [66, 108] on span "Retreat spaces" at bounding box center [48, 109] width 51 height 10
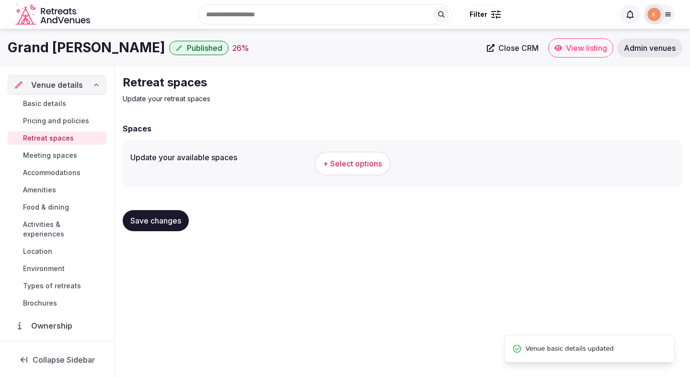
click at [334, 160] on span "+ Select options" at bounding box center [352, 163] width 59 height 11
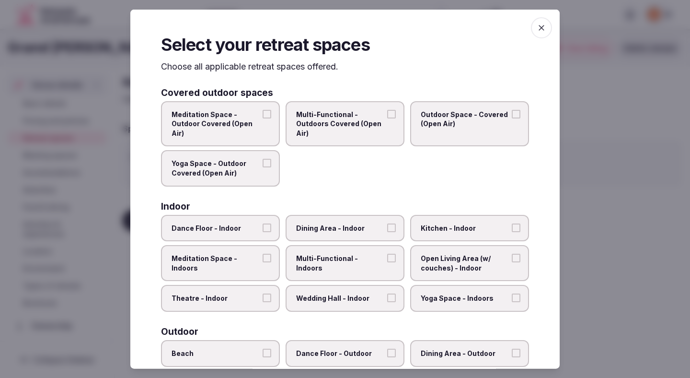
click at [233, 293] on span "Theatre - Indoor" at bounding box center [216, 298] width 88 height 10
click at [263, 293] on button "Theatre - Indoor" at bounding box center [267, 297] width 9 height 9
click at [317, 234] on label "Dining Area - Indoor" at bounding box center [345, 227] width 119 height 27
click at [387, 231] on button "Dining Area - Indoor" at bounding box center [391, 227] width 9 height 9
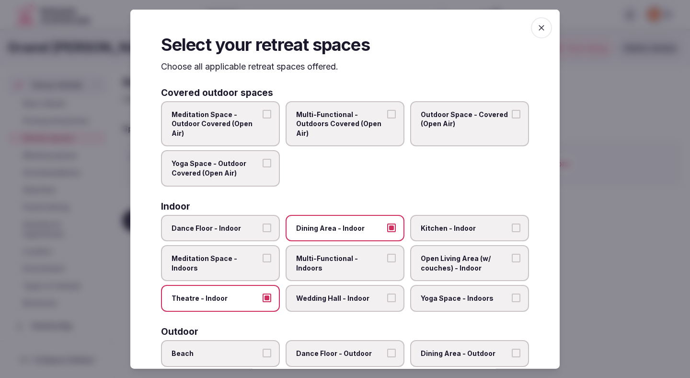
click at [317, 266] on label "Multi-Functional - Indoors" at bounding box center [345, 263] width 119 height 36
click at [387, 262] on button "Multi-Functional - Indoors" at bounding box center [391, 257] width 9 height 9
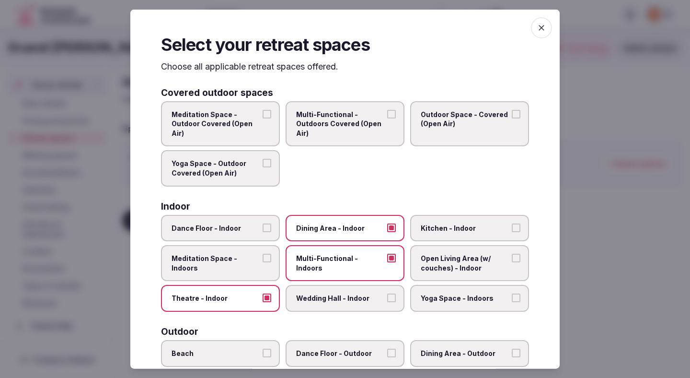
click at [318, 280] on label "Multi-Functional - Indoors" at bounding box center [345, 263] width 119 height 36
click at [387, 262] on button "Multi-Functional - Indoors" at bounding box center [391, 257] width 9 height 9
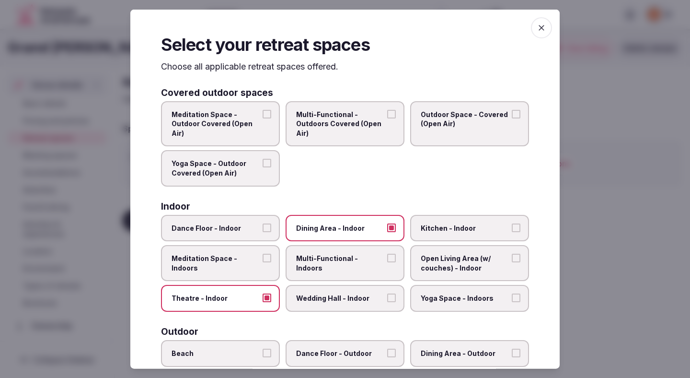
click at [350, 266] on label "Multi-Functional - Indoors" at bounding box center [345, 263] width 119 height 36
click at [387, 262] on button "Multi-Functional - Indoors" at bounding box center [391, 257] width 9 height 9
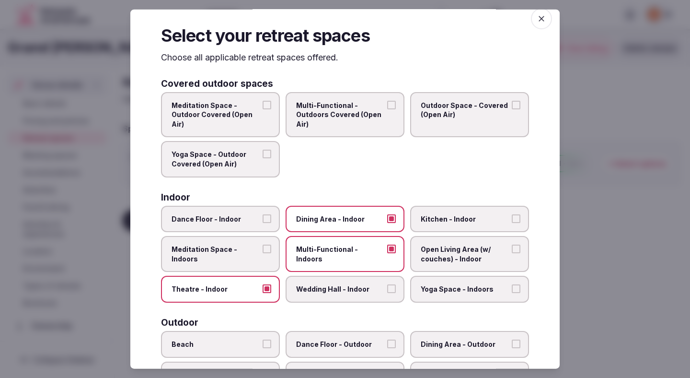
click at [359, 281] on label "Wedding Hall - Indoor" at bounding box center [345, 289] width 119 height 27
click at [387, 284] on button "Wedding Hall - Indoor" at bounding box center [391, 288] width 9 height 9
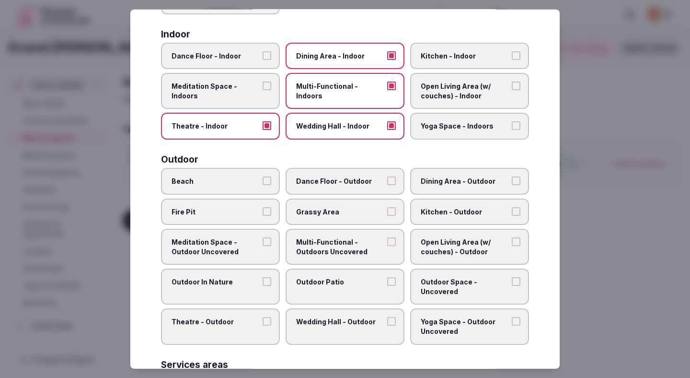
scroll to position [177, 0]
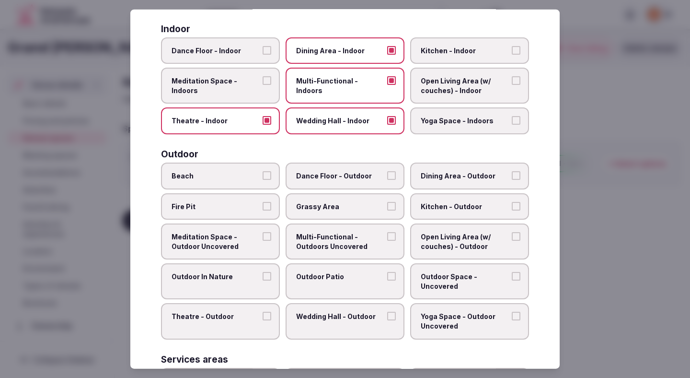
click at [243, 276] on span "Outdoor In Nature" at bounding box center [216, 277] width 88 height 10
click at [263, 276] on button "Outdoor In Nature" at bounding box center [267, 276] width 9 height 9
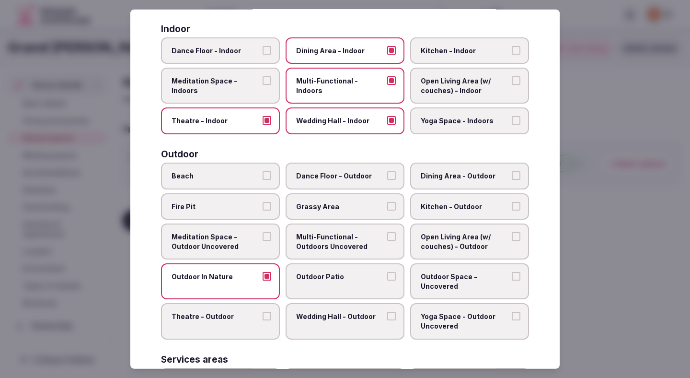
click at [243, 276] on span "Outdoor In Nature" at bounding box center [216, 277] width 88 height 10
click at [263, 276] on button "Outdoor In Nature" at bounding box center [267, 276] width 9 height 9
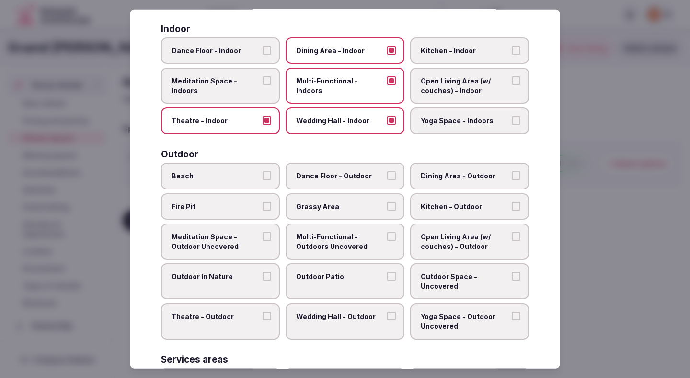
click at [242, 310] on label "Theatre - Outdoor" at bounding box center [220, 321] width 119 height 36
click at [263, 311] on button "Theatre - Outdoor" at bounding box center [267, 315] width 9 height 9
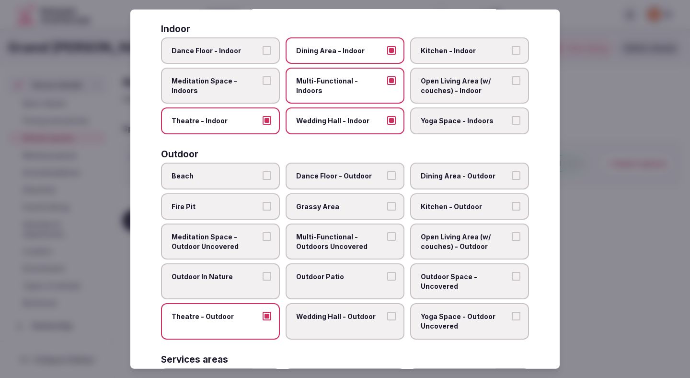
click at [247, 318] on span "Theatre - Outdoor" at bounding box center [216, 316] width 88 height 10
click at [263, 318] on button "Theatre - Outdoor" at bounding box center [267, 315] width 9 height 9
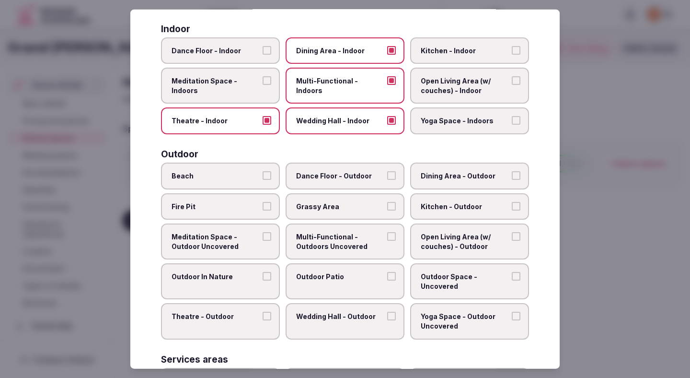
click at [301, 295] on label "Outdoor Patio" at bounding box center [345, 281] width 119 height 36
click at [387, 280] on button "Outdoor Patio" at bounding box center [391, 276] width 9 height 9
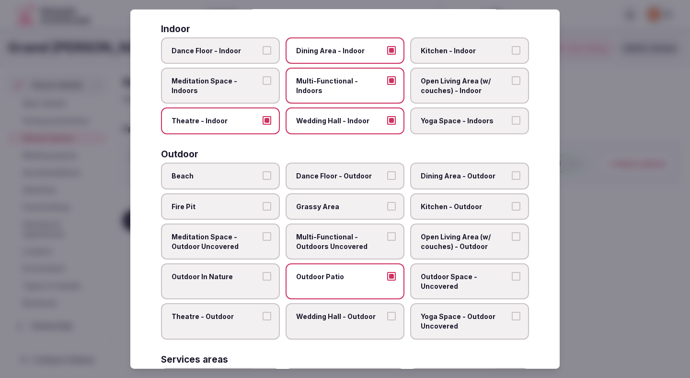
click at [307, 318] on span "Wedding Hall - Outdoor" at bounding box center [340, 316] width 88 height 10
click at [387, 318] on button "Wedding Hall - Outdoor" at bounding box center [391, 315] width 9 height 9
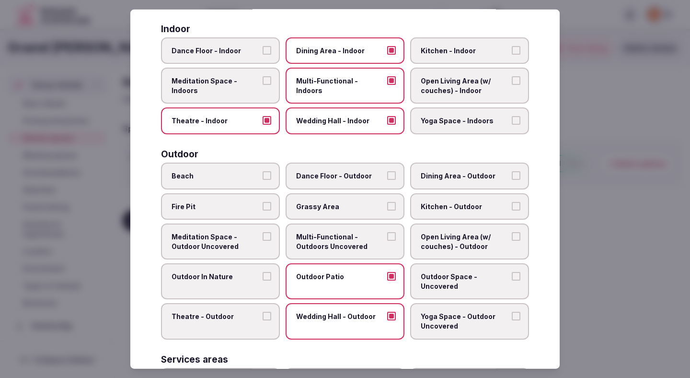
click at [435, 183] on label "Dining Area - Outdoor" at bounding box center [469, 175] width 119 height 27
click at [512, 180] on button "Dining Area - Outdoor" at bounding box center [516, 175] width 9 height 9
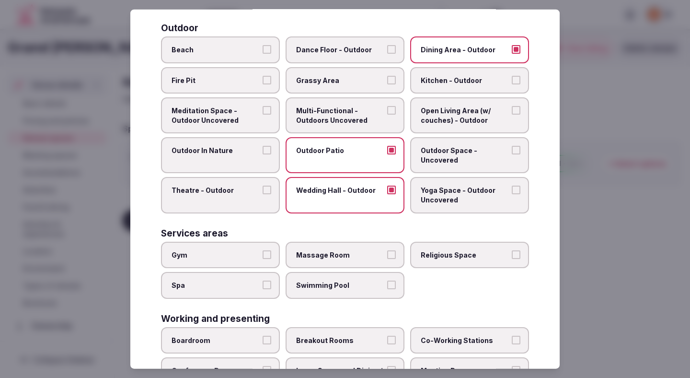
scroll to position [382, 0]
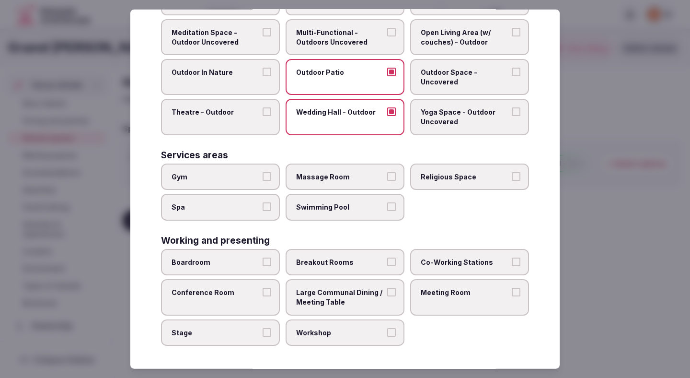
click at [263, 168] on label "Gym" at bounding box center [220, 176] width 119 height 27
click at [263, 172] on button "Gym" at bounding box center [267, 176] width 9 height 9
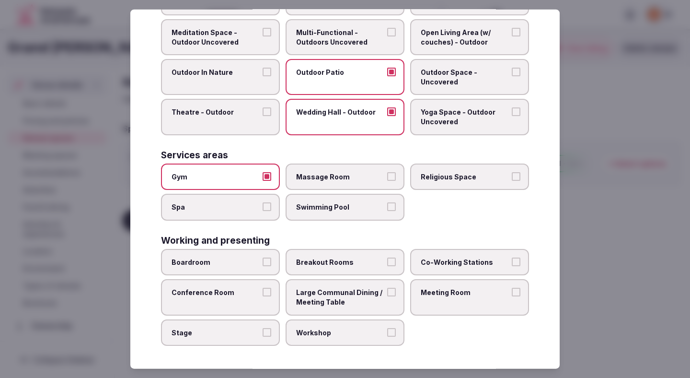
click at [299, 205] on span "Swimming Pool" at bounding box center [340, 207] width 88 height 10
click at [387, 205] on button "Swimming Pool" at bounding box center [391, 206] width 9 height 9
click at [252, 205] on span "Spa" at bounding box center [216, 207] width 88 height 10
click at [263, 205] on button "Spa" at bounding box center [267, 206] width 9 height 9
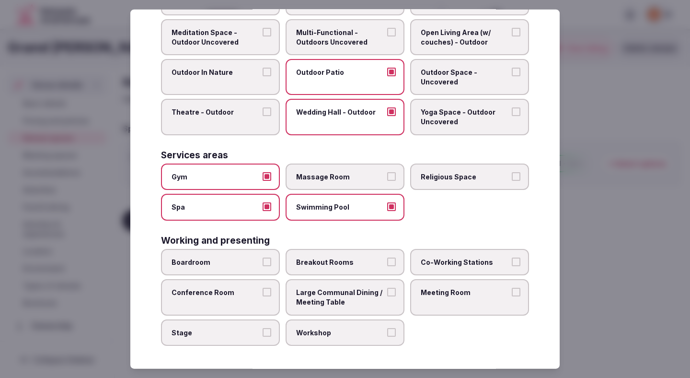
click at [244, 260] on span "Boardroom" at bounding box center [216, 262] width 88 height 10
click at [263, 260] on button "Boardroom" at bounding box center [267, 261] width 9 height 9
click at [312, 279] on label "Large Communal Dining / Meeting Table" at bounding box center [345, 297] width 119 height 36
click at [387, 288] on button "Large Communal Dining / Meeting Table" at bounding box center [391, 292] width 9 height 9
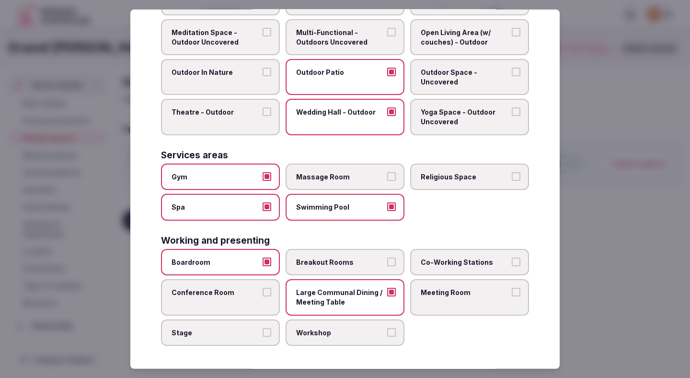
click at [457, 257] on span "Co-Working Stations" at bounding box center [465, 262] width 88 height 10
click at [512, 257] on button "Co-Working Stations" at bounding box center [516, 261] width 9 height 9
click at [380, 264] on span "Breakout Rooms" at bounding box center [340, 262] width 88 height 10
click at [387, 264] on button "Breakout Rooms" at bounding box center [391, 261] width 9 height 9
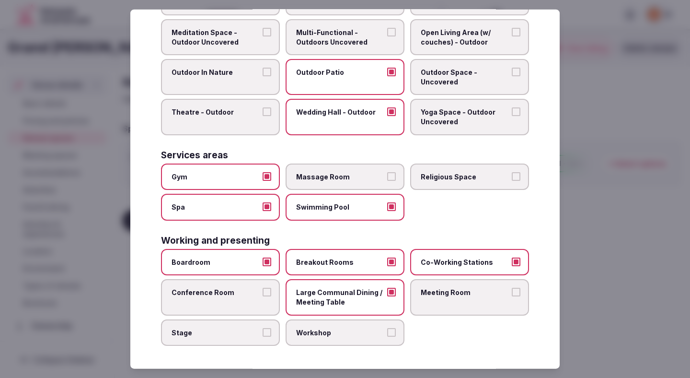
click at [435, 290] on span "Meeting Room" at bounding box center [465, 293] width 88 height 10
click at [512, 290] on button "Meeting Room" at bounding box center [516, 292] width 9 height 9
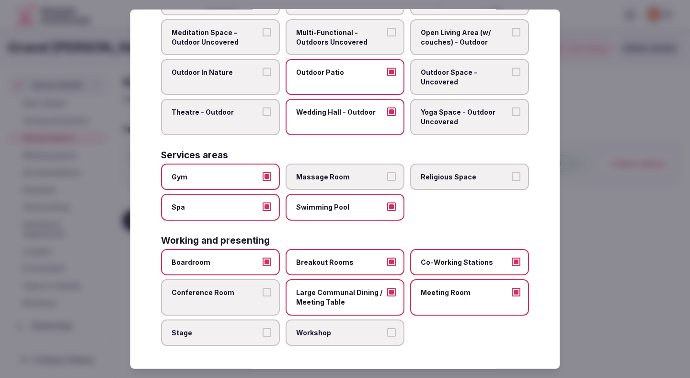
click at [363, 325] on label "Workshop" at bounding box center [345, 332] width 119 height 27
click at [387, 327] on button "Workshop" at bounding box center [391, 331] width 9 height 9
click at [226, 318] on div "Boardroom Breakout Rooms Co-Working Stations Conference Room Large Communal Din…" at bounding box center [345, 297] width 368 height 97
click at [233, 298] on label "Conference Room" at bounding box center [220, 297] width 119 height 36
click at [263, 296] on button "Conference Room" at bounding box center [267, 292] width 9 height 9
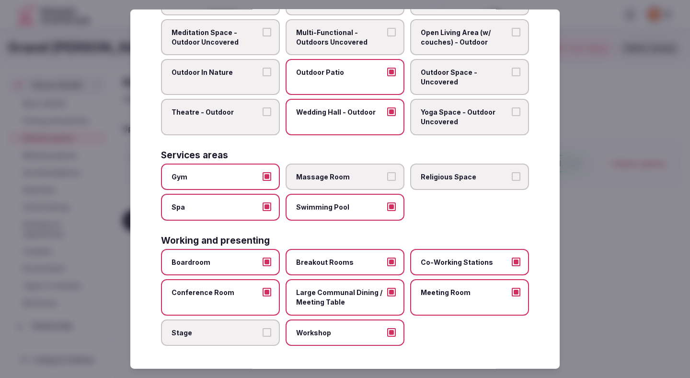
click at [232, 335] on span "Stage" at bounding box center [216, 332] width 88 height 10
click at [263, 335] on button "Stage" at bounding box center [267, 331] width 9 height 9
click at [603, 174] on div at bounding box center [345, 189] width 690 height 378
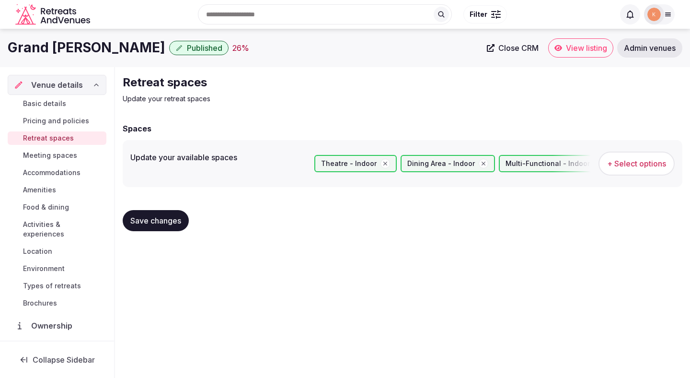
click at [184, 222] on button "Save changes" at bounding box center [156, 220] width 66 height 21
click at [52, 157] on span "Meeting spaces" at bounding box center [50, 155] width 54 height 10
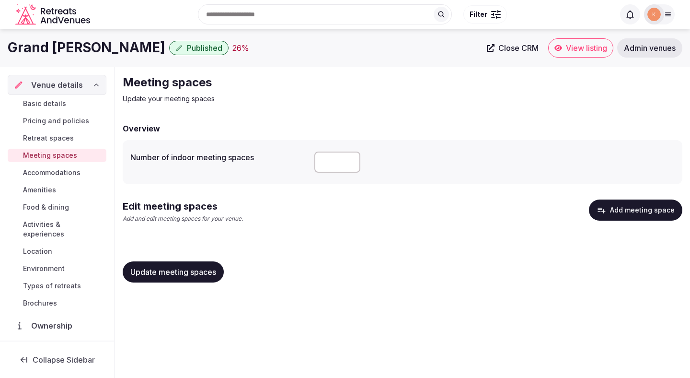
click at [634, 216] on button "Add meeting space" at bounding box center [635, 209] width 93 height 21
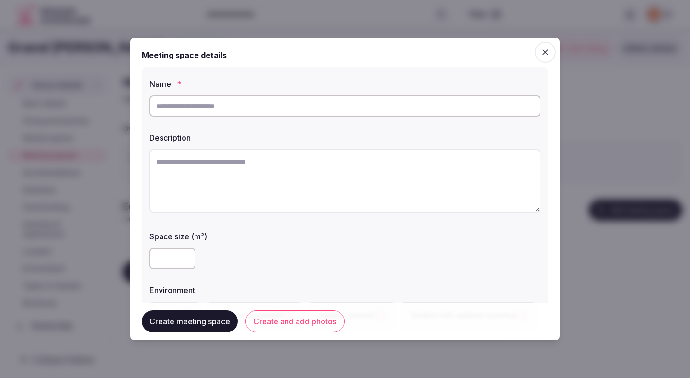
click at [365, 101] on input "text" at bounding box center [345, 105] width 391 height 21
paste input "**********"
type input "**********"
click at [299, 179] on textarea at bounding box center [345, 180] width 391 height 63
paste textarea "**********"
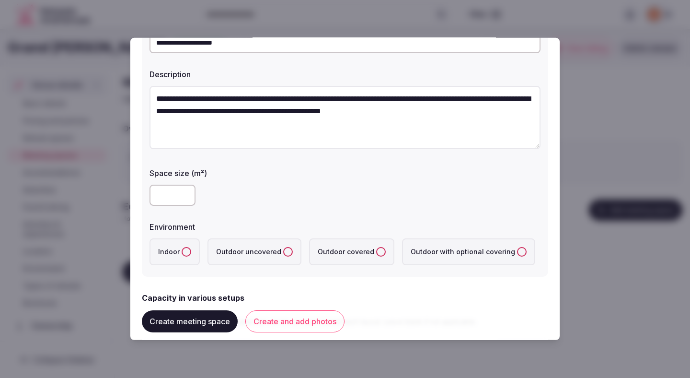
scroll to position [79, 0]
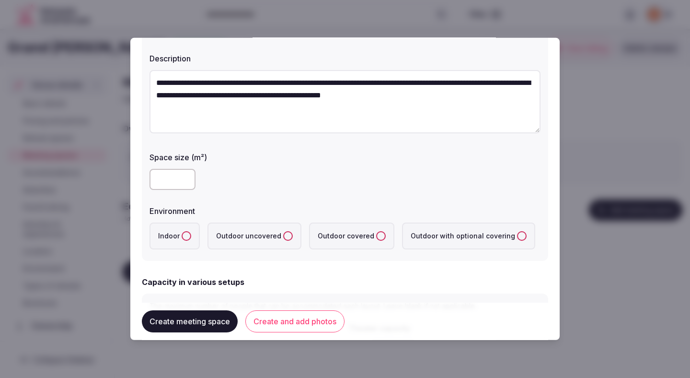
type textarea "**********"
click at [177, 182] on input "number" at bounding box center [173, 179] width 46 height 21
type input "***"
click at [234, 209] on label "Environment" at bounding box center [345, 211] width 391 height 8
click at [177, 246] on label "Indoor" at bounding box center [175, 235] width 50 height 27
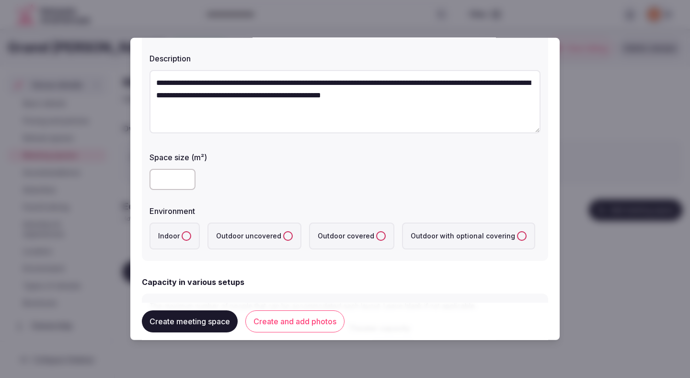
click at [182, 241] on button "Indoor" at bounding box center [187, 236] width 10 height 10
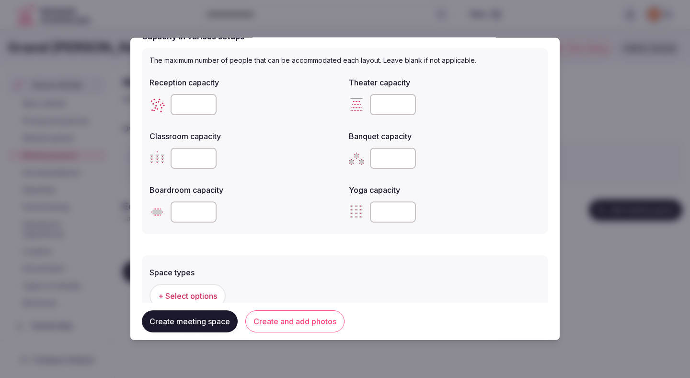
scroll to position [324, 0]
click at [382, 102] on input "number" at bounding box center [393, 104] width 46 height 21
type input "***"
click at [388, 165] on input "number" at bounding box center [393, 158] width 46 height 21
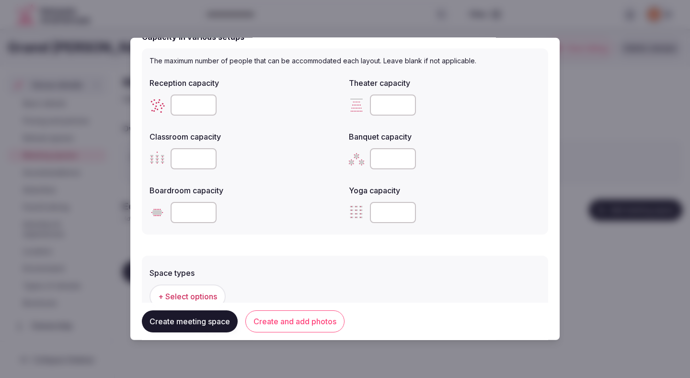
type input "*"
type input "***"
click at [492, 148] on div "***" at bounding box center [445, 158] width 192 height 21
click at [387, 159] on input "***" at bounding box center [393, 158] width 46 height 21
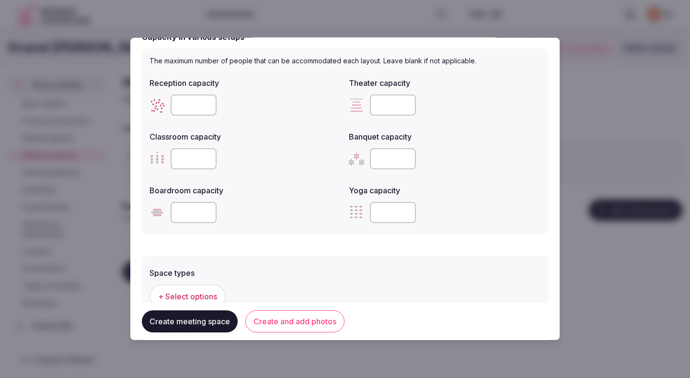
click at [387, 159] on input "***" at bounding box center [393, 158] width 46 height 21
click at [381, 158] on input "***" at bounding box center [393, 158] width 46 height 21
type input "***"
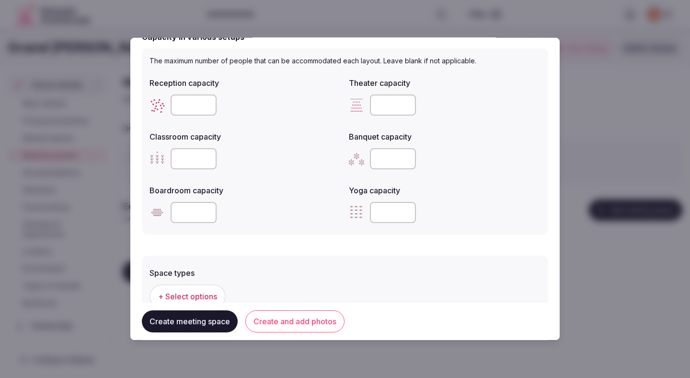
click at [193, 109] on input "number" at bounding box center [194, 104] width 46 height 21
paste input "***"
type input "***"
type input "*"
click at [202, 158] on input "*" at bounding box center [194, 158] width 46 height 21
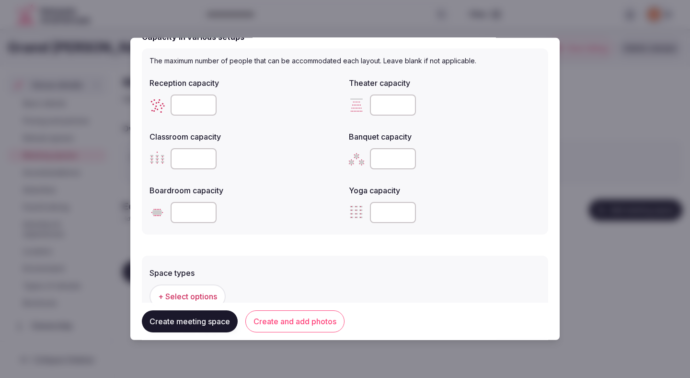
click at [195, 160] on input "*" at bounding box center [194, 158] width 46 height 21
type input "***"
click at [251, 188] on label "Boardroom capacity" at bounding box center [246, 190] width 192 height 8
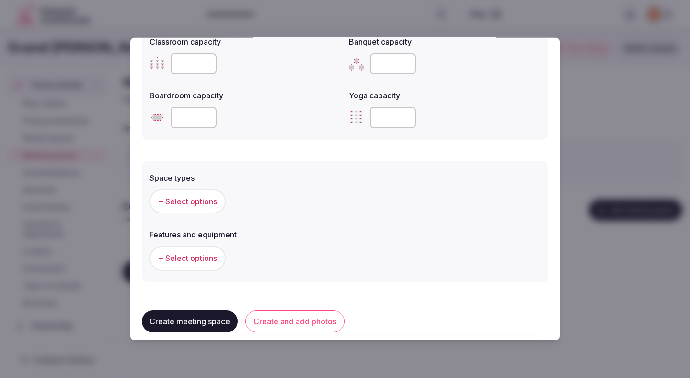
scroll to position [424, 0]
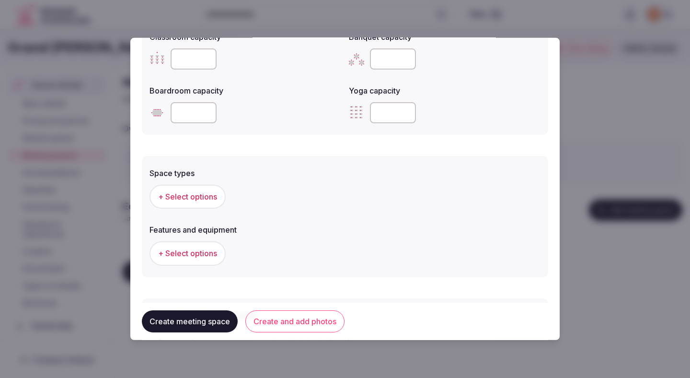
click at [203, 198] on span "+ Select options" at bounding box center [187, 196] width 59 height 11
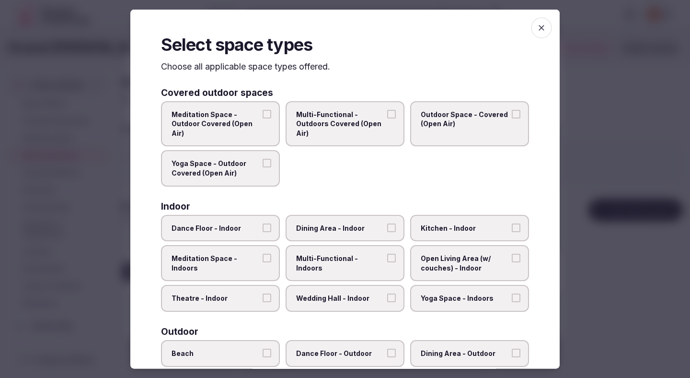
click at [246, 295] on span "Theatre - Indoor" at bounding box center [216, 298] width 88 height 10
click at [263, 295] on button "Theatre - Indoor" at bounding box center [267, 297] width 9 height 9
click at [331, 301] on span "Wedding Hall - Indoor" at bounding box center [340, 298] width 88 height 10
click at [387, 301] on button "Wedding Hall - Indoor" at bounding box center [391, 297] width 9 height 9
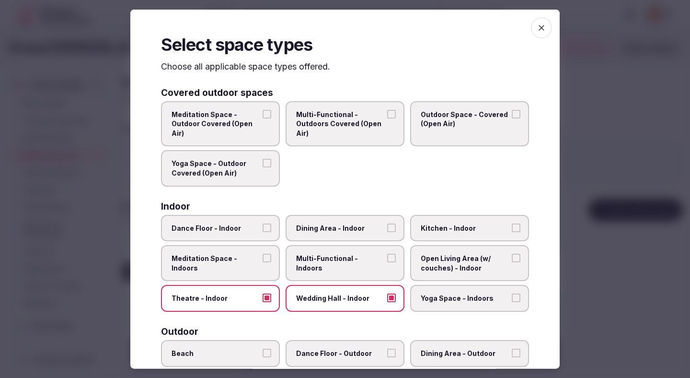
click at [331, 265] on label "Multi-Functional - Indoors" at bounding box center [345, 263] width 119 height 36
click at [387, 262] on button "Multi-Functional - Indoors" at bounding box center [391, 257] width 9 height 9
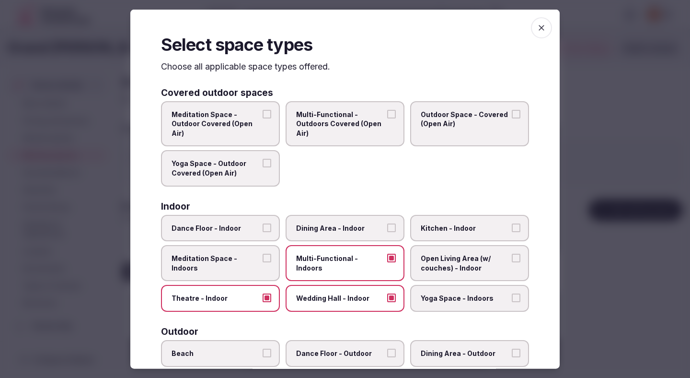
click at [340, 232] on label "Dining Area - Indoor" at bounding box center [345, 227] width 119 height 27
click at [387, 231] on button "Dining Area - Indoor" at bounding box center [391, 227] width 9 height 9
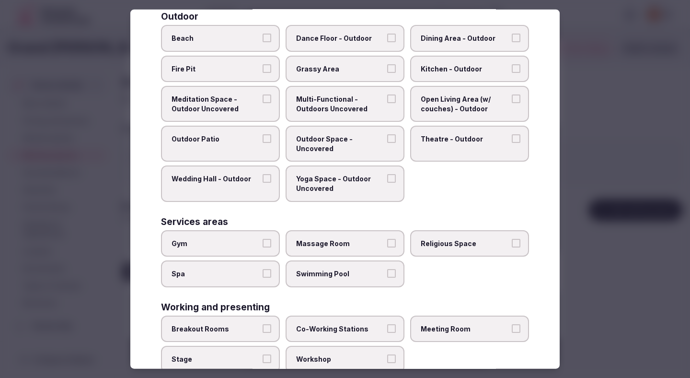
scroll to position [342, 0]
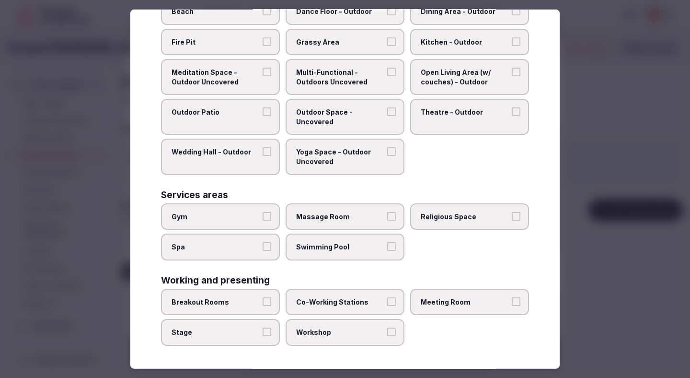
click at [224, 304] on span "Breakout Rooms" at bounding box center [216, 302] width 88 height 10
click at [263, 304] on button "Breakout Rooms" at bounding box center [267, 301] width 9 height 9
click at [237, 334] on span "Stage" at bounding box center [216, 332] width 88 height 10
click at [263, 334] on button "Stage" at bounding box center [267, 331] width 9 height 9
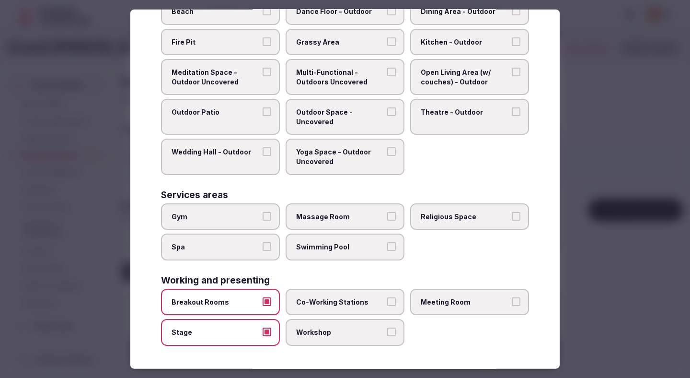
click at [306, 332] on span "Workshop" at bounding box center [340, 332] width 88 height 10
click at [387, 332] on button "Workshop" at bounding box center [391, 331] width 9 height 9
click at [321, 303] on span "Co-Working Stations" at bounding box center [340, 302] width 88 height 10
click at [387, 303] on button "Co-Working Stations" at bounding box center [391, 301] width 9 height 9
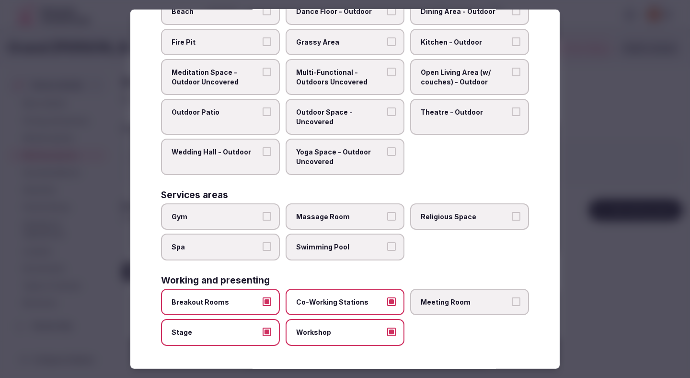
click at [437, 305] on span "Meeting Room" at bounding box center [465, 302] width 88 height 10
click at [512, 305] on button "Meeting Room" at bounding box center [516, 301] width 9 height 9
click at [632, 208] on div at bounding box center [345, 189] width 690 height 378
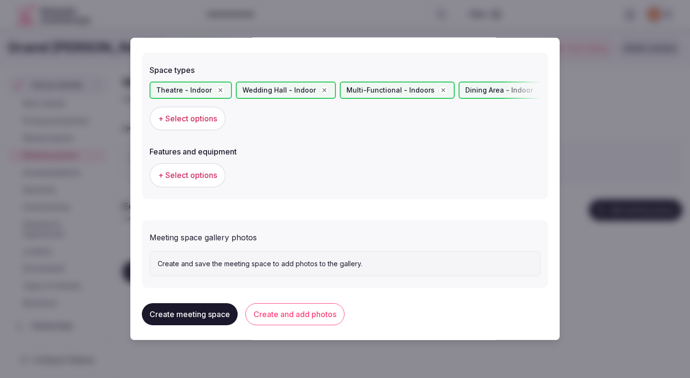
scroll to position [531, 0]
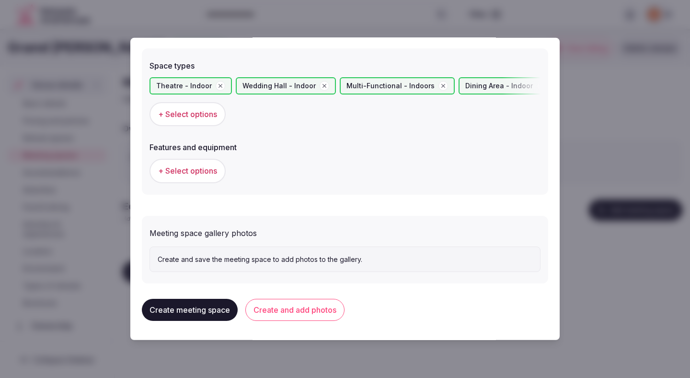
click at [203, 163] on button "+ Select options" at bounding box center [188, 171] width 76 height 24
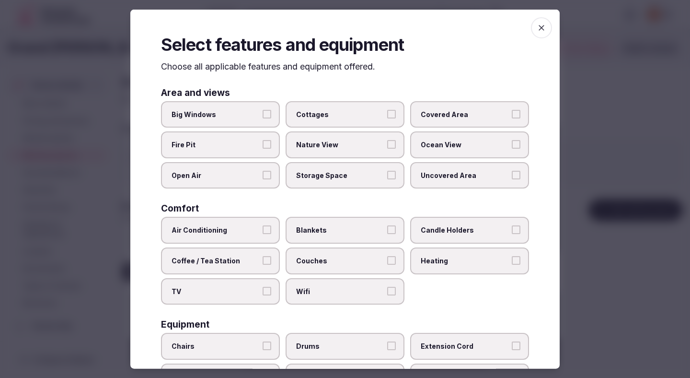
click at [264, 232] on button "Air Conditioning" at bounding box center [267, 229] width 9 height 9
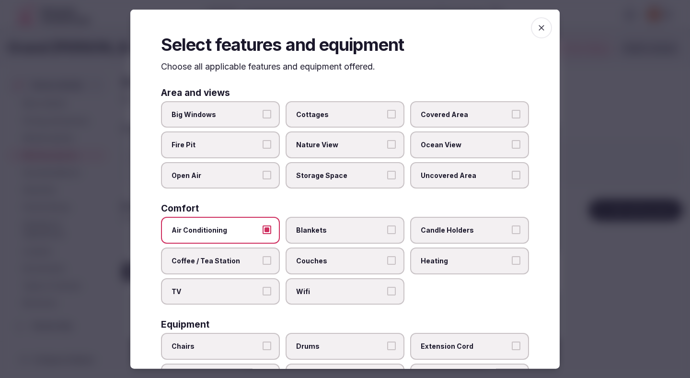
click at [258, 257] on span "Coffee / Tea Station" at bounding box center [216, 261] width 88 height 10
click at [263, 257] on button "Coffee / Tea Station" at bounding box center [267, 260] width 9 height 9
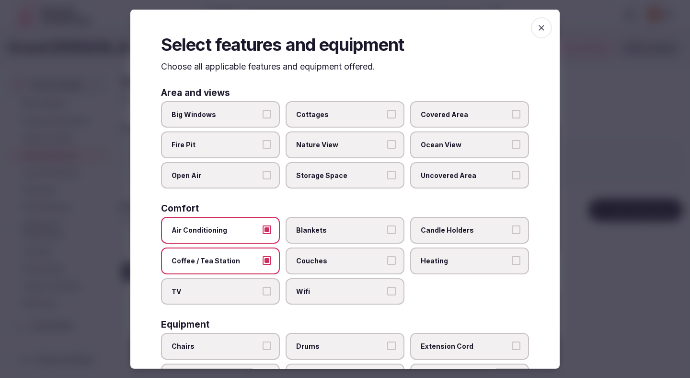
click at [258, 276] on div "Air Conditioning Blankets Candle Holders Coffee / Tea Station Couches Heating T…" at bounding box center [345, 261] width 368 height 88
click at [301, 290] on span "Wifi" at bounding box center [340, 291] width 88 height 10
click at [387, 290] on button "Wifi" at bounding box center [391, 290] width 9 height 9
click at [293, 290] on label "Wifi" at bounding box center [345, 290] width 119 height 27
click at [387, 290] on button "Wifi" at bounding box center [391, 290] width 9 height 9
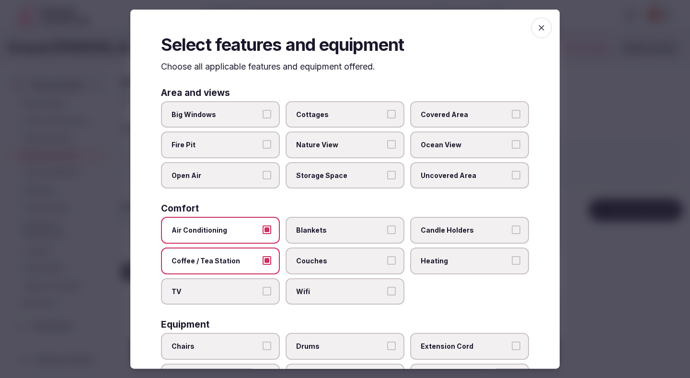
click at [257, 295] on span "TV" at bounding box center [216, 291] width 88 height 10
click at [263, 295] on button "TV" at bounding box center [267, 290] width 9 height 9
click at [332, 295] on span "Wifi" at bounding box center [340, 291] width 88 height 10
click at [387, 295] on button "Wifi" at bounding box center [391, 290] width 9 height 9
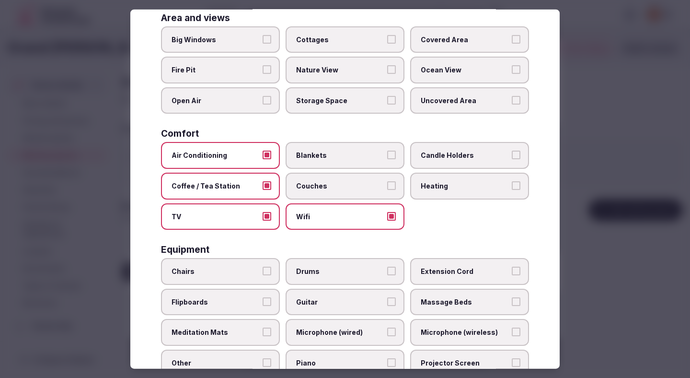
scroll to position [80, 0]
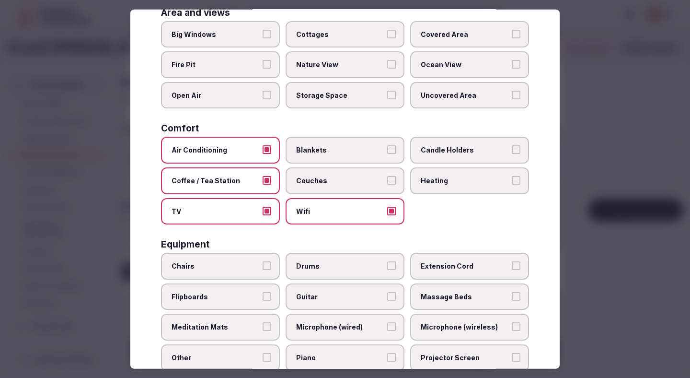
click at [241, 264] on span "Chairs" at bounding box center [216, 266] width 88 height 10
click at [263, 264] on button "Chairs" at bounding box center [267, 265] width 9 height 9
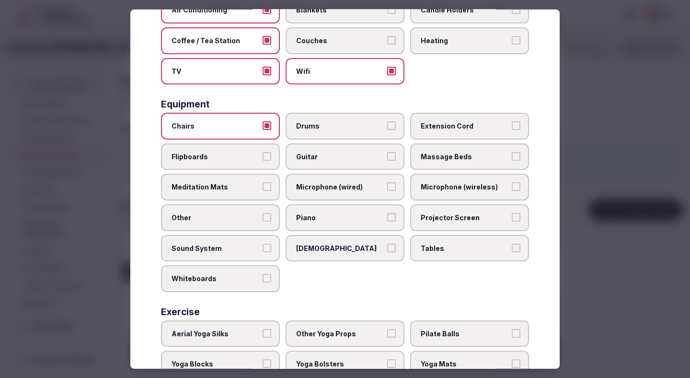
scroll to position [223, 0]
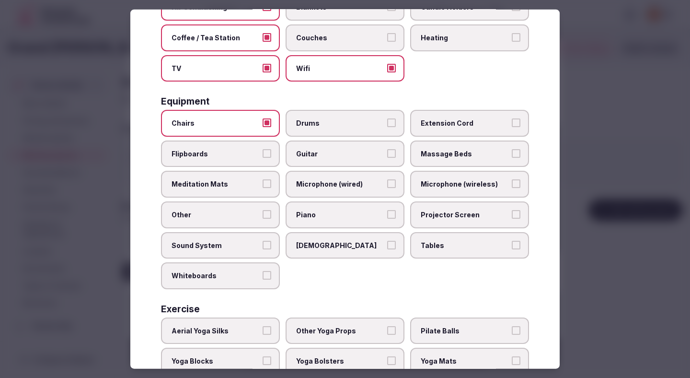
click at [196, 157] on span "Flipboards" at bounding box center [216, 154] width 88 height 10
click at [263, 157] on button "Flipboards" at bounding box center [267, 153] width 9 height 9
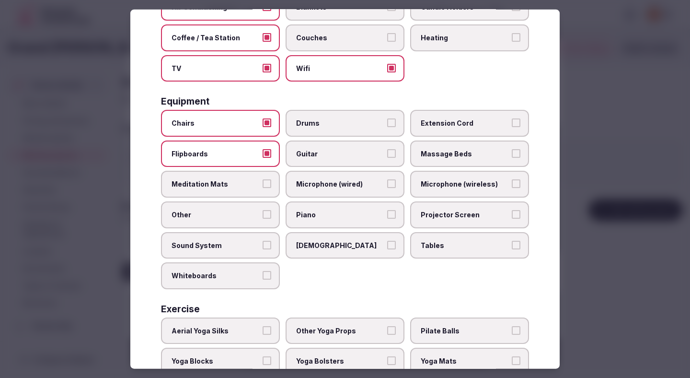
click at [358, 250] on label "Sunbeds" at bounding box center [345, 244] width 119 height 27
click at [387, 249] on button "Sunbeds" at bounding box center [391, 244] width 9 height 9
click at [384, 251] on label "Sunbeds" at bounding box center [345, 244] width 119 height 27
click at [387, 249] on button "Sunbeds" at bounding box center [391, 244] width 9 height 9
click at [269, 249] on label "Sound System" at bounding box center [220, 244] width 119 height 27
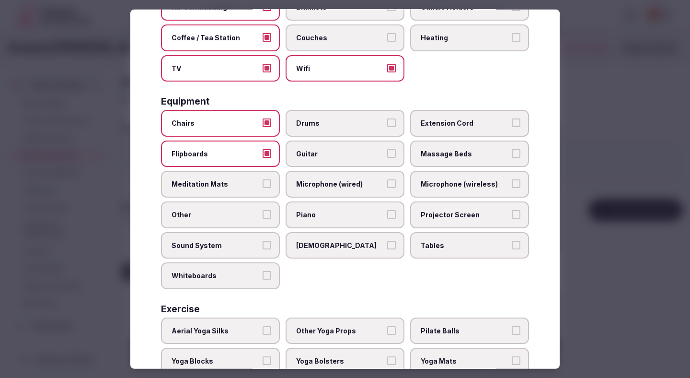
click at [269, 249] on button "Sound System" at bounding box center [267, 244] width 9 height 9
click at [476, 244] on span "Tables" at bounding box center [465, 245] width 88 height 10
click at [512, 244] on button "Tables" at bounding box center [516, 244] width 9 height 9
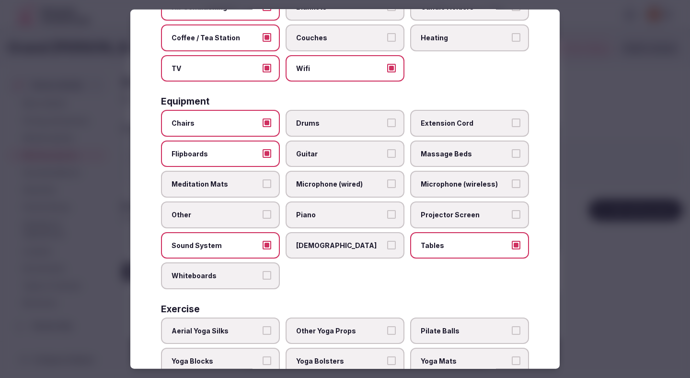
click at [468, 216] on span "Projector Screen" at bounding box center [465, 215] width 88 height 10
click at [512, 216] on button "Projector Screen" at bounding box center [516, 214] width 9 height 9
click at [375, 184] on span "Microphone (wired)" at bounding box center [340, 184] width 88 height 10
click at [387, 184] on button "Microphone (wired)" at bounding box center [391, 183] width 9 height 9
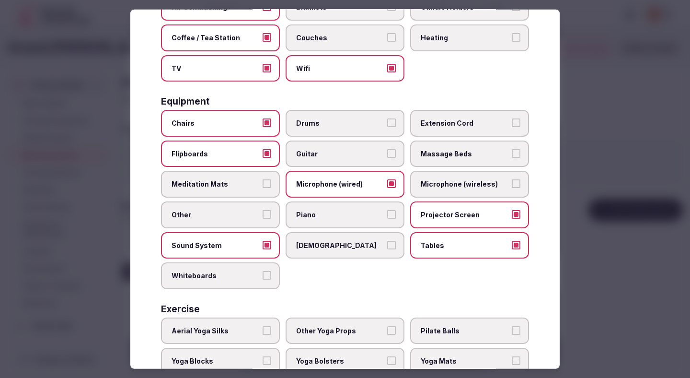
click at [471, 182] on span "Microphone (wireless)" at bounding box center [465, 184] width 88 height 10
click at [512, 182] on button "Microphone (wireless)" at bounding box center [516, 183] width 9 height 9
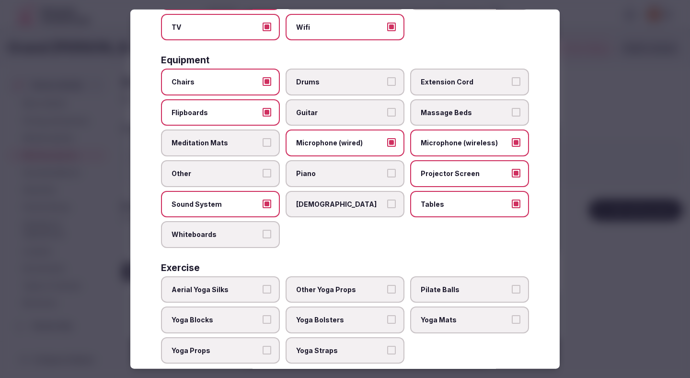
scroll to position [270, 0]
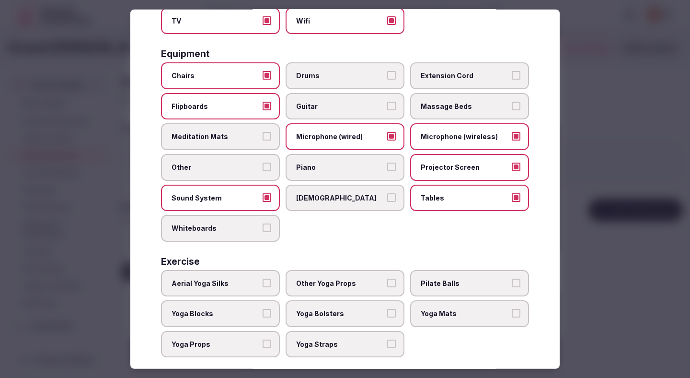
click at [248, 236] on label "Whiteboards" at bounding box center [220, 228] width 119 height 27
click at [263, 232] on button "Whiteboards" at bounding box center [267, 227] width 9 height 9
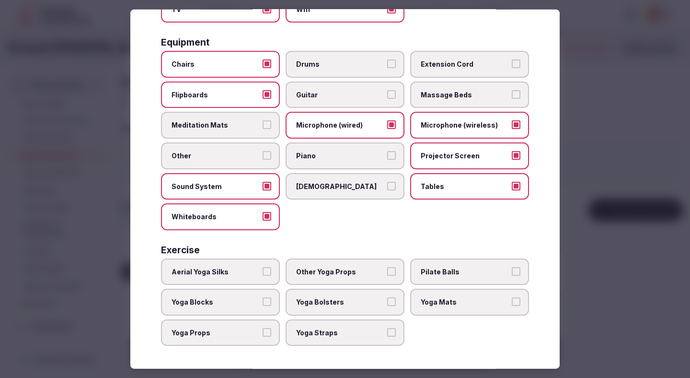
click at [620, 184] on div at bounding box center [345, 189] width 690 height 378
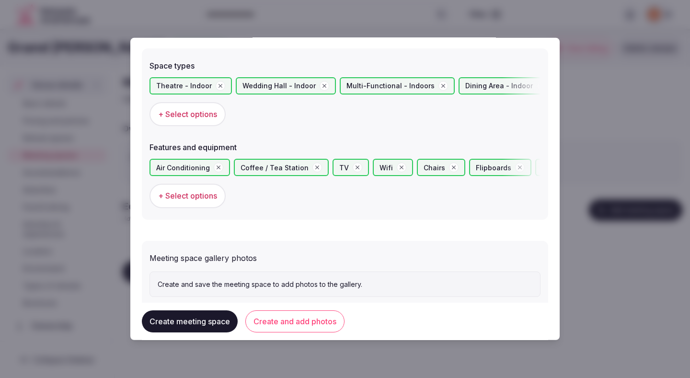
scroll to position [556, 0]
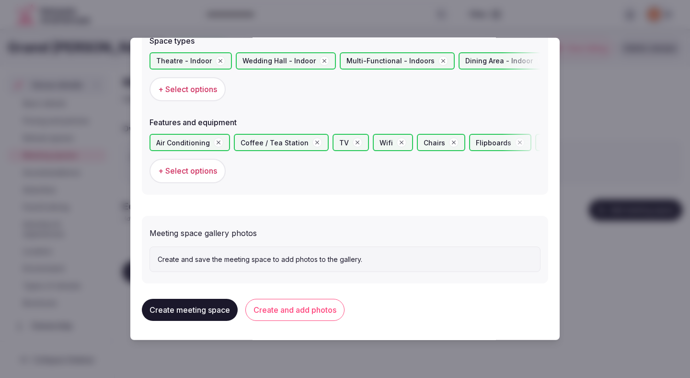
click at [297, 312] on button "Create and add photos" at bounding box center [294, 310] width 99 height 22
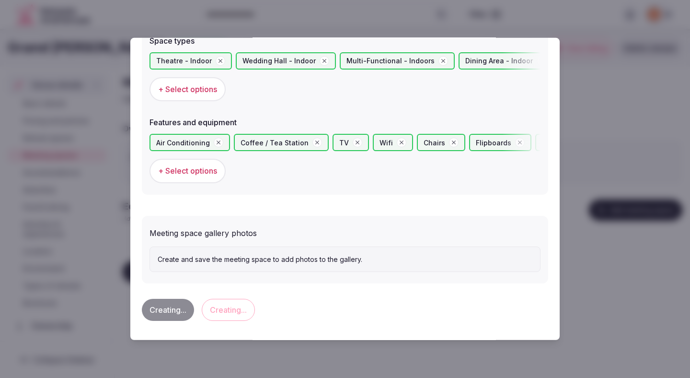
scroll to position [0, 0]
